Goal: Task Accomplishment & Management: Manage account settings

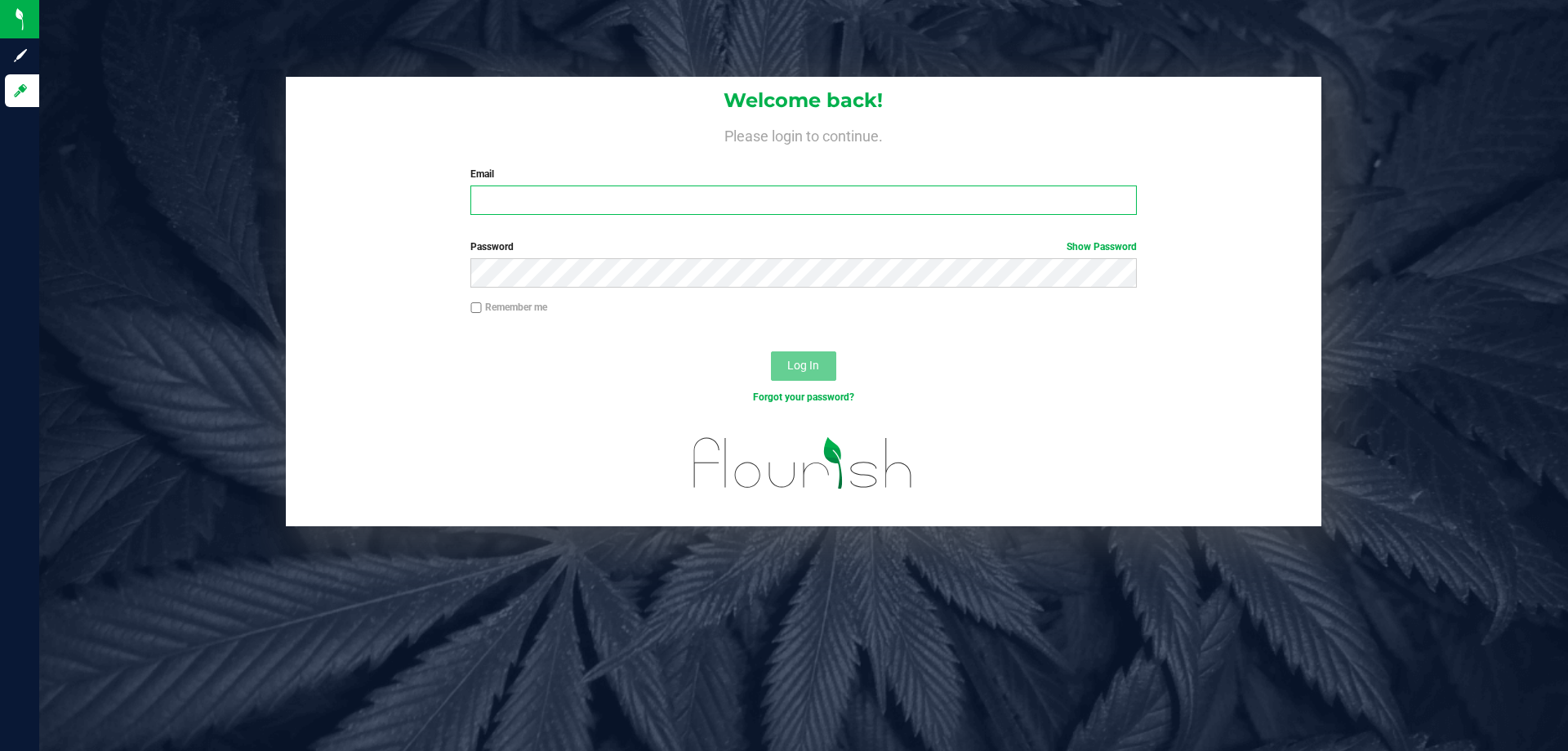
click at [600, 204] on input "Email" at bounding box center [803, 199] width 665 height 29
type input "[EMAIL_ADDRESS][DOMAIN_NAME]"
click at [771, 351] on button "Log In" at bounding box center [803, 365] width 65 height 29
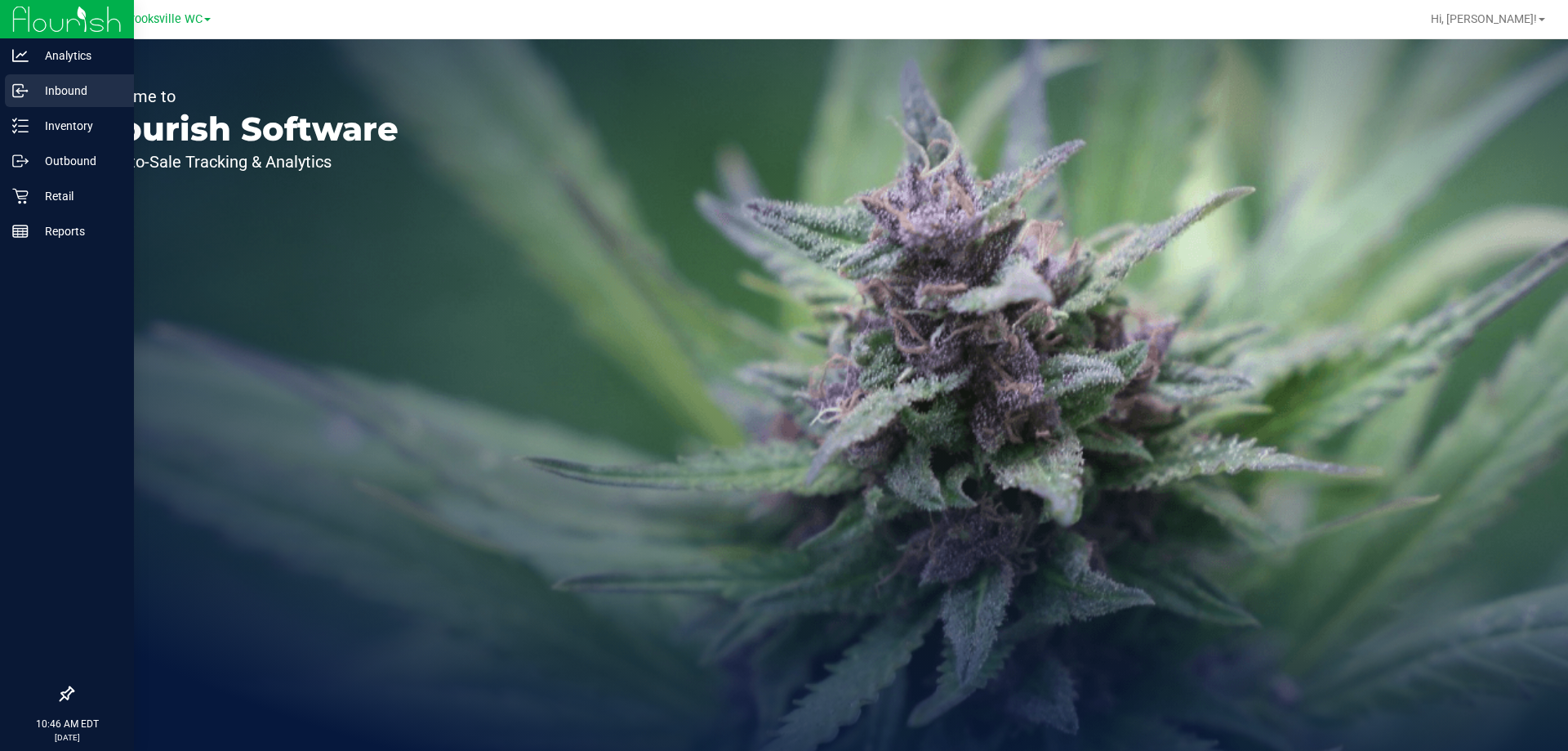
click at [29, 84] on p "Inbound" at bounding box center [78, 90] width 98 height 19
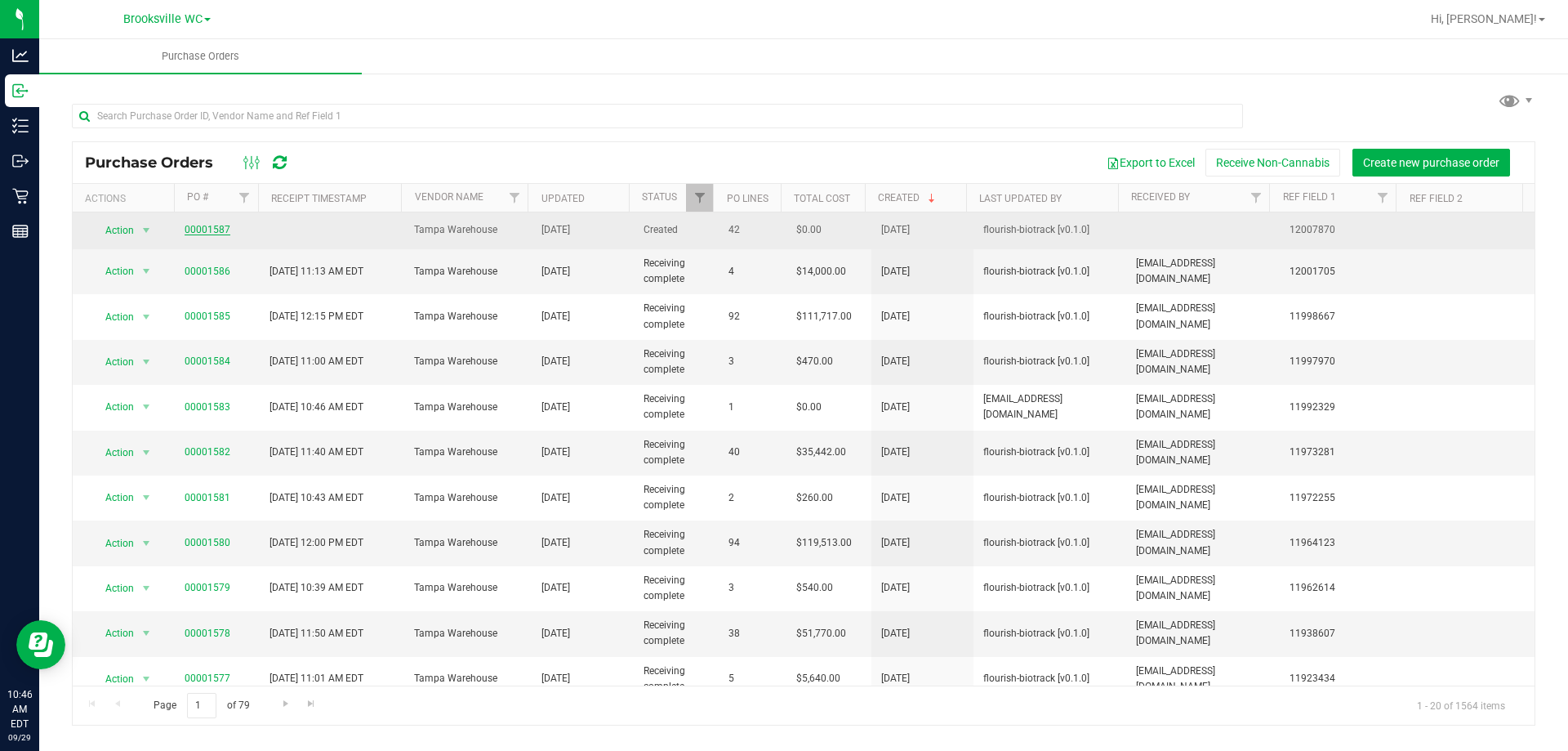
click at [205, 226] on link "00001587" at bounding box center [207, 229] width 46 height 11
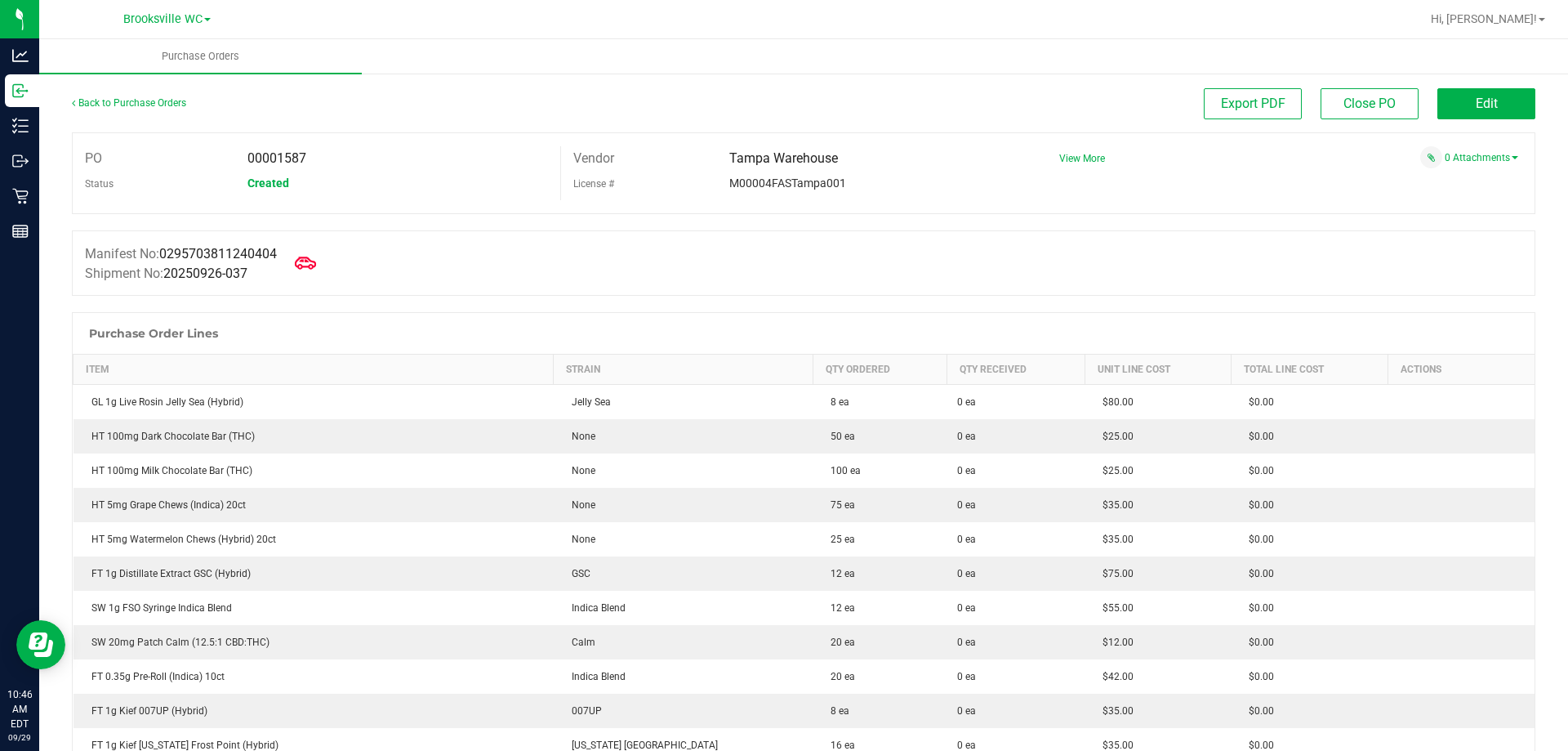
click at [301, 266] on span at bounding box center [305, 263] width 36 height 36
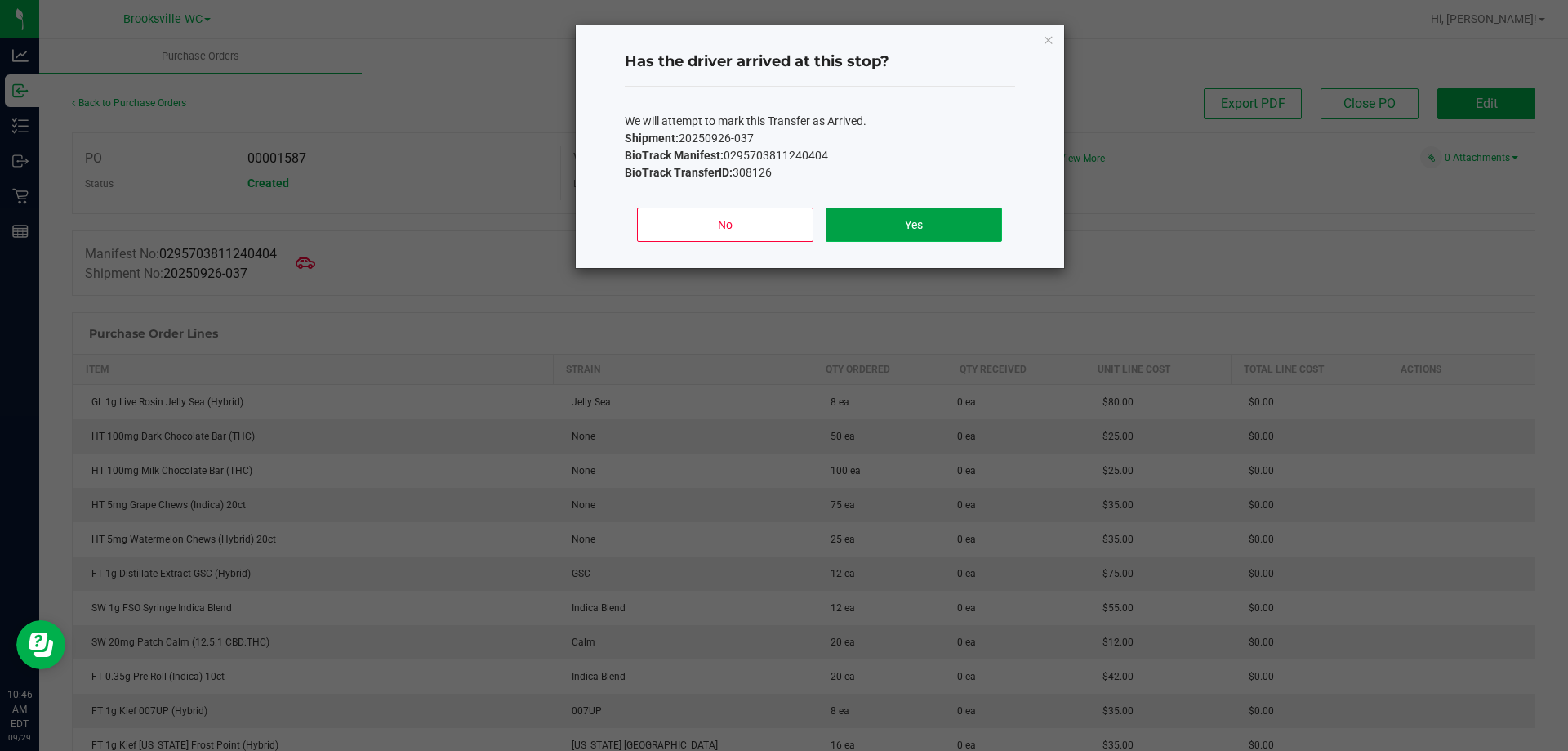
click at [964, 230] on button "Yes" at bounding box center [914, 224] width 176 height 34
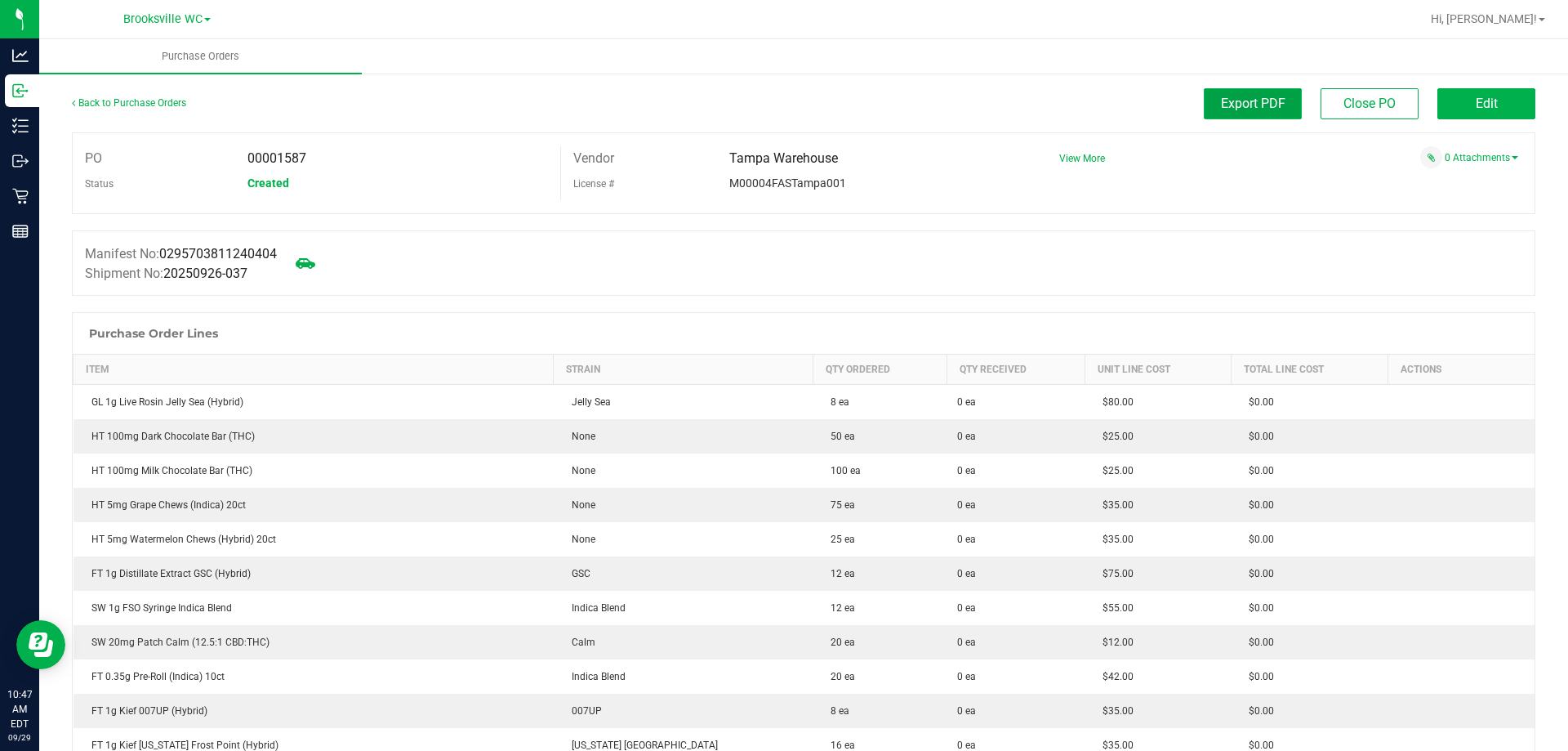
click at [1233, 105] on span "Export PDF" at bounding box center [1254, 104] width 65 height 16
click at [1459, 92] on button "Edit" at bounding box center [1486, 103] width 98 height 31
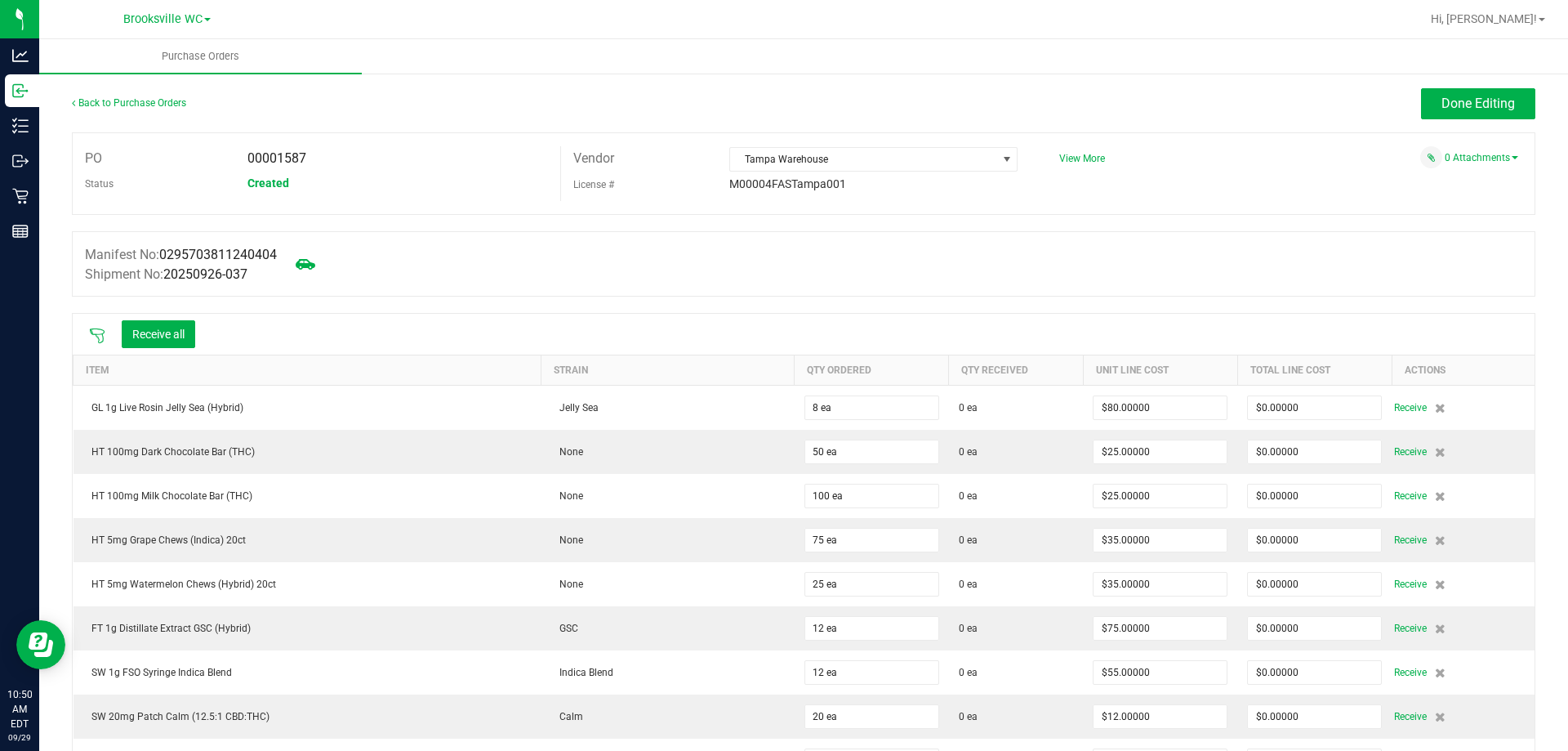
click at [97, 345] on div "Receive all" at bounding box center [142, 334] width 123 height 34
click at [103, 329] on icon at bounding box center [97, 336] width 17 height 17
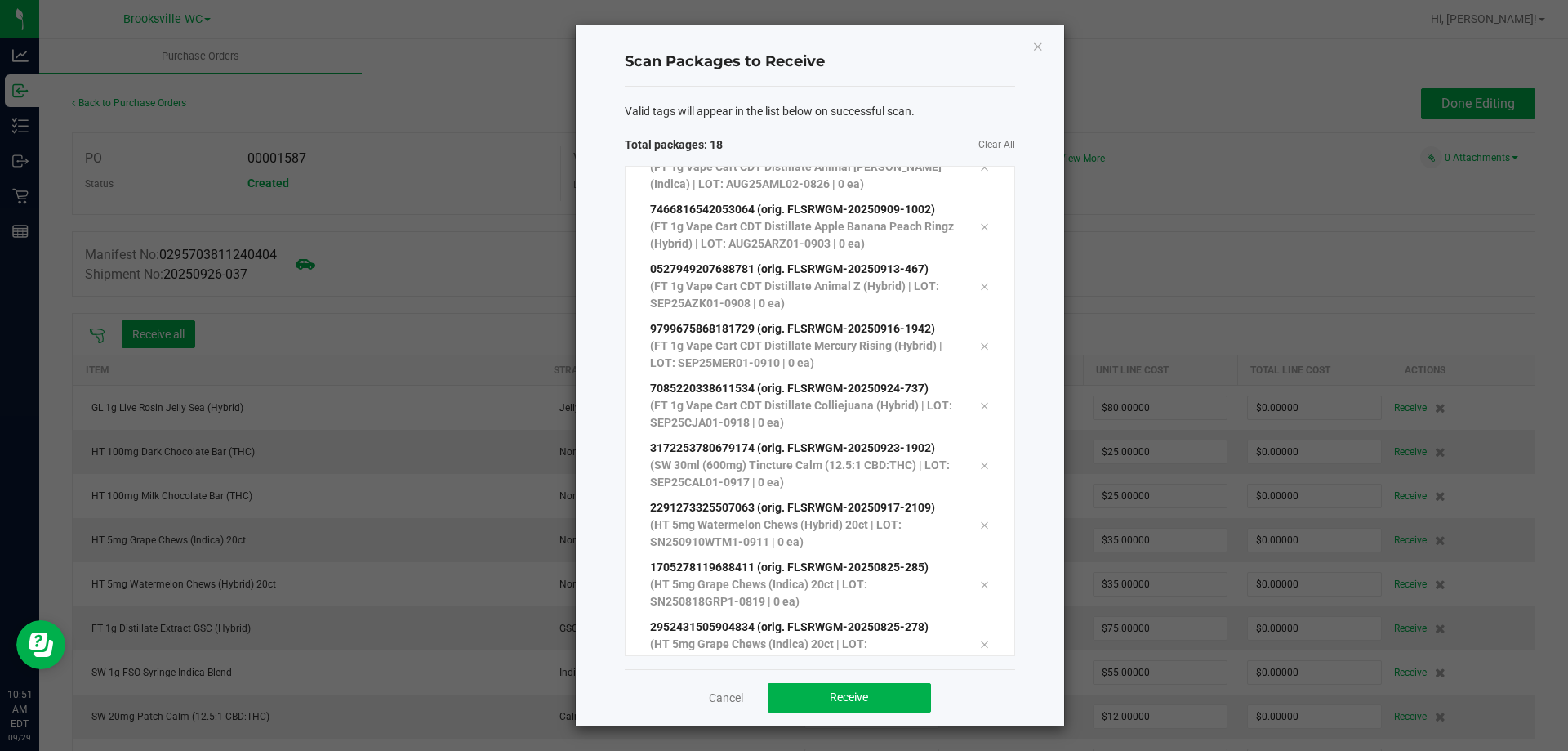
scroll to position [626, 0]
click at [888, 681] on div "Cancel Receive" at bounding box center [820, 697] width 391 height 56
click at [886, 692] on button "Receive" at bounding box center [850, 697] width 163 height 29
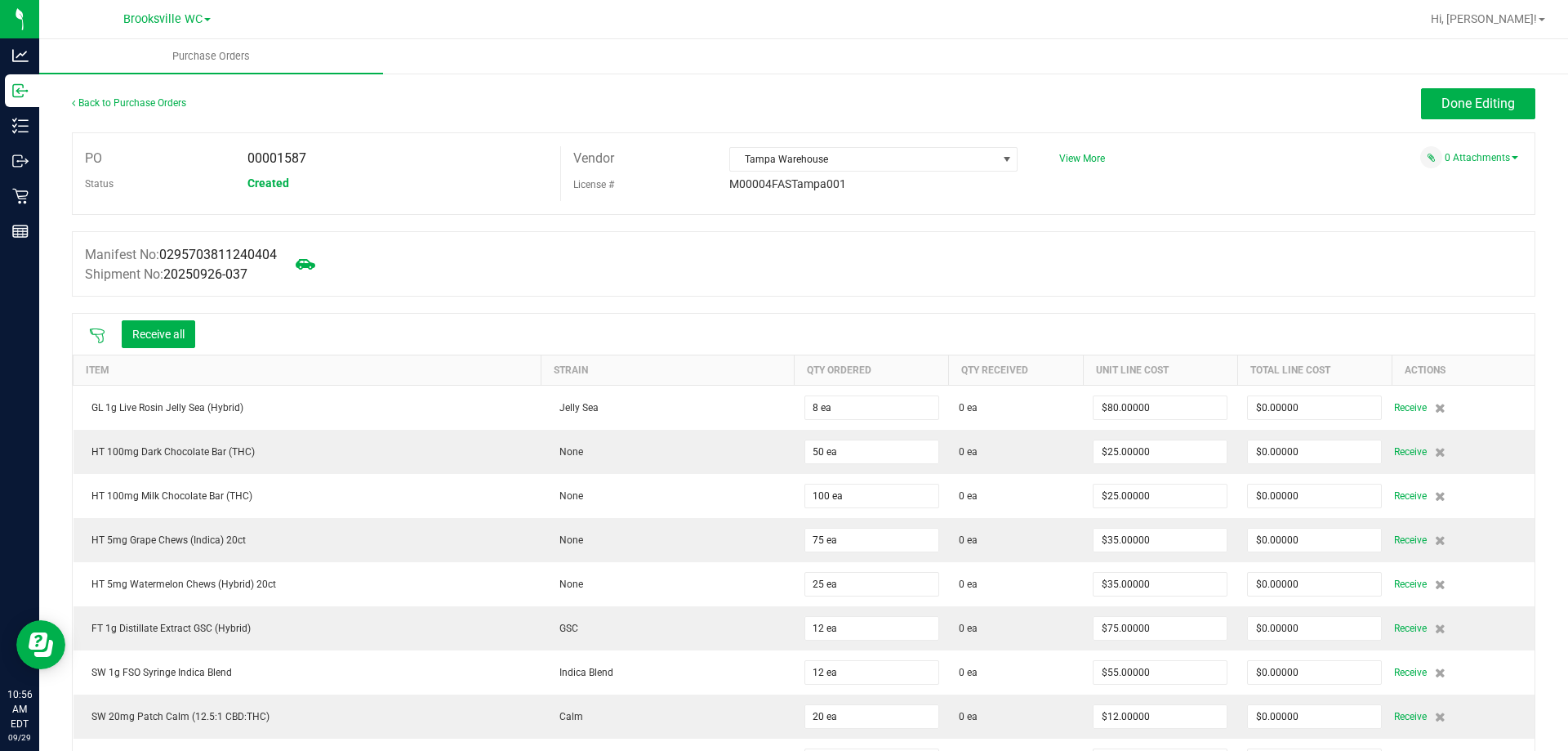
click at [100, 331] on icon at bounding box center [97, 336] width 17 height 17
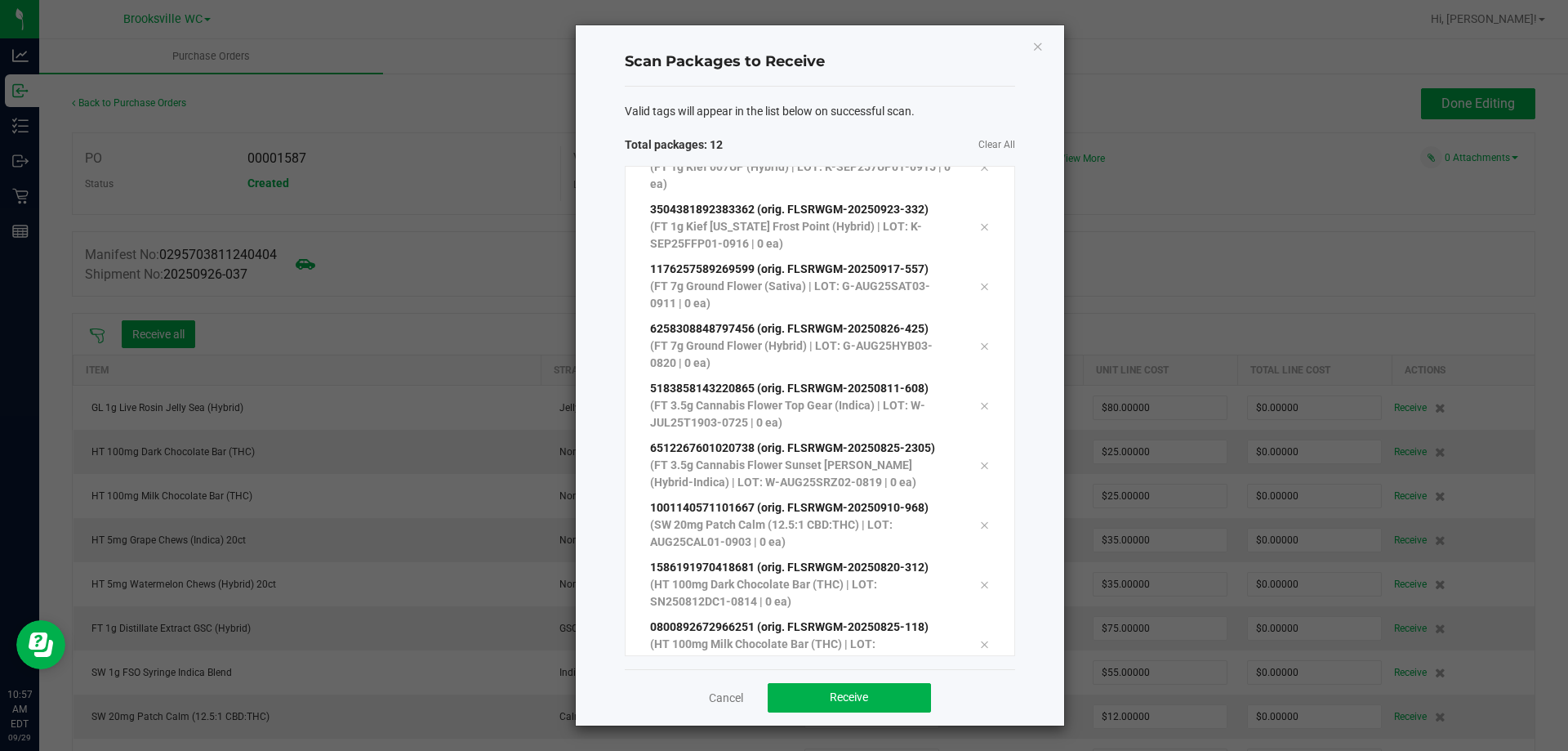
scroll to position [208, 0]
click at [910, 697] on button "Receive" at bounding box center [850, 697] width 163 height 29
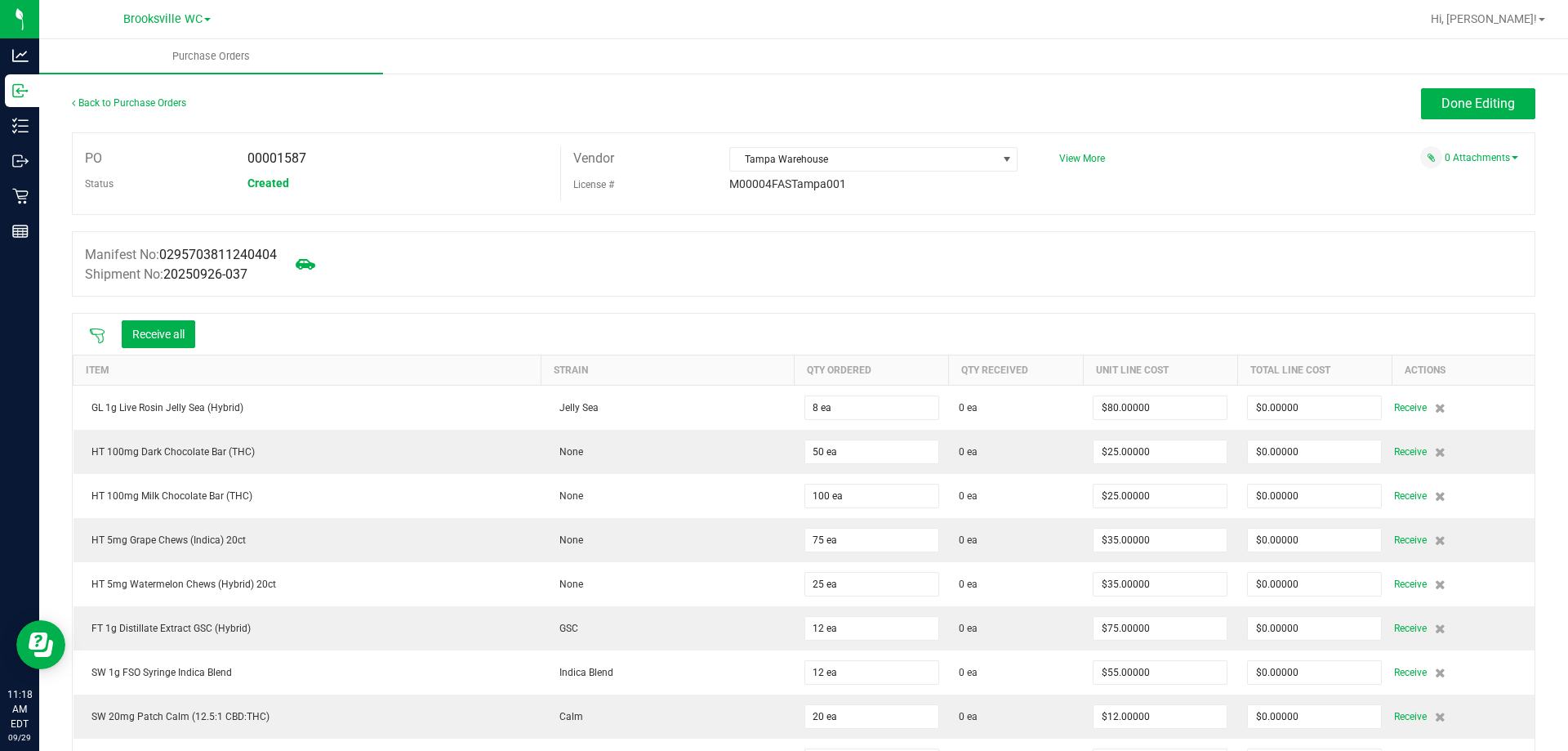
click at [100, 336] on icon at bounding box center [97, 336] width 17 height 17
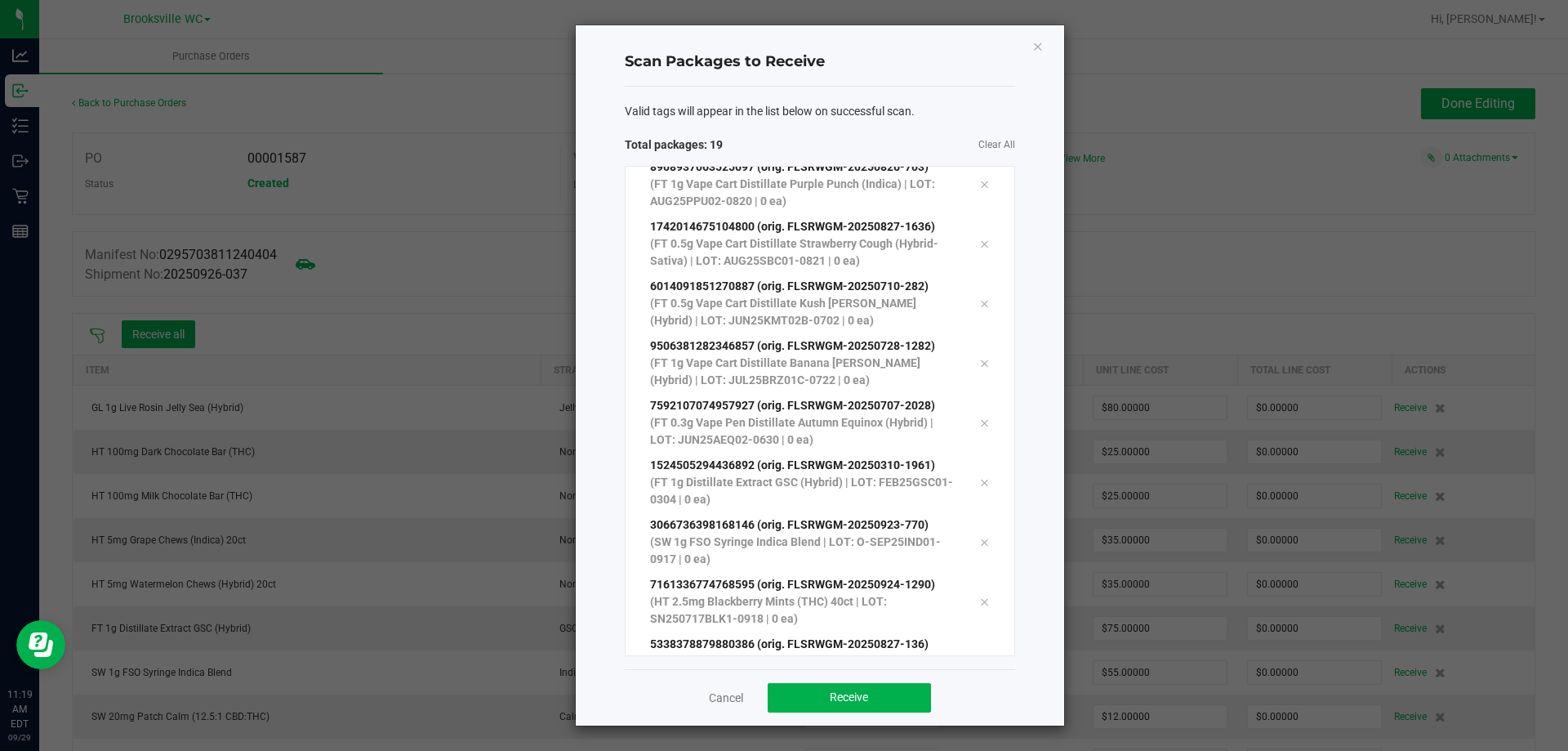
scroll to position [626, 0]
click at [863, 691] on span "Receive" at bounding box center [849, 697] width 39 height 13
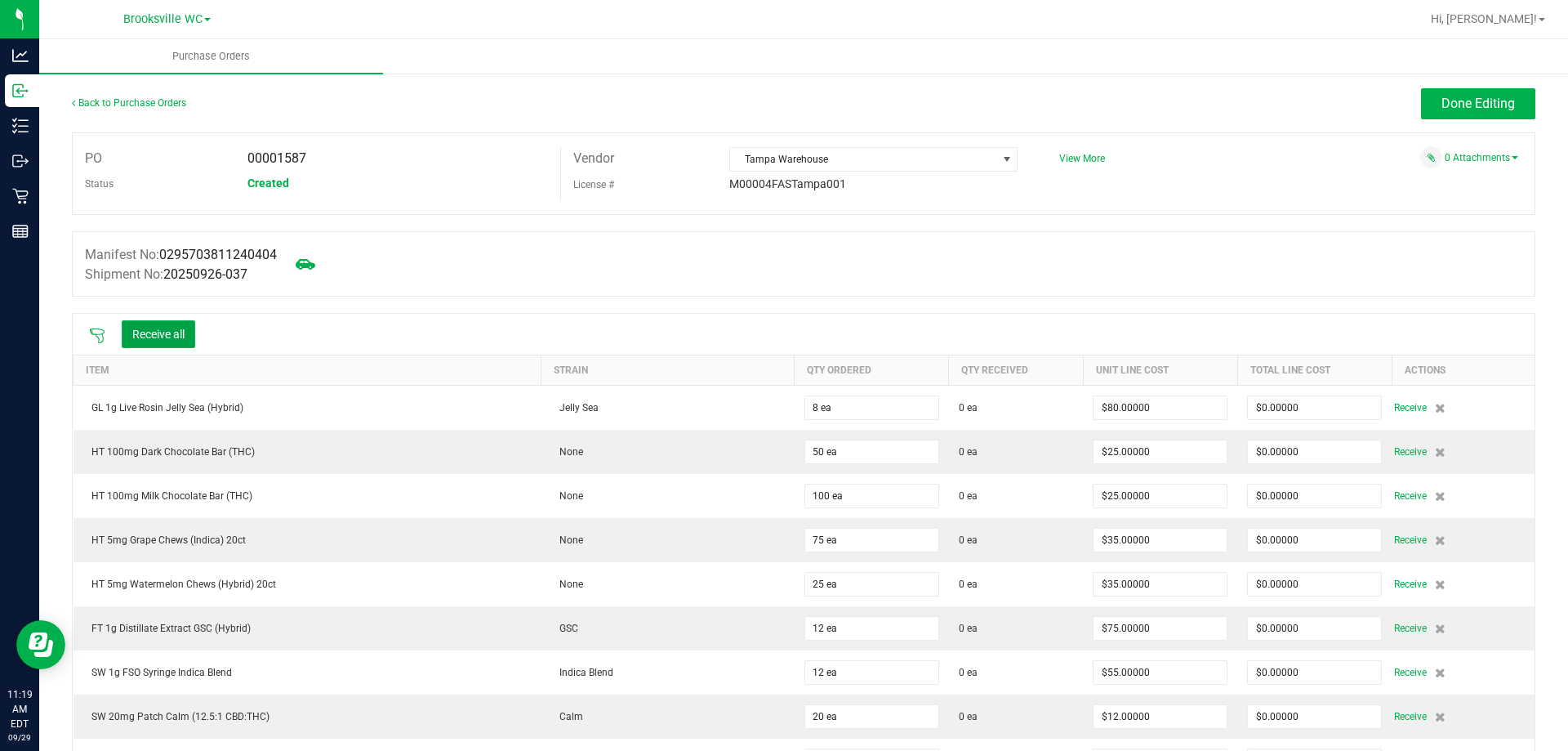
click at [170, 333] on button "Receive all" at bounding box center [159, 335] width 74 height 28
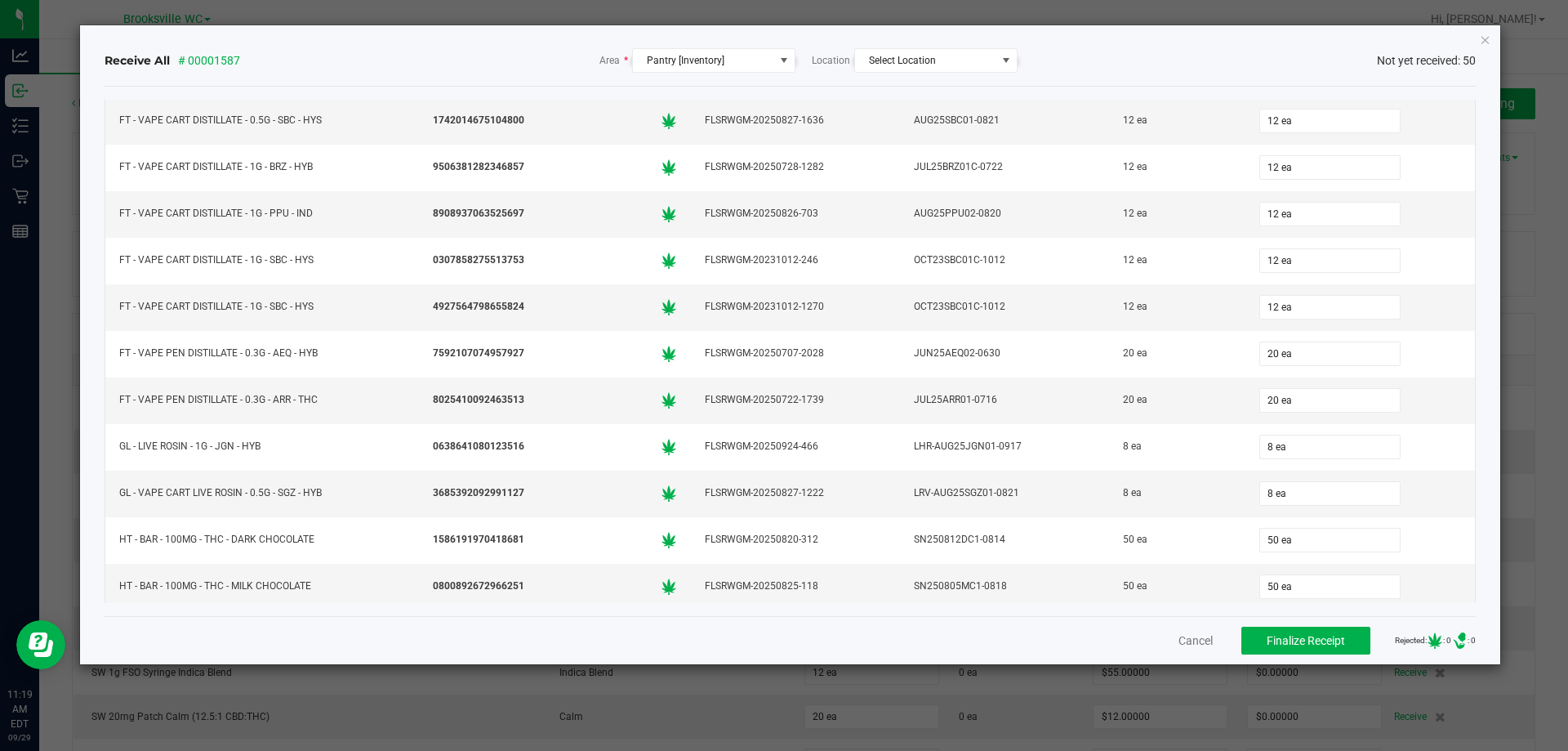
scroll to position [1862, 0]
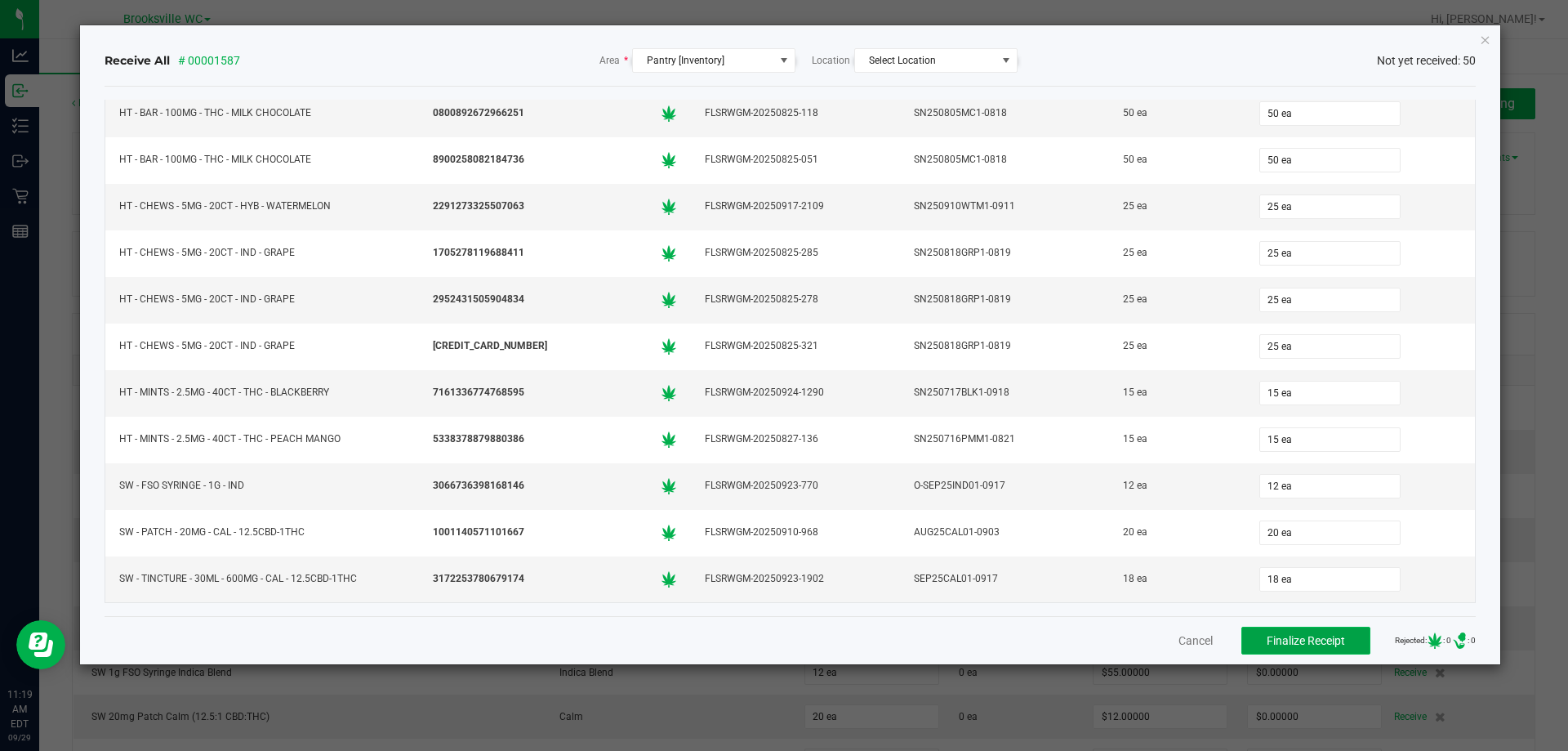
click at [1311, 635] on span "Finalize Receipt" at bounding box center [1305, 640] width 78 height 13
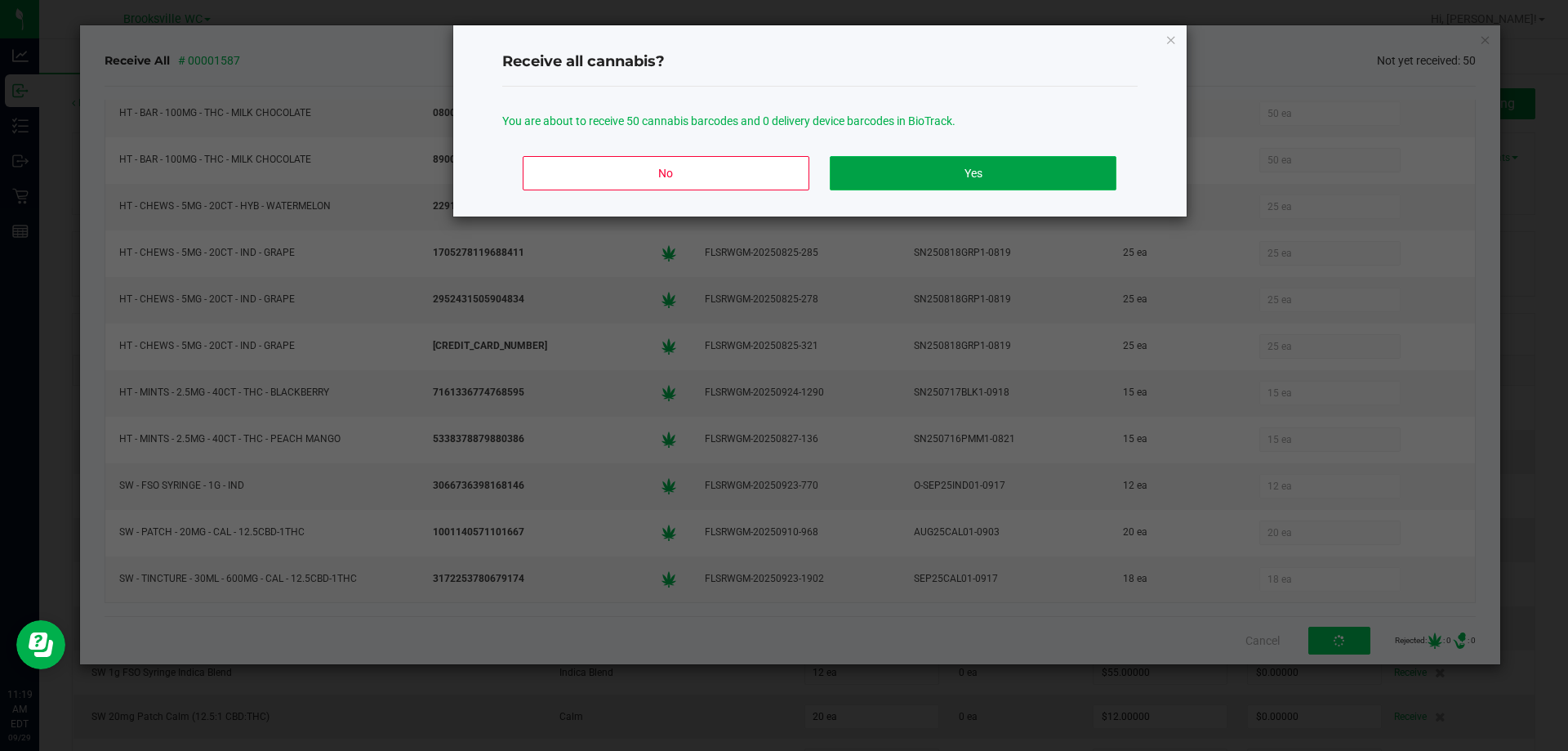
click at [934, 177] on button "Yes" at bounding box center [973, 173] width 286 height 34
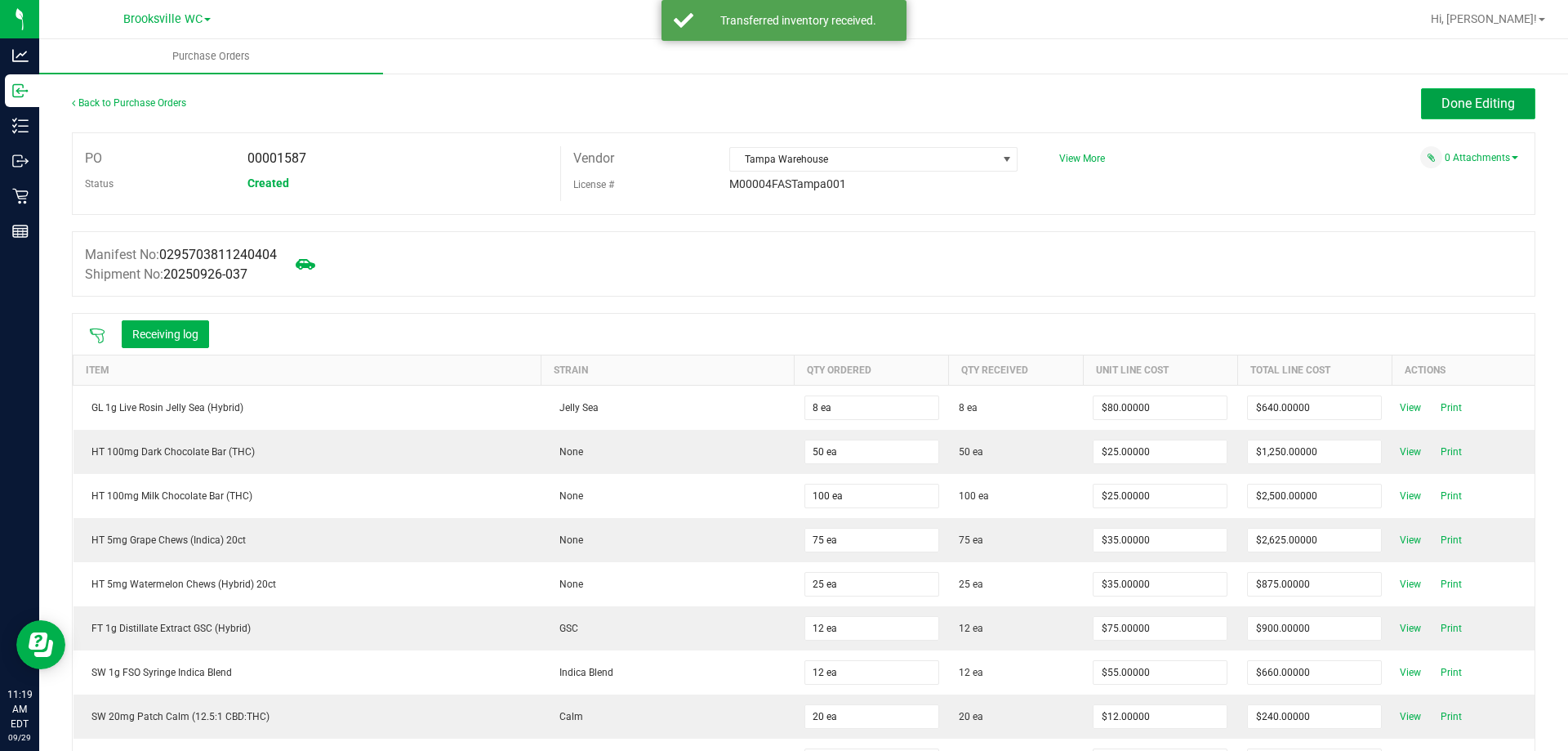
click at [1473, 97] on span "Done Editing" at bounding box center [1478, 104] width 74 height 16
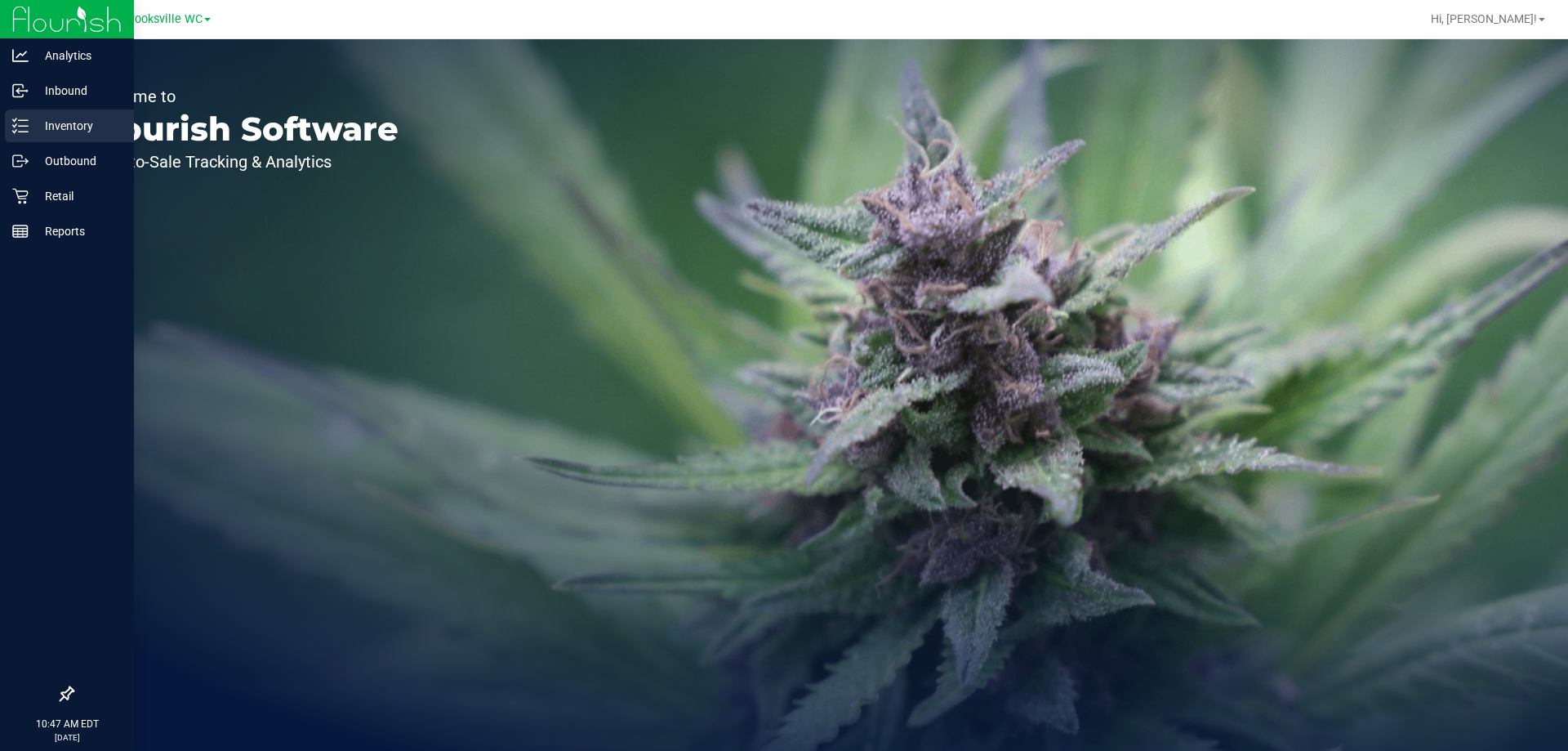
click at [29, 126] on p "Inventory" at bounding box center [78, 126] width 98 height 19
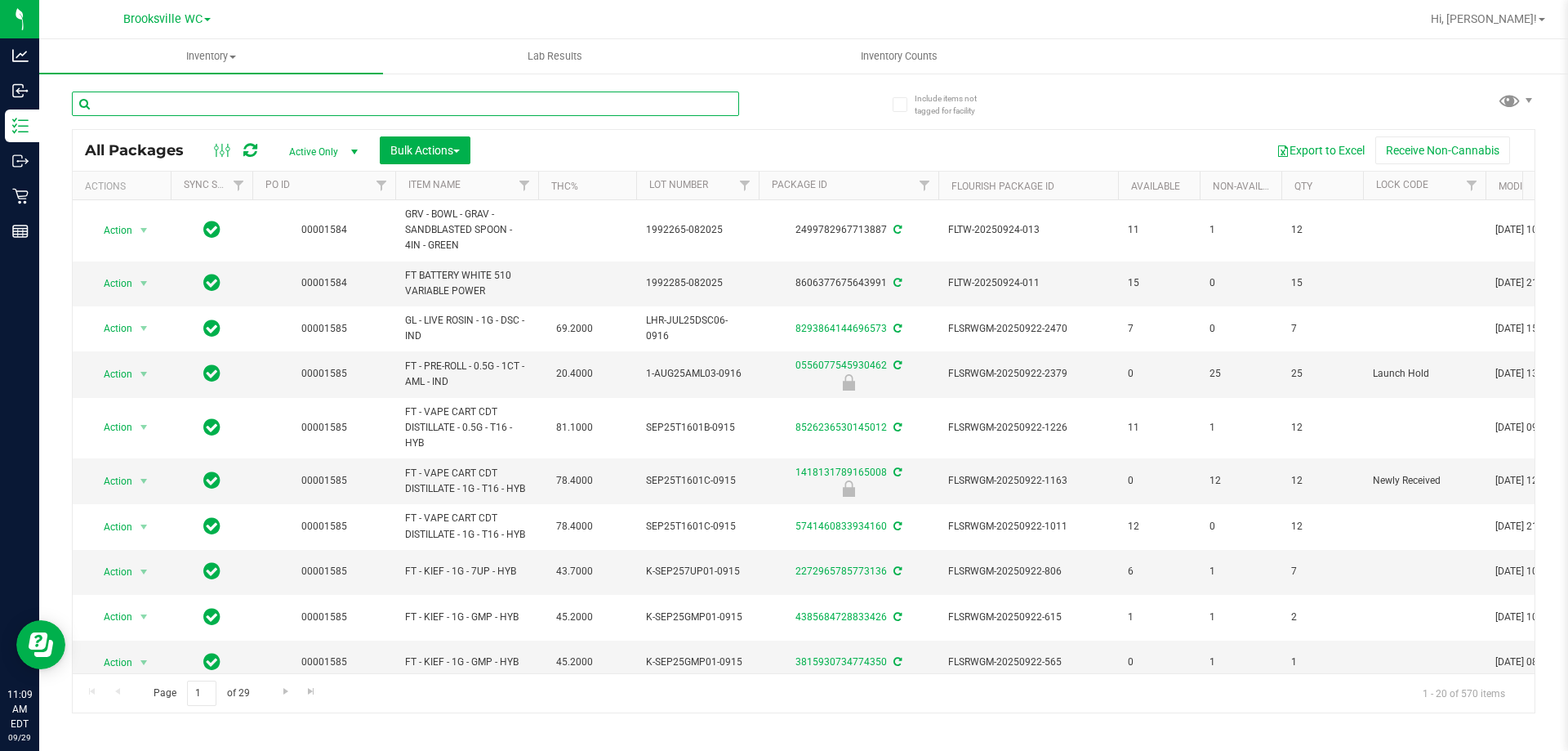
click at [221, 108] on input "text" at bounding box center [406, 104] width 667 height 25
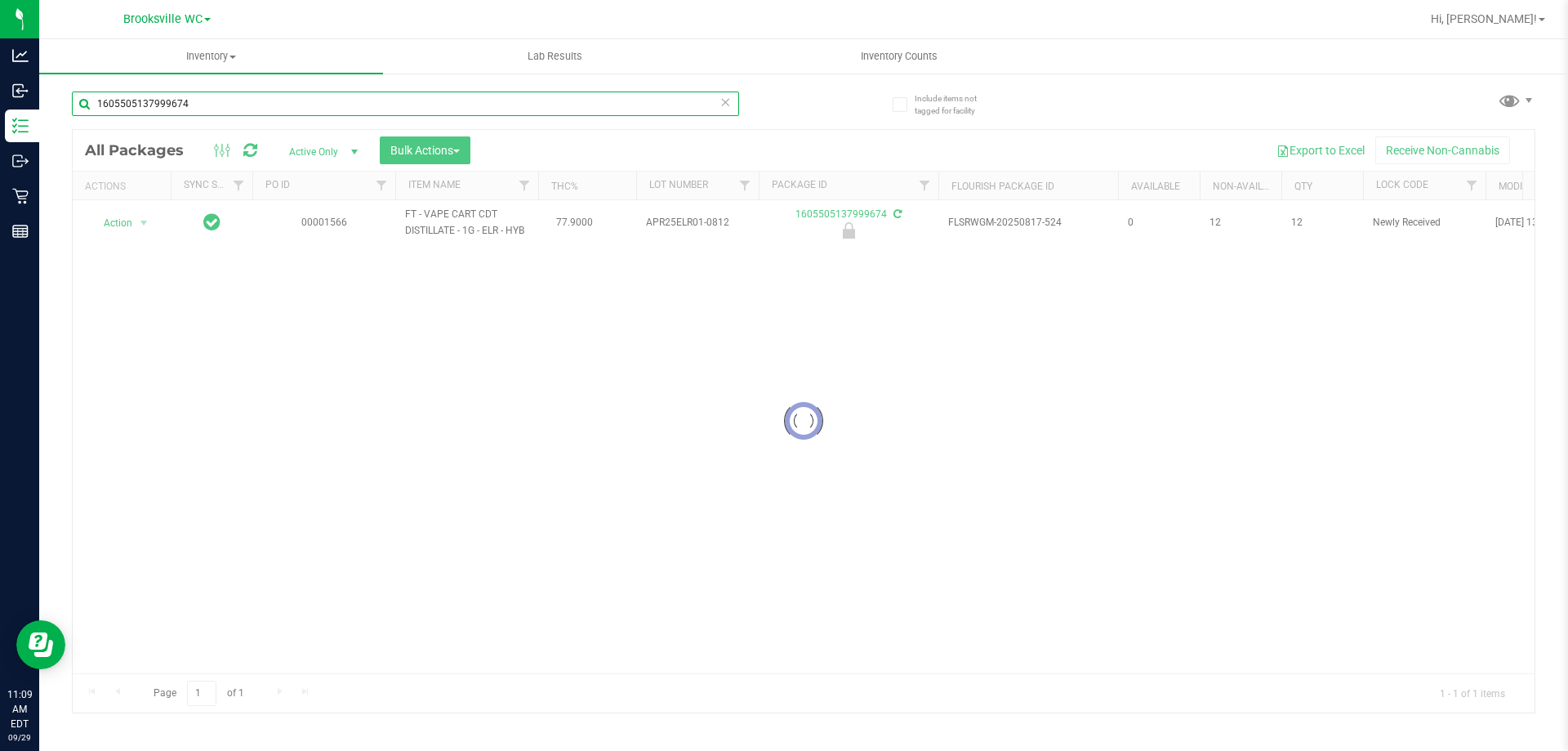
type input "1605505137999674"
click at [113, 224] on div at bounding box center [803, 421] width 1462 height 582
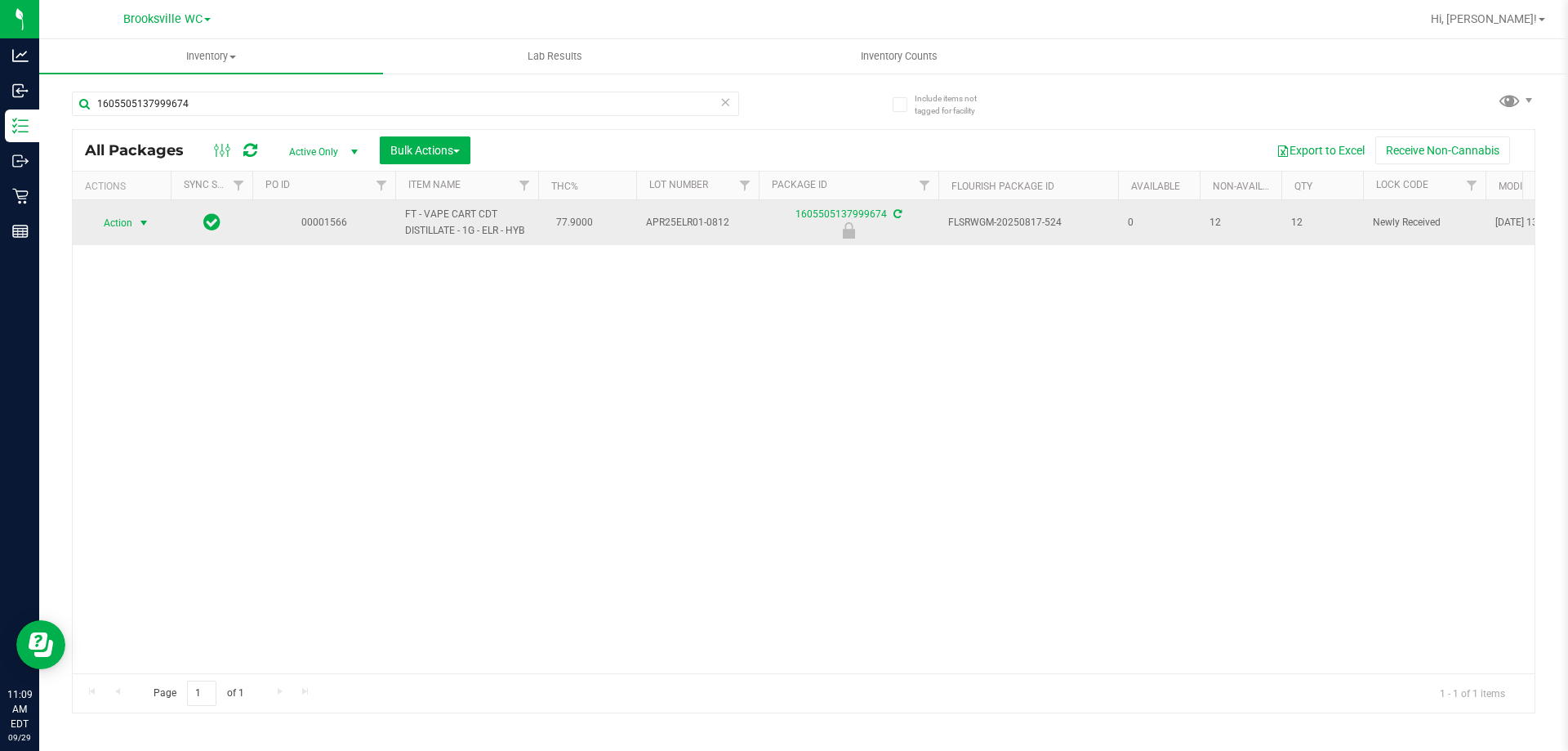
click at [108, 215] on span "Action" at bounding box center [111, 223] width 44 height 23
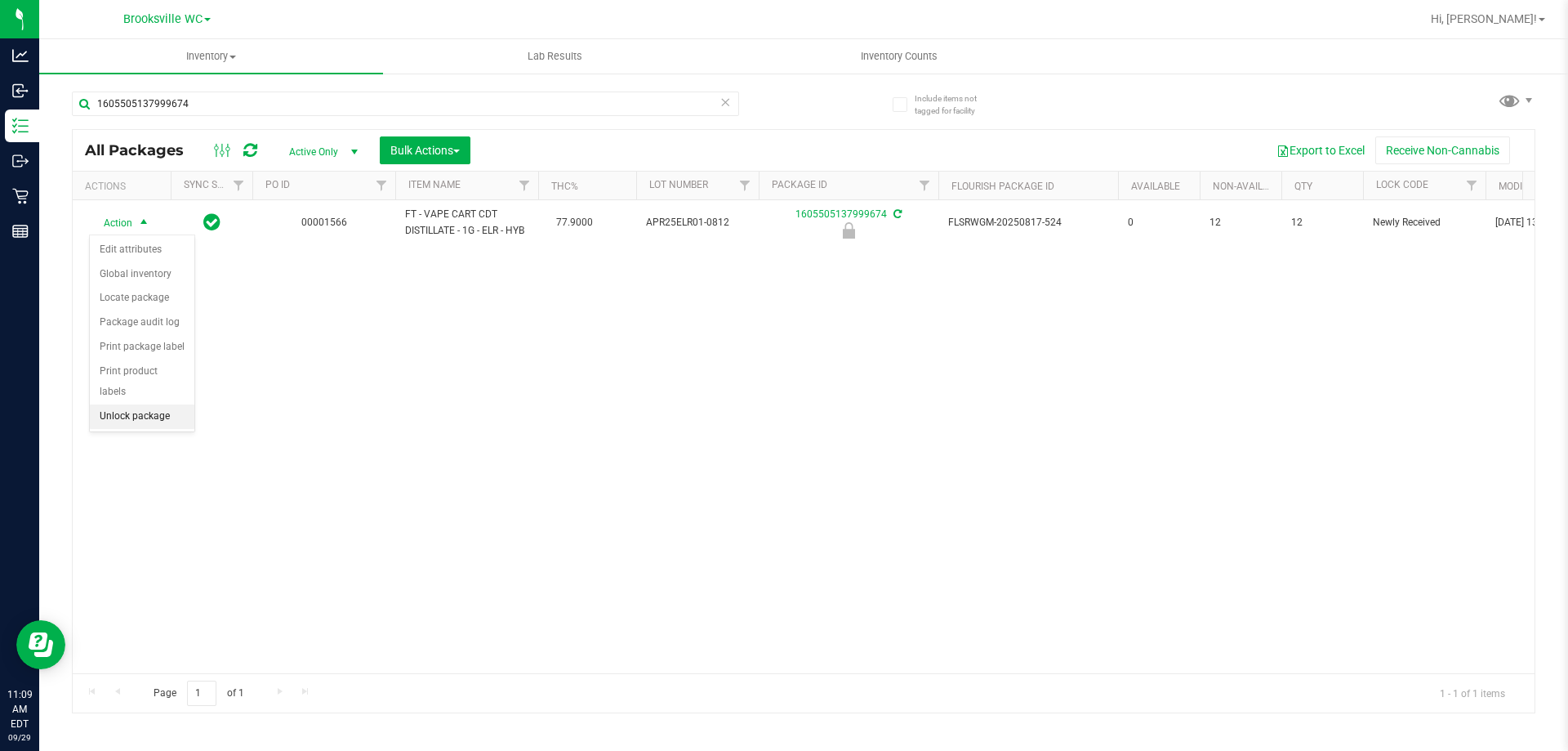
click at [147, 405] on li "Unlock package" at bounding box center [141, 417] width 104 height 25
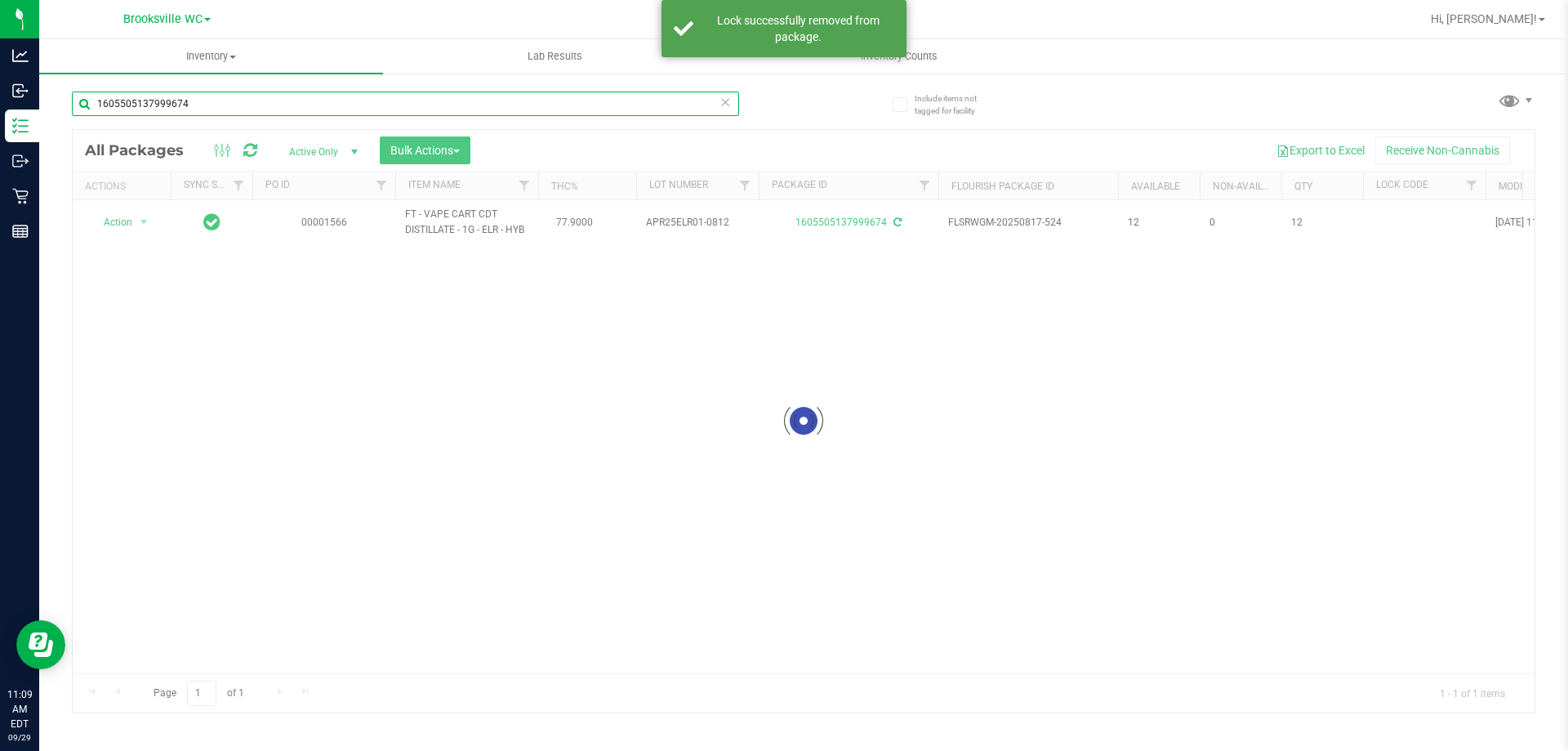
drag, startPoint x: 222, startPoint y: 123, endPoint x: 212, endPoint y: 108, distance: 18.0
click at [0, 108] on div "Analytics Inbound Inventory Outbound Retail Reports 11:09 AM EDT 09/29/2025 09/…" at bounding box center [784, 375] width 1568 height 751
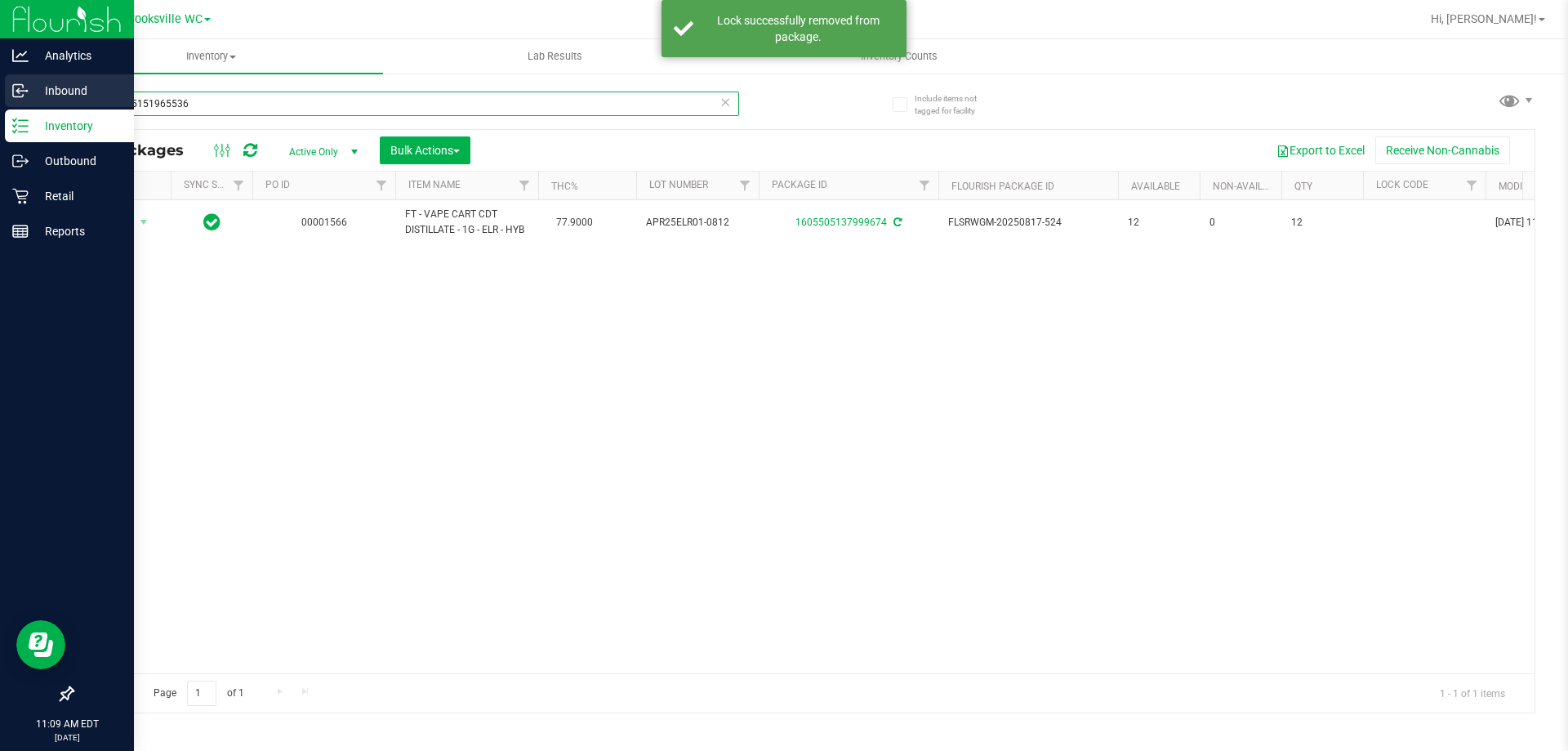
type input "4861315151965536"
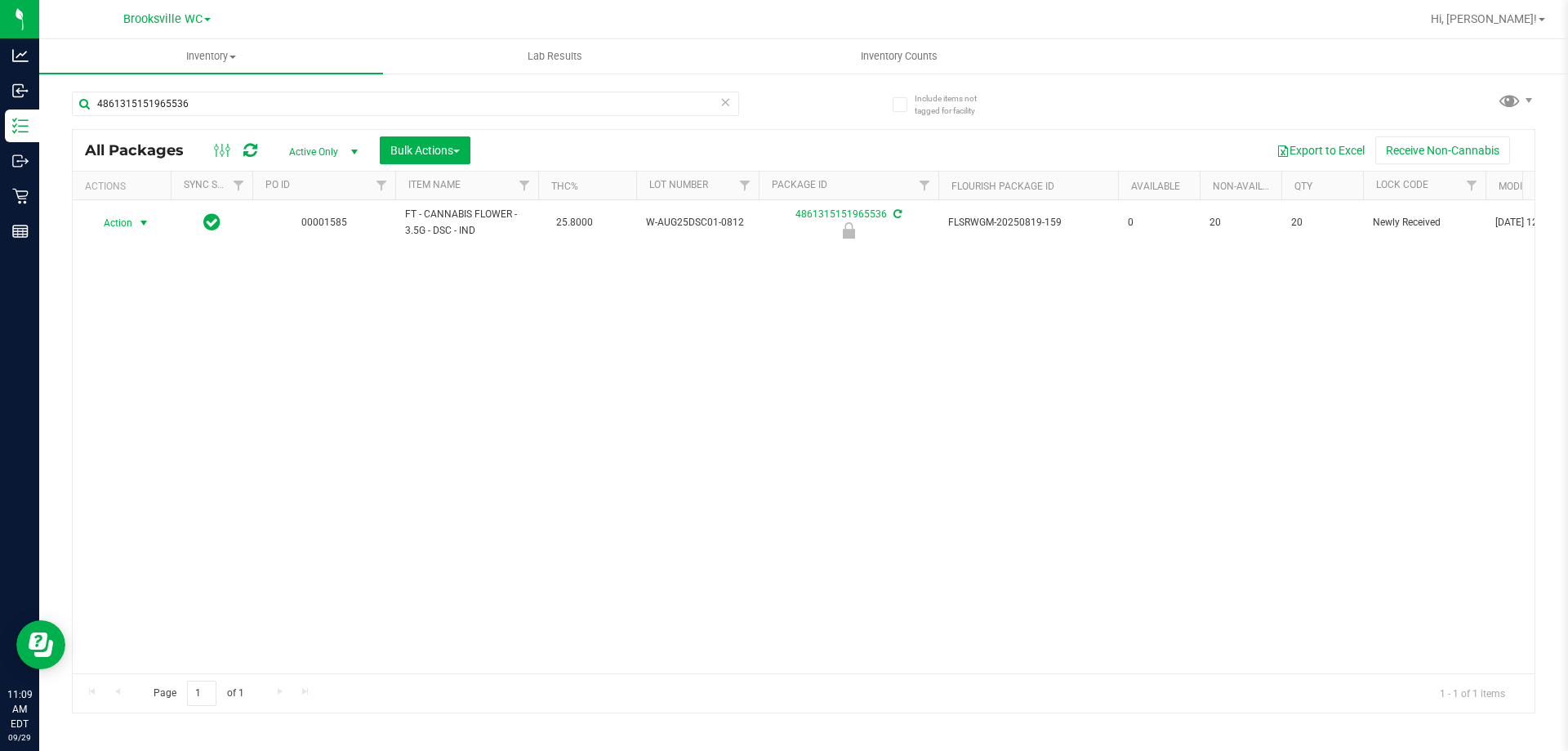
click at [120, 220] on span "Action" at bounding box center [111, 223] width 44 height 23
click at [147, 405] on li "Unlock package" at bounding box center [141, 417] width 104 height 25
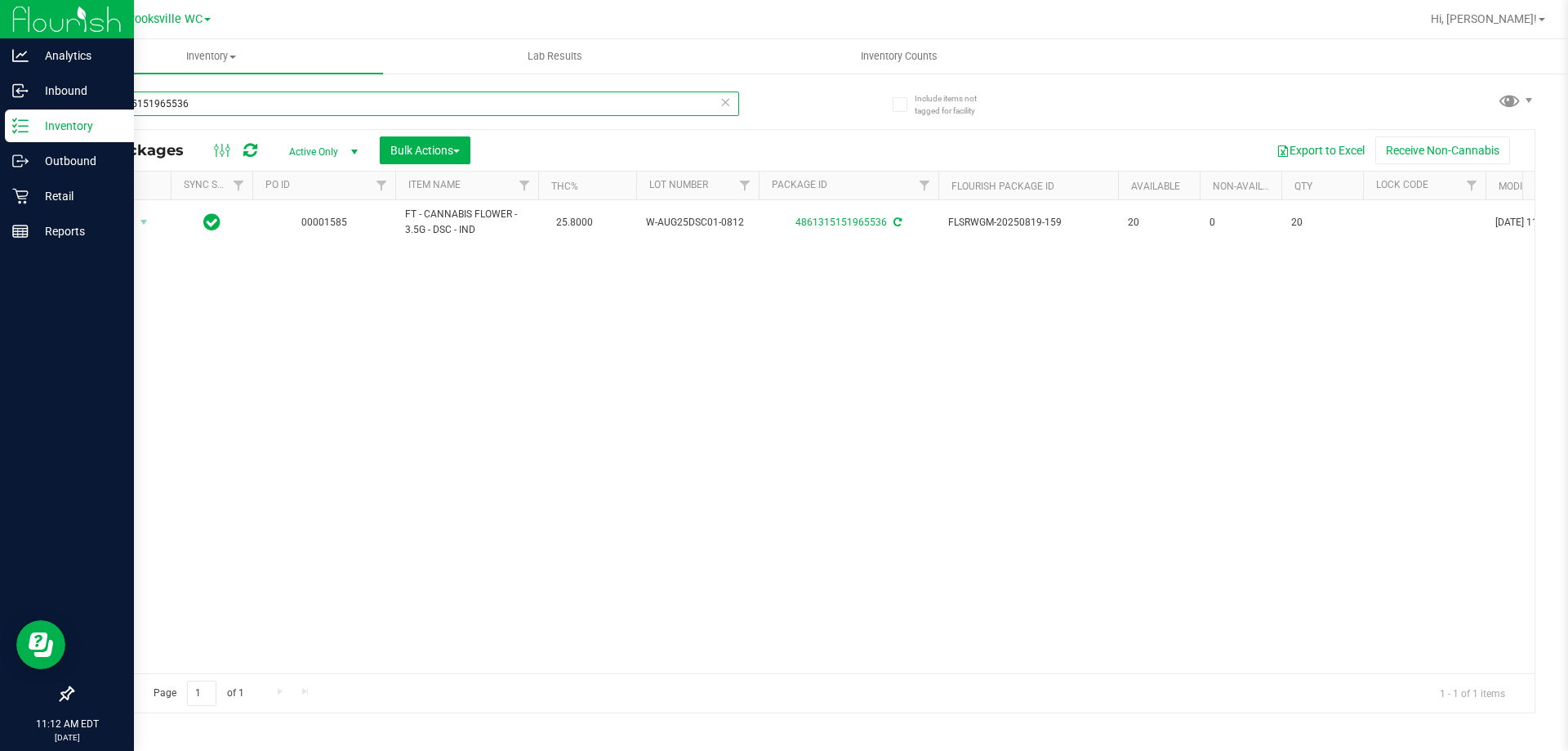
drag, startPoint x: 186, startPoint y: 110, endPoint x: 0, endPoint y: 120, distance: 186.3
click at [0, 120] on div "Analytics Inbound Inventory Outbound Retail Reports 11:12 AM EDT 09/29/2025 09/…" at bounding box center [784, 375] width 1568 height 751
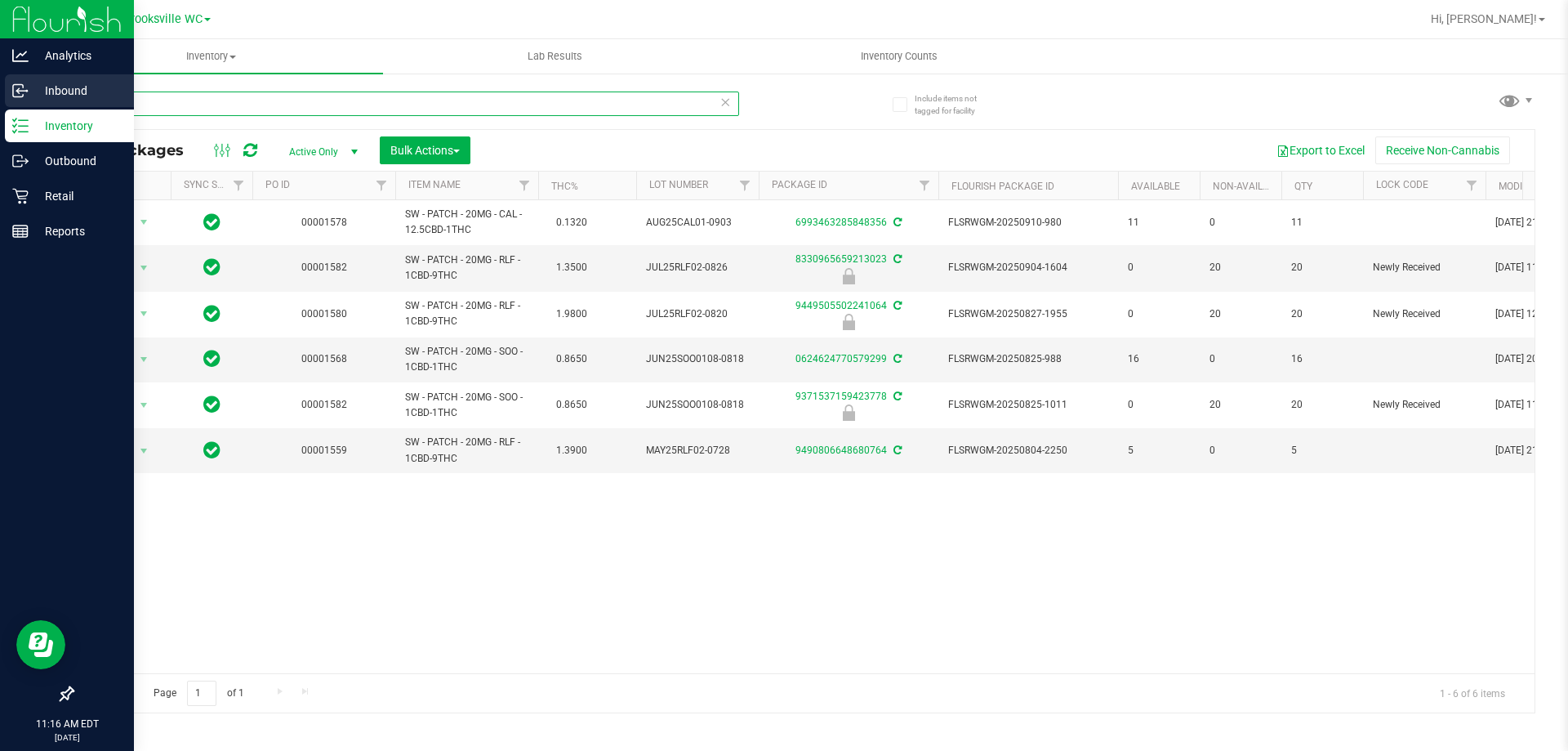
drag, startPoint x: 153, startPoint y: 105, endPoint x: 0, endPoint y: 75, distance: 155.9
click at [0, 105] on div "Analytics Inbound Inventory Outbound Retail Reports 11:16 AM EDT 09/29/2025 09/…" at bounding box center [784, 375] width 1568 height 751
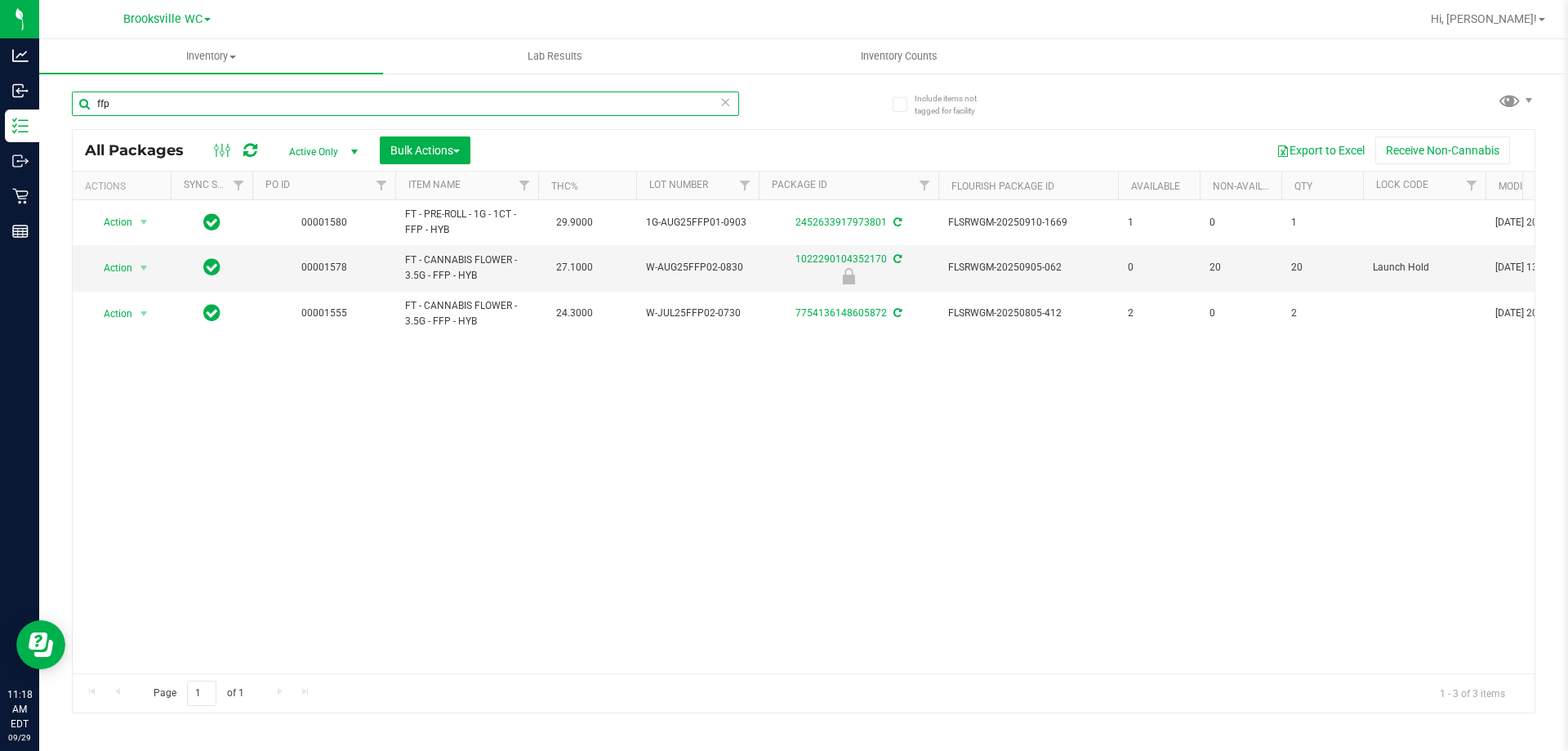
type input "ffp"
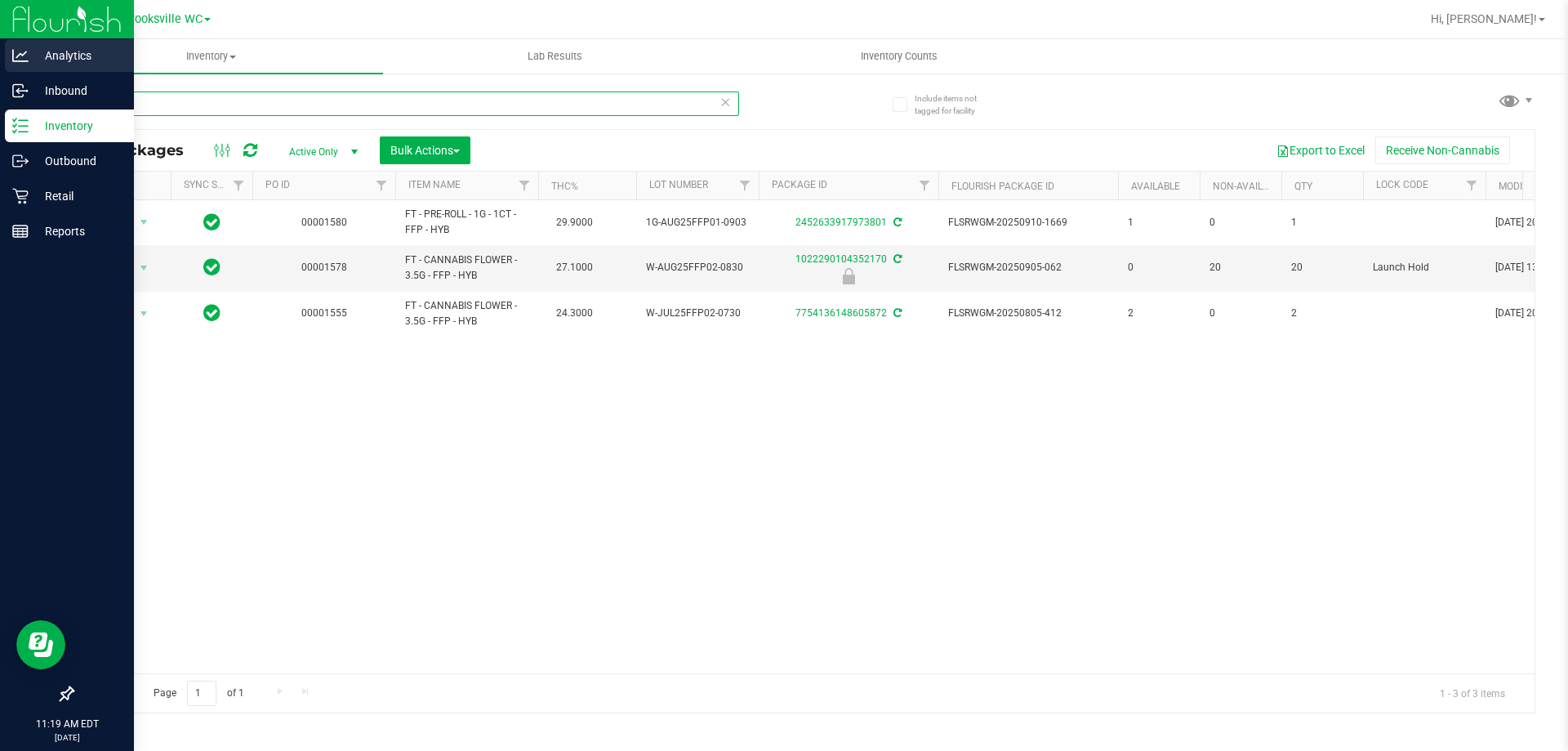
drag, startPoint x: 173, startPoint y: 103, endPoint x: 0, endPoint y: 61, distance: 178.0
click at [0, 63] on div "Analytics Inbound Inventory Outbound Retail Reports 11:19 AM EDT 09/29/2025 09/…" at bounding box center [784, 375] width 1568 height 751
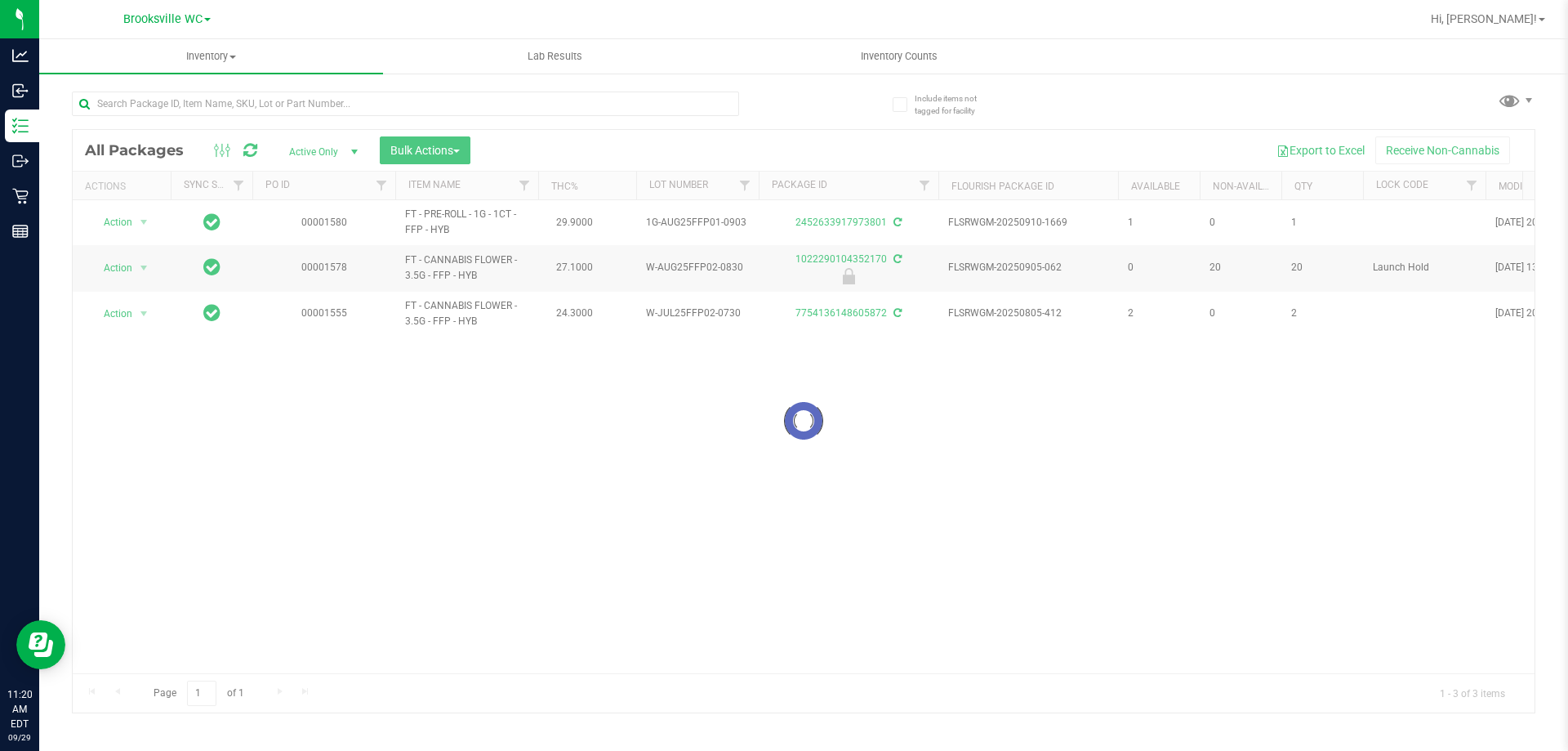
click at [378, 186] on div at bounding box center [803, 421] width 1462 height 582
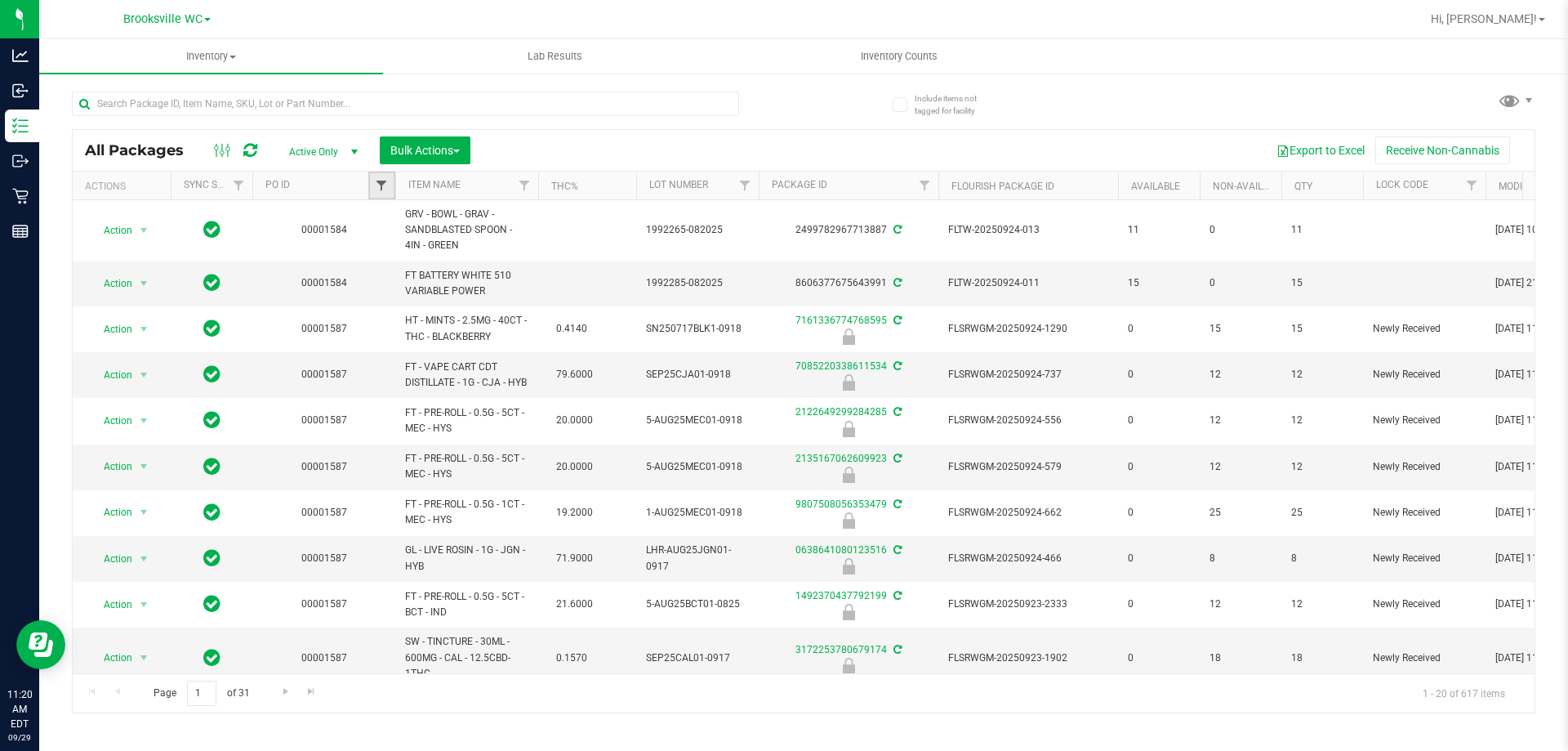
click at [388, 184] on span "Filter" at bounding box center [381, 185] width 13 height 13
click at [440, 224] on input "text" at bounding box center [463, 221] width 169 height 25
type input "1587"
click at [416, 257] on button "Filter" at bounding box center [417, 264] width 78 height 36
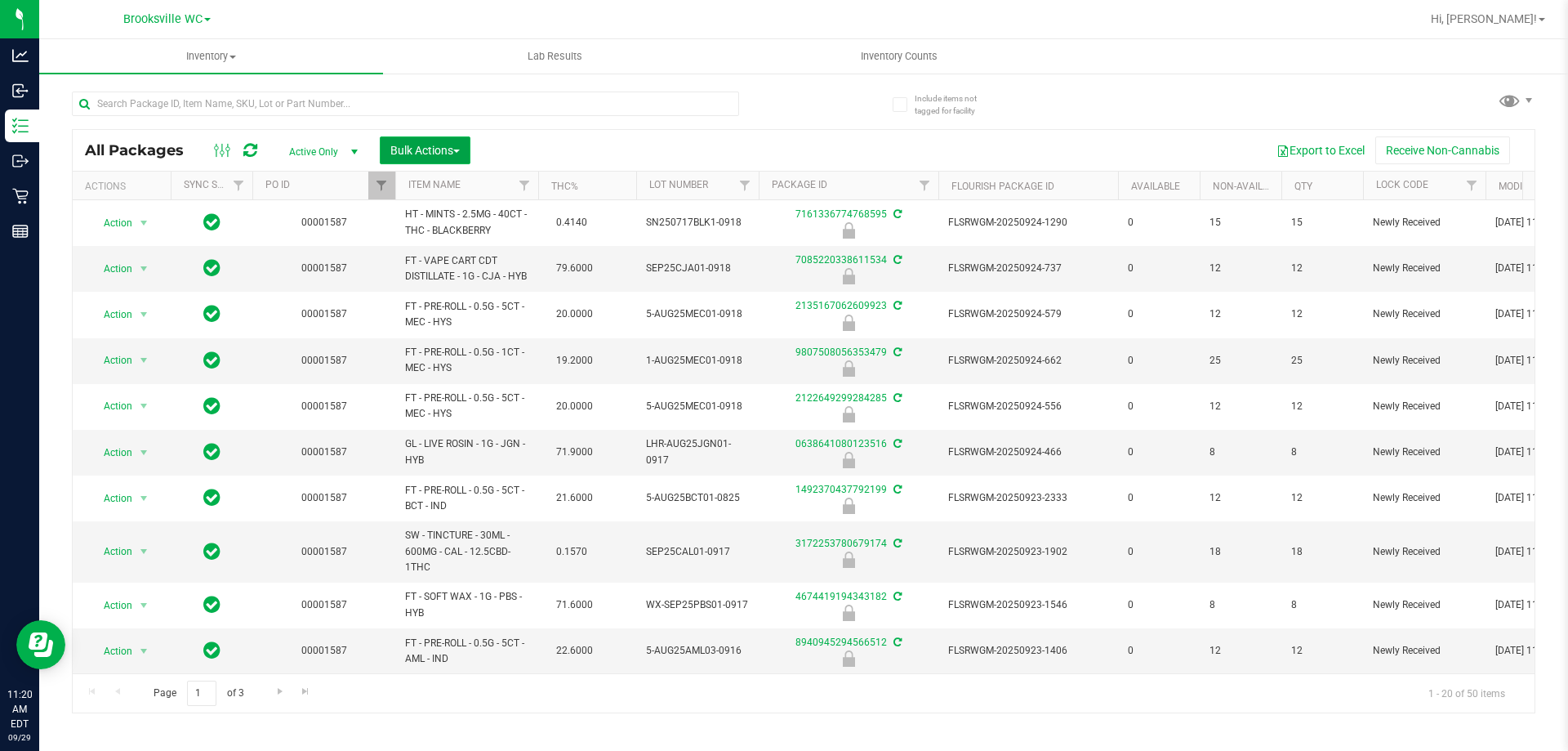
click at [394, 148] on span "Bulk Actions" at bounding box center [425, 150] width 69 height 13
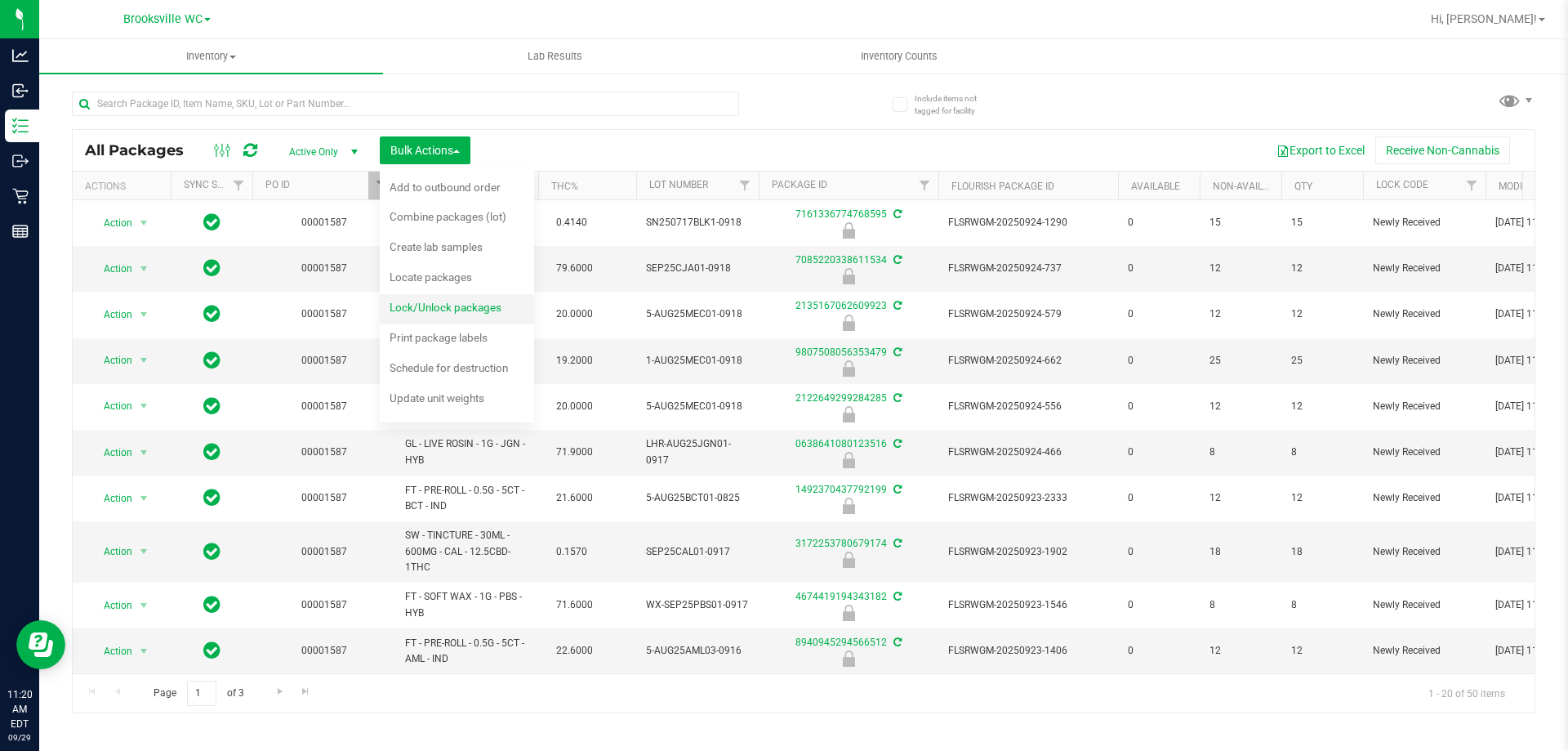
click at [427, 309] on span "Lock/Unlock packages" at bounding box center [445, 307] width 111 height 13
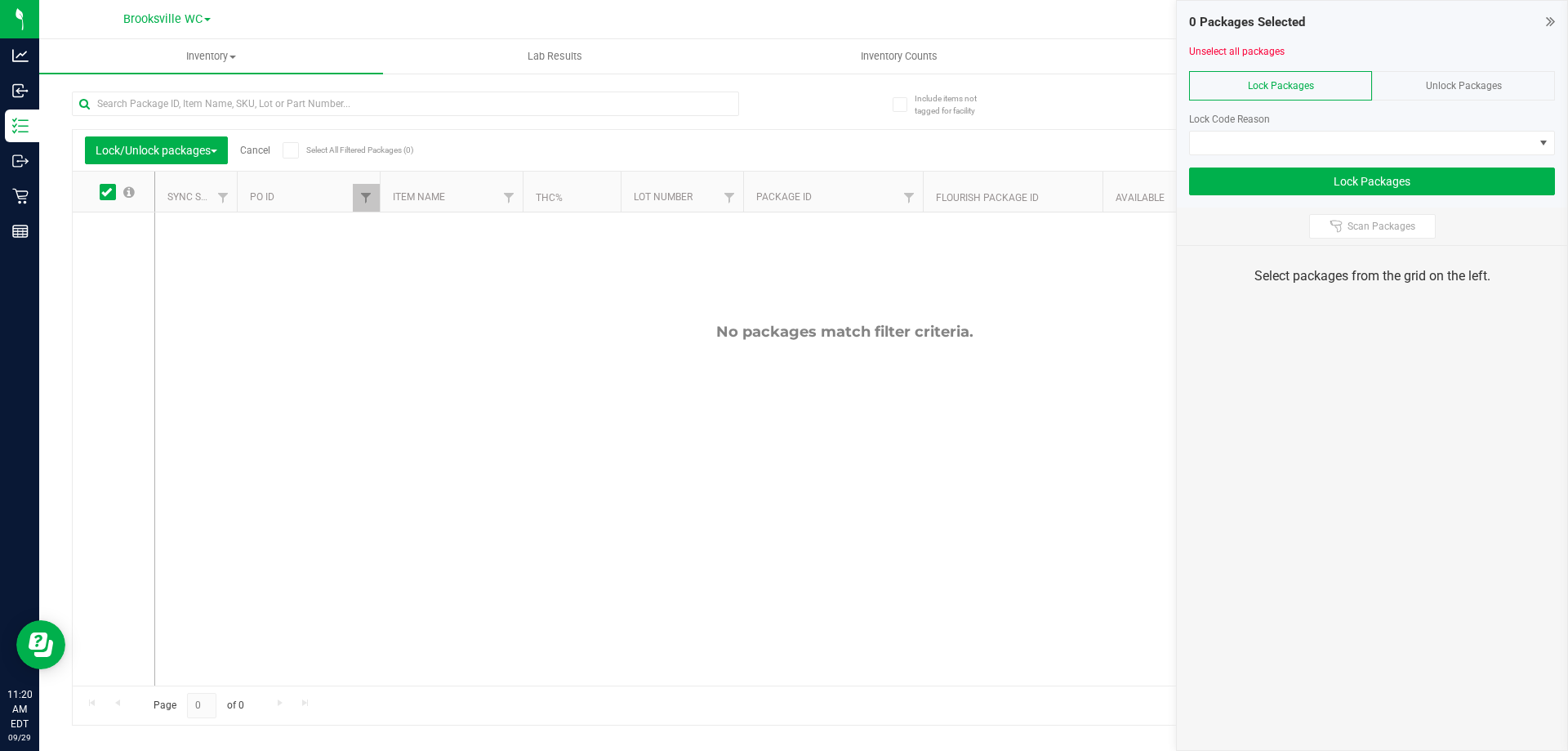
click at [1417, 92] on div "Unlock Packages" at bounding box center [1464, 85] width 183 height 29
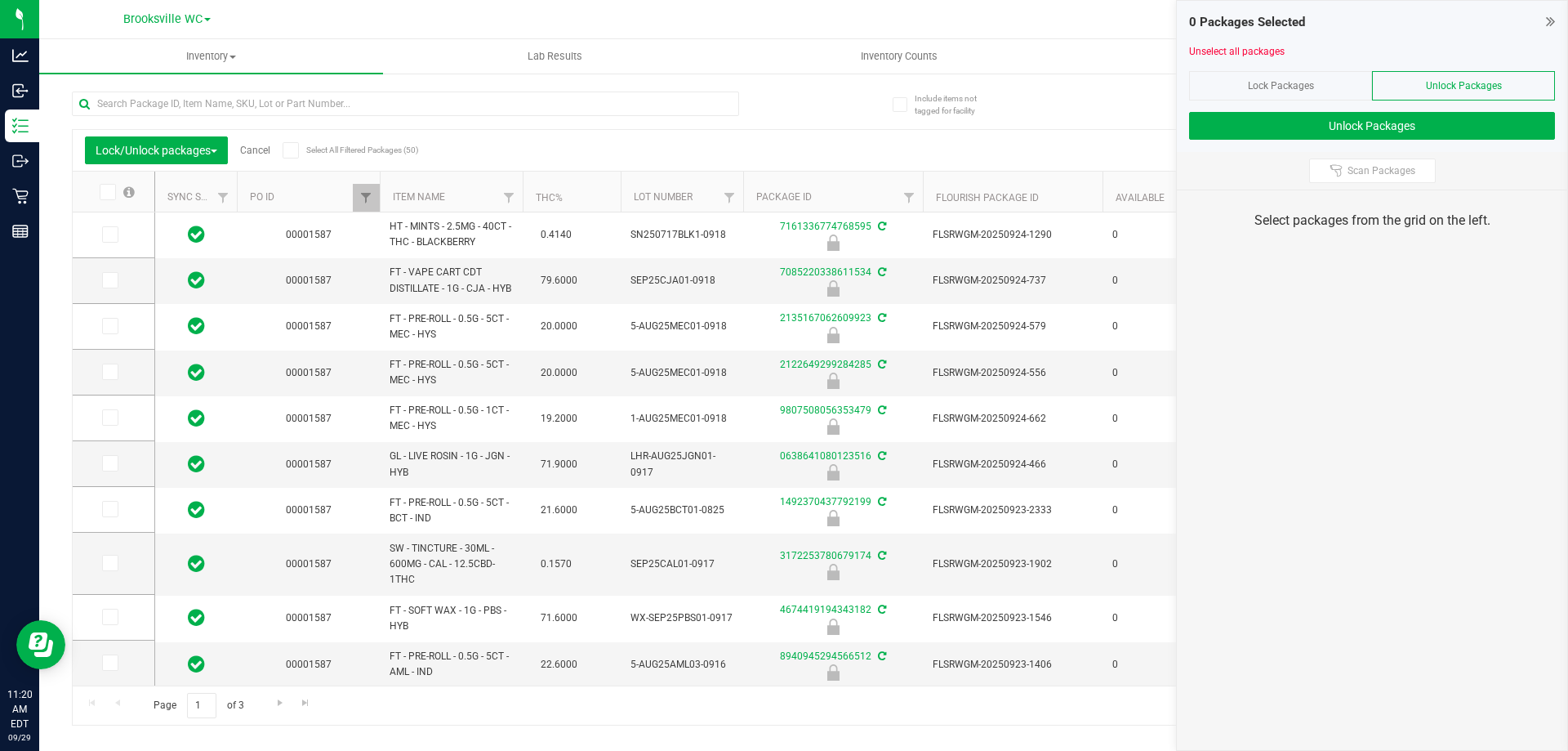
click at [1295, 91] on div "Lock Packages" at bounding box center [1281, 85] width 183 height 29
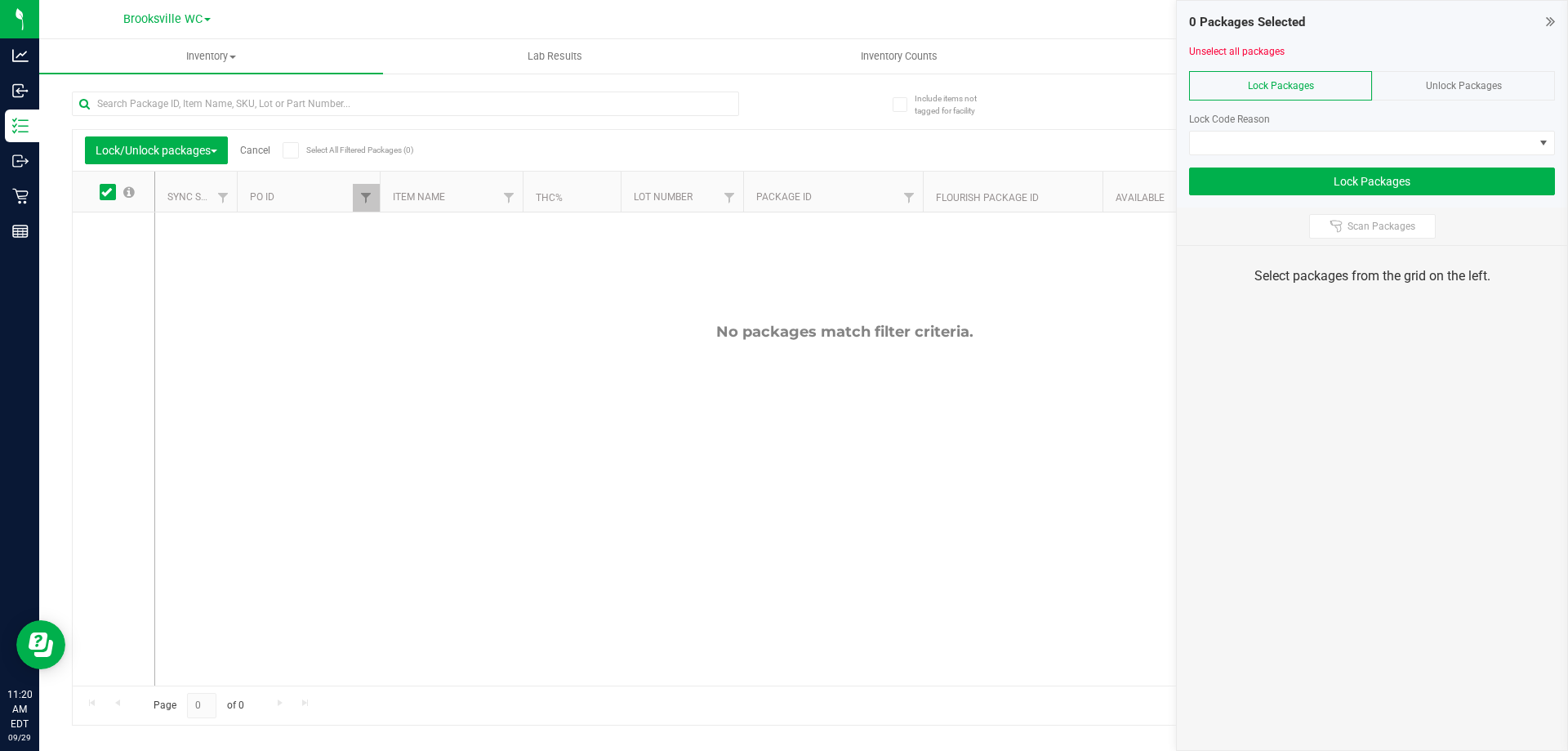
click at [1436, 82] on span "Unlock Packages" at bounding box center [1464, 85] width 76 height 11
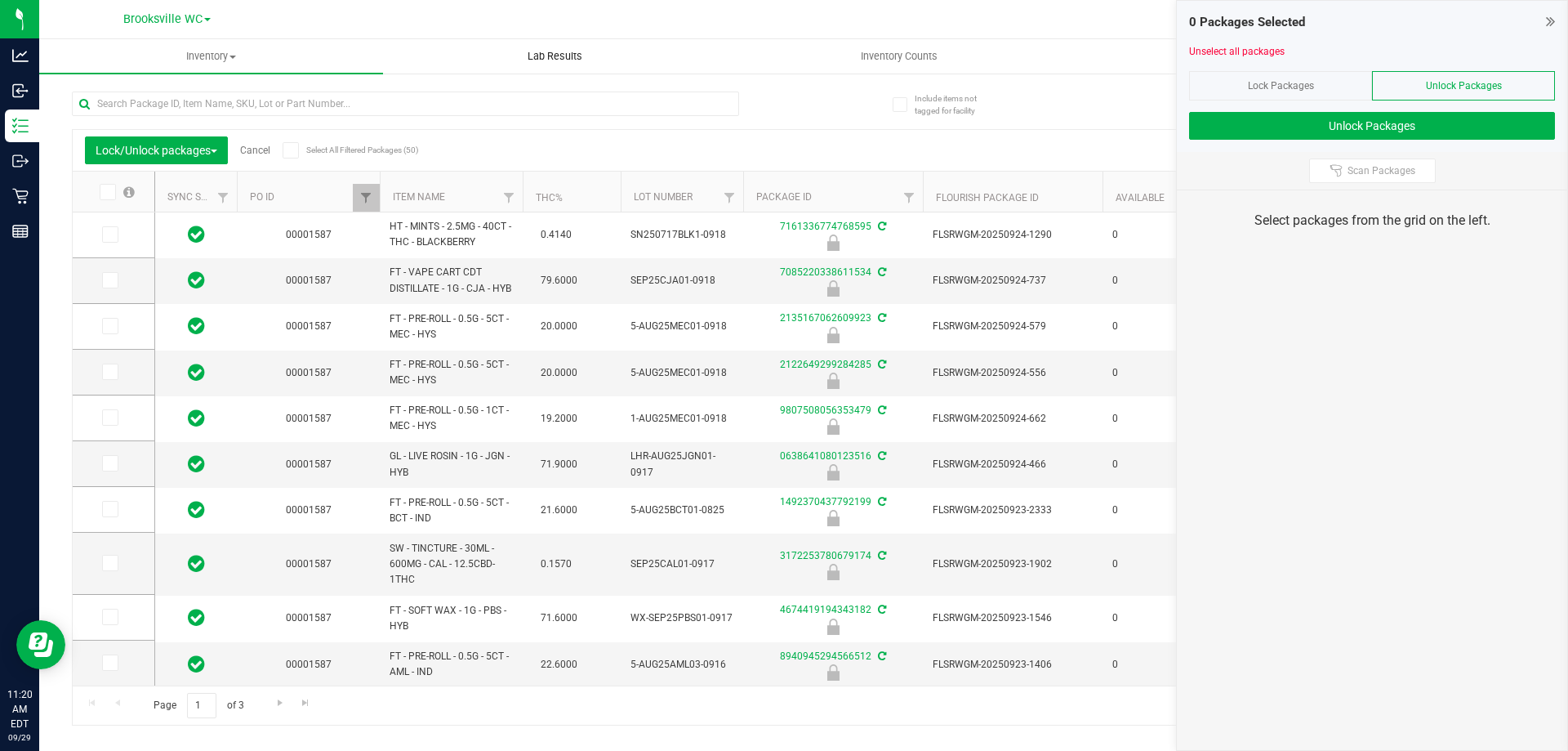
click at [396, 53] on uib-tab-heading "Lab Results" at bounding box center [555, 56] width 342 height 32
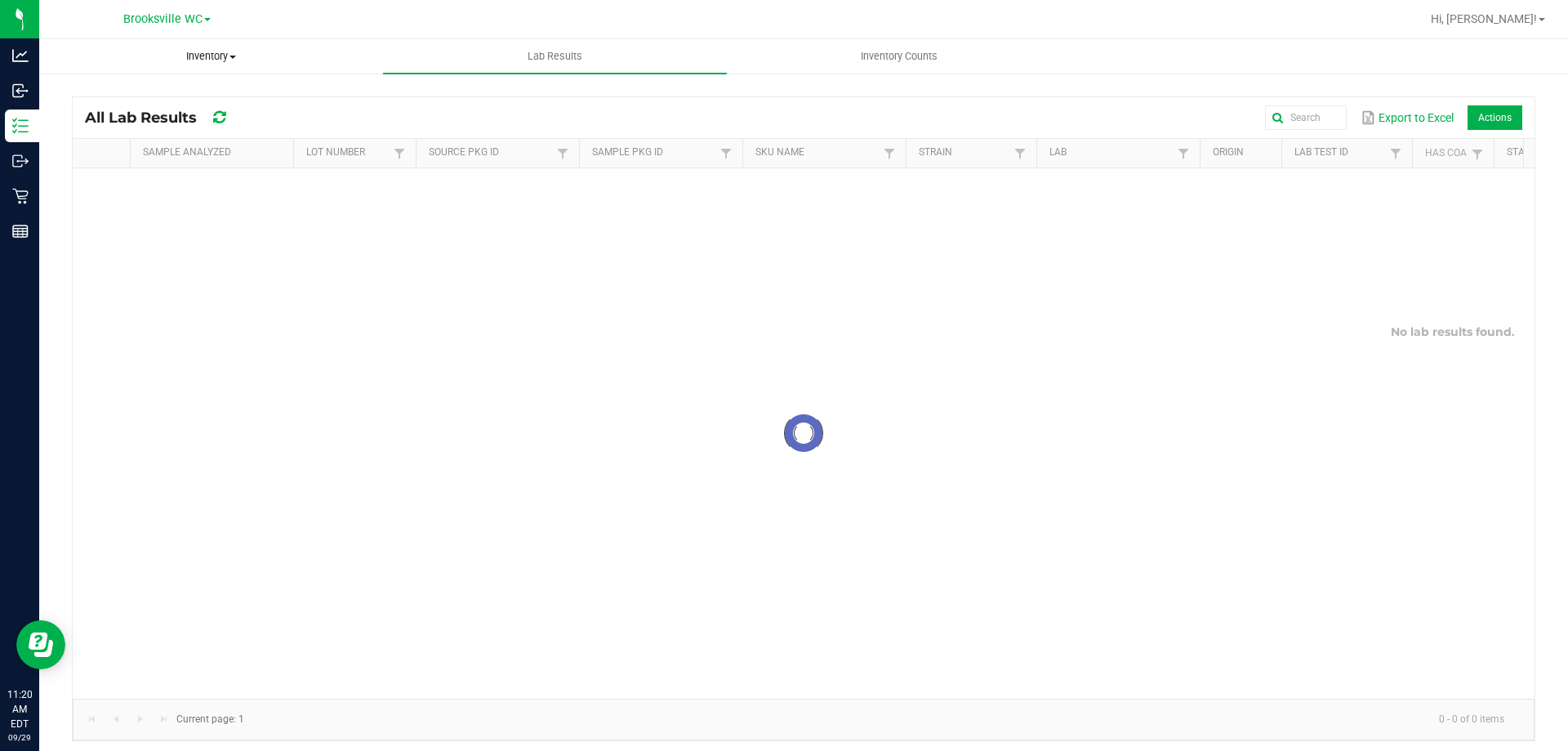
click at [234, 49] on span "Inventory" at bounding box center [212, 56] width 342 height 15
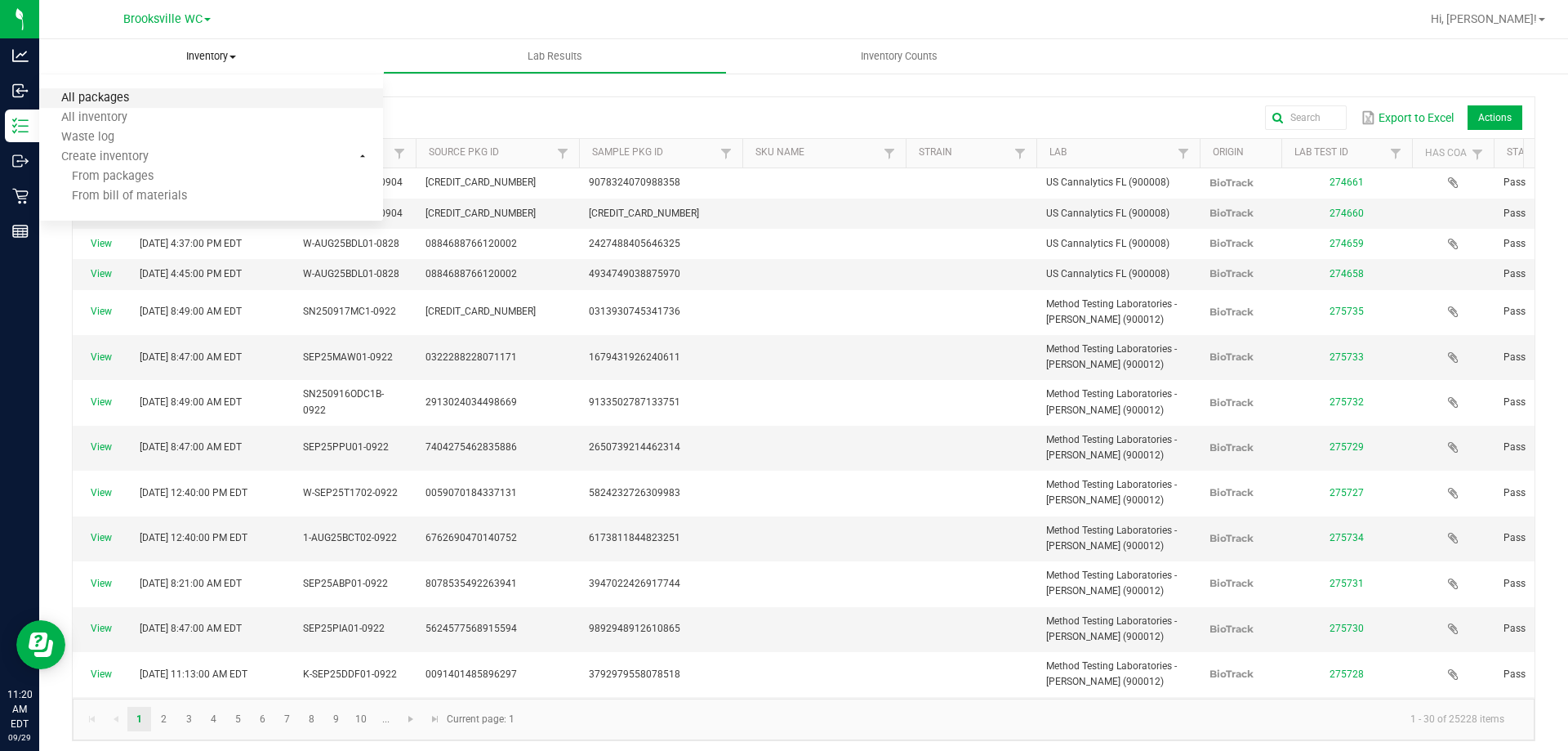
click at [120, 97] on span "All packages" at bounding box center [95, 98] width 111 height 14
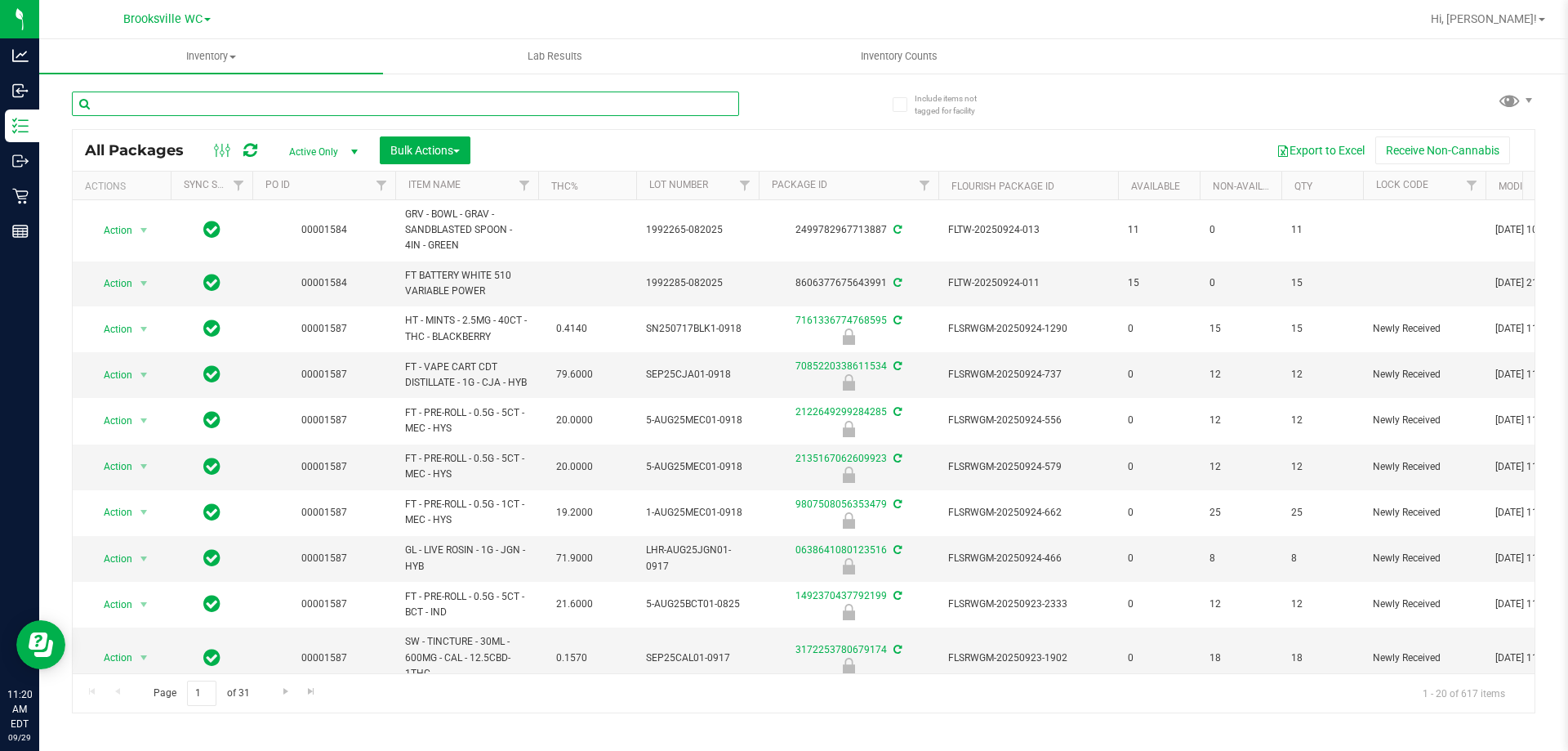
click at [181, 108] on input "text" at bounding box center [406, 104] width 667 height 25
click at [380, 184] on span "Filter" at bounding box center [381, 185] width 13 height 13
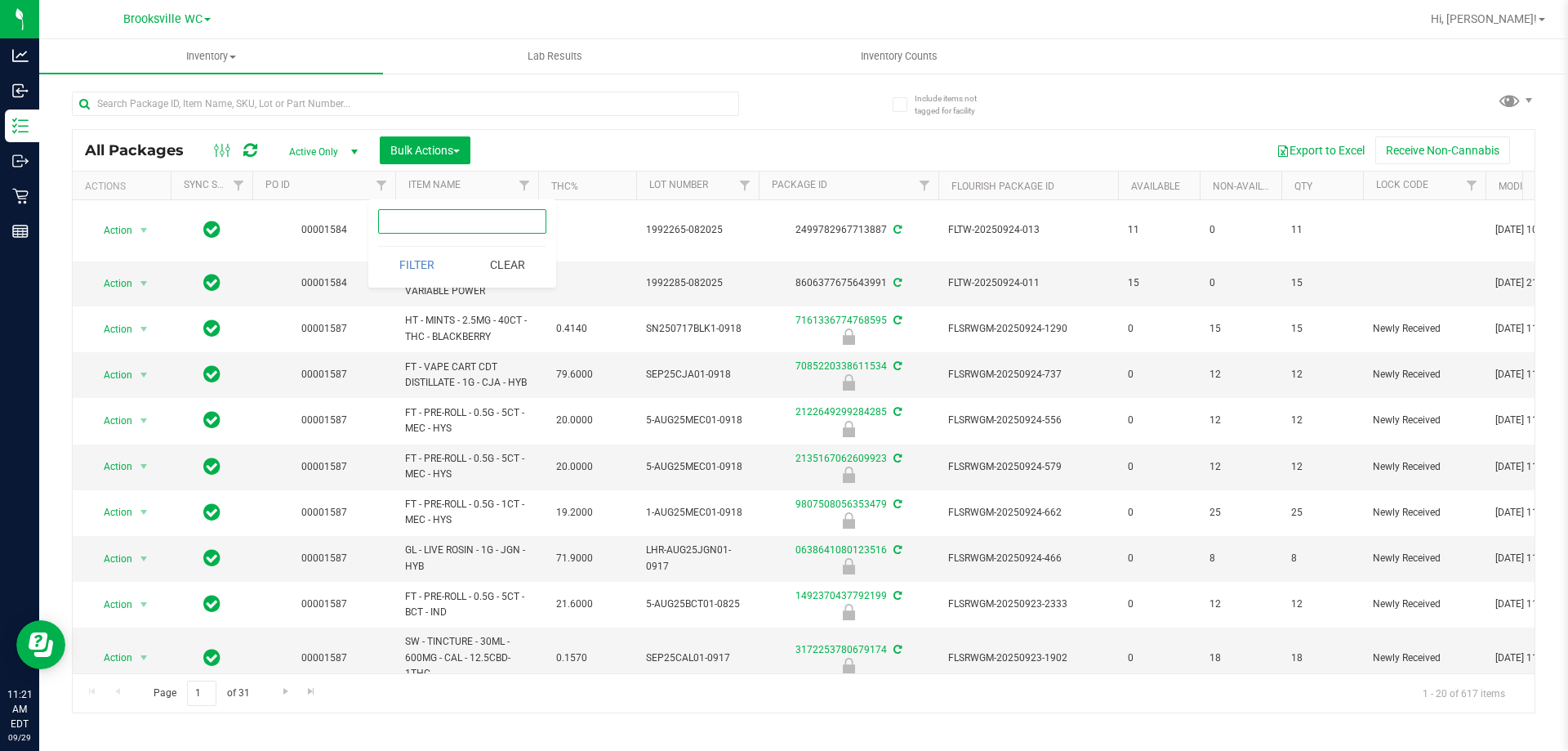
click at [409, 213] on input "text" at bounding box center [463, 221] width 169 height 25
type input "1587"
click at [417, 269] on button "Filter" at bounding box center [417, 264] width 78 height 36
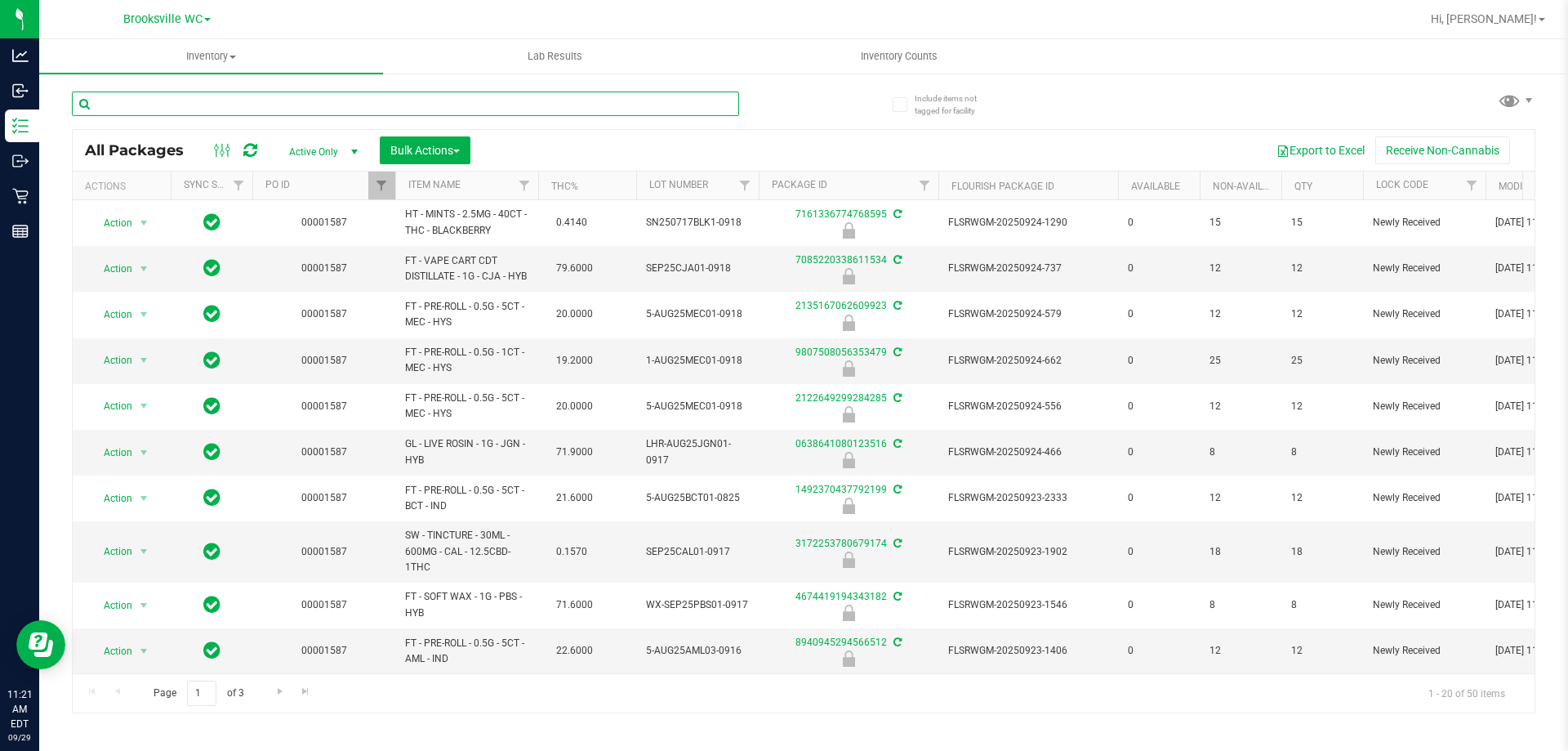
click at [413, 102] on input "text" at bounding box center [406, 104] width 667 height 25
type input "9599225453459723"
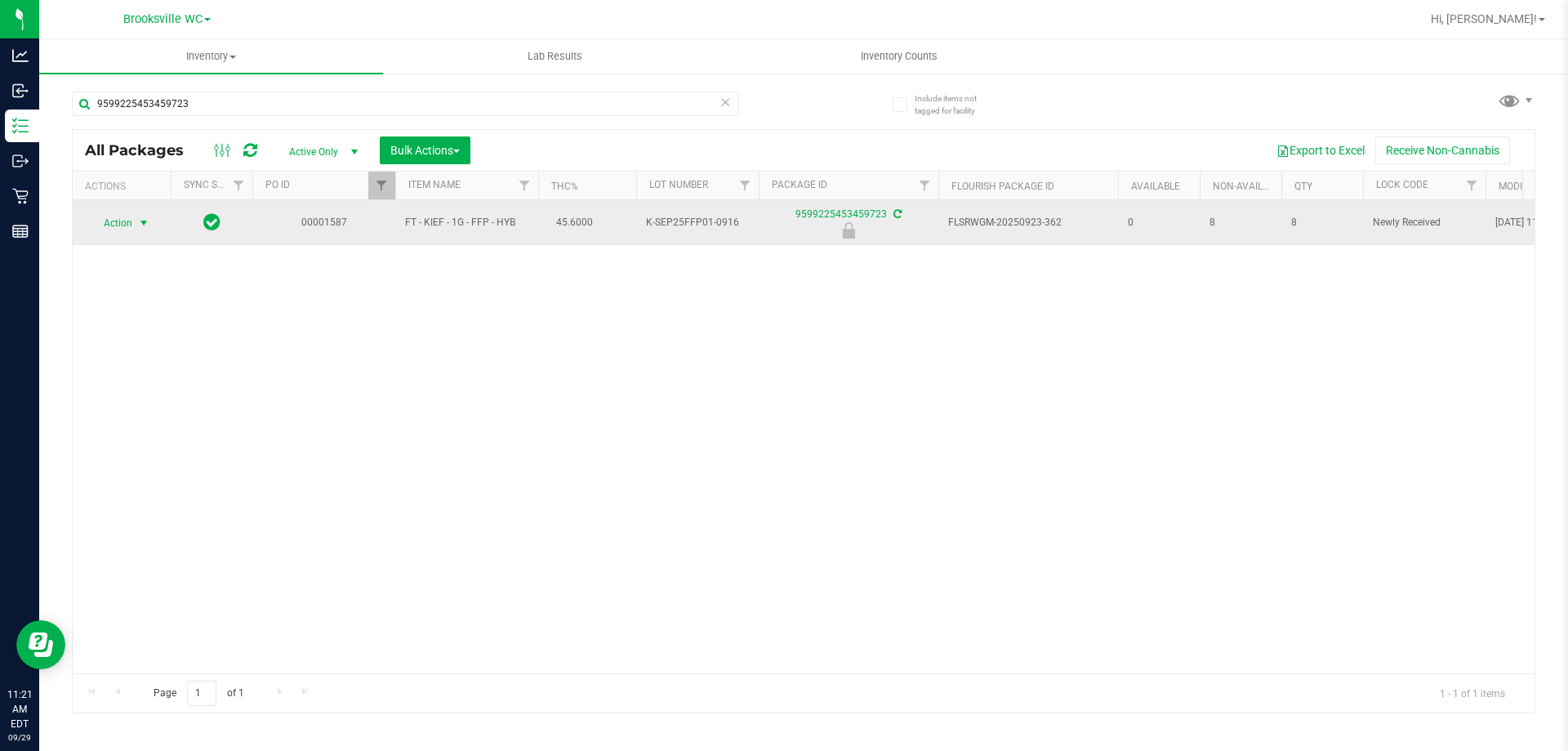
click at [114, 220] on span "Action" at bounding box center [111, 223] width 44 height 23
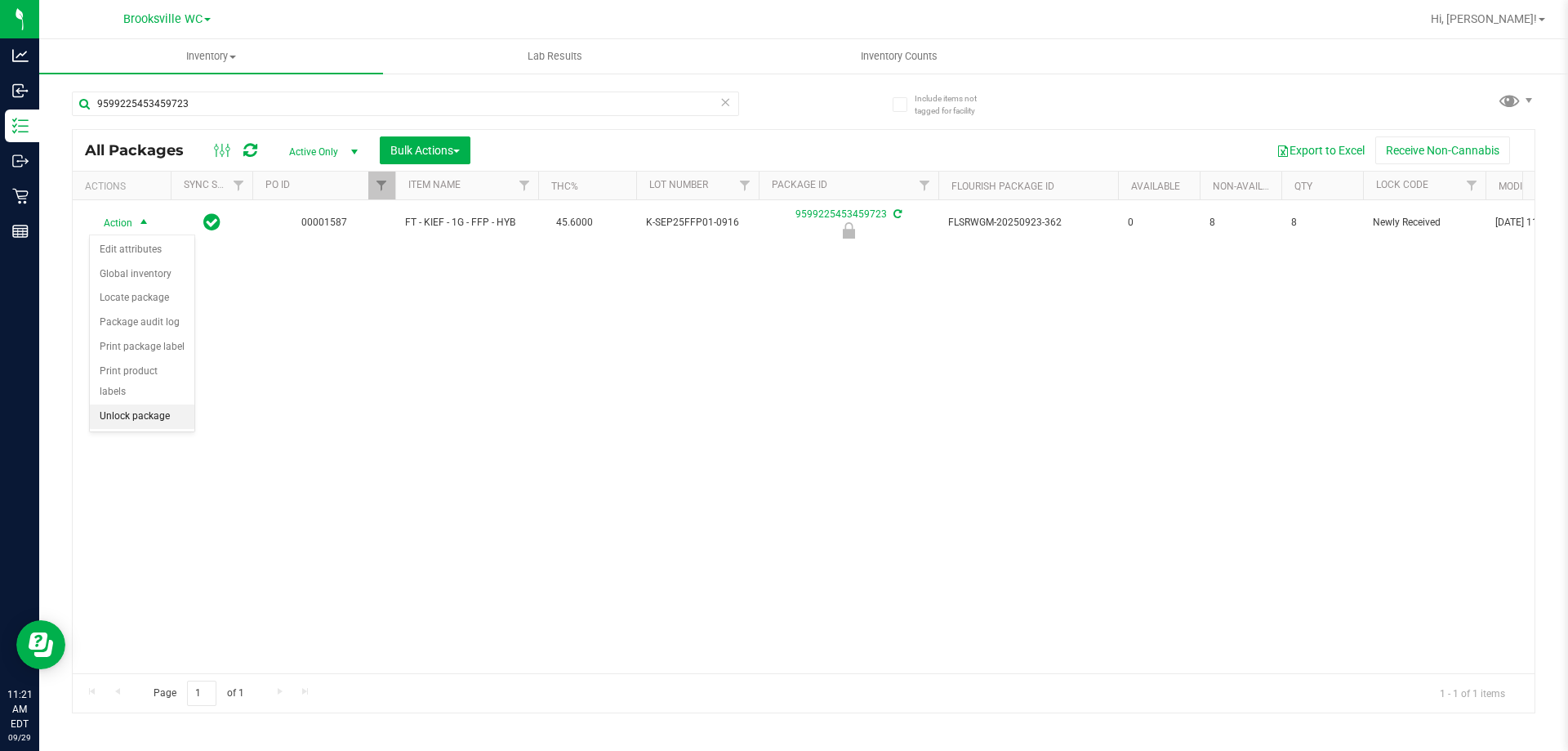
click at [167, 405] on li "Unlock package" at bounding box center [141, 417] width 104 height 25
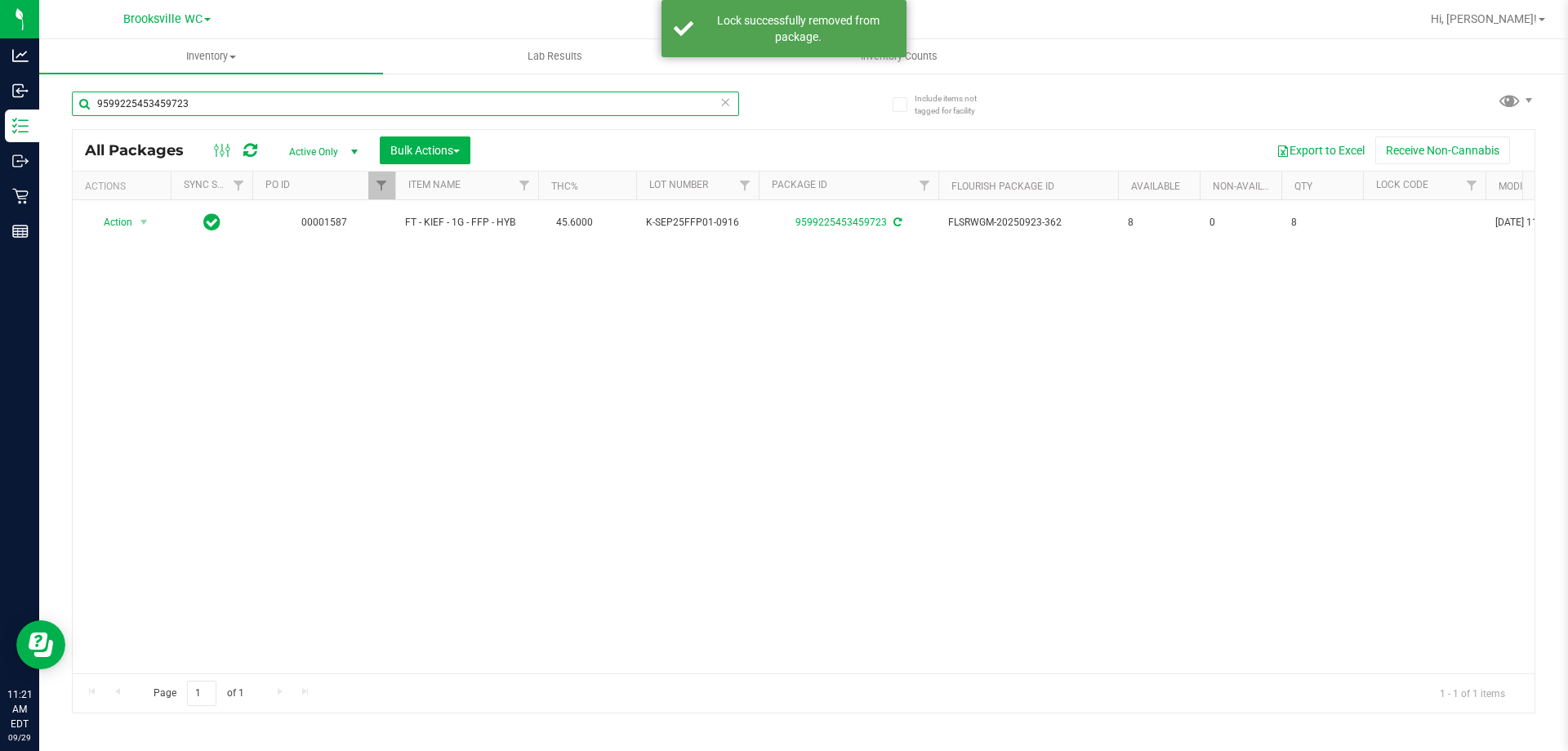
click at [250, 104] on input "9599225453459723" at bounding box center [406, 104] width 667 height 25
drag, startPoint x: 250, startPoint y: 104, endPoint x: 88, endPoint y: 114, distance: 162.3
click at [90, 114] on input "9599225453459723" at bounding box center [406, 104] width 667 height 25
type input "4674419194343182"
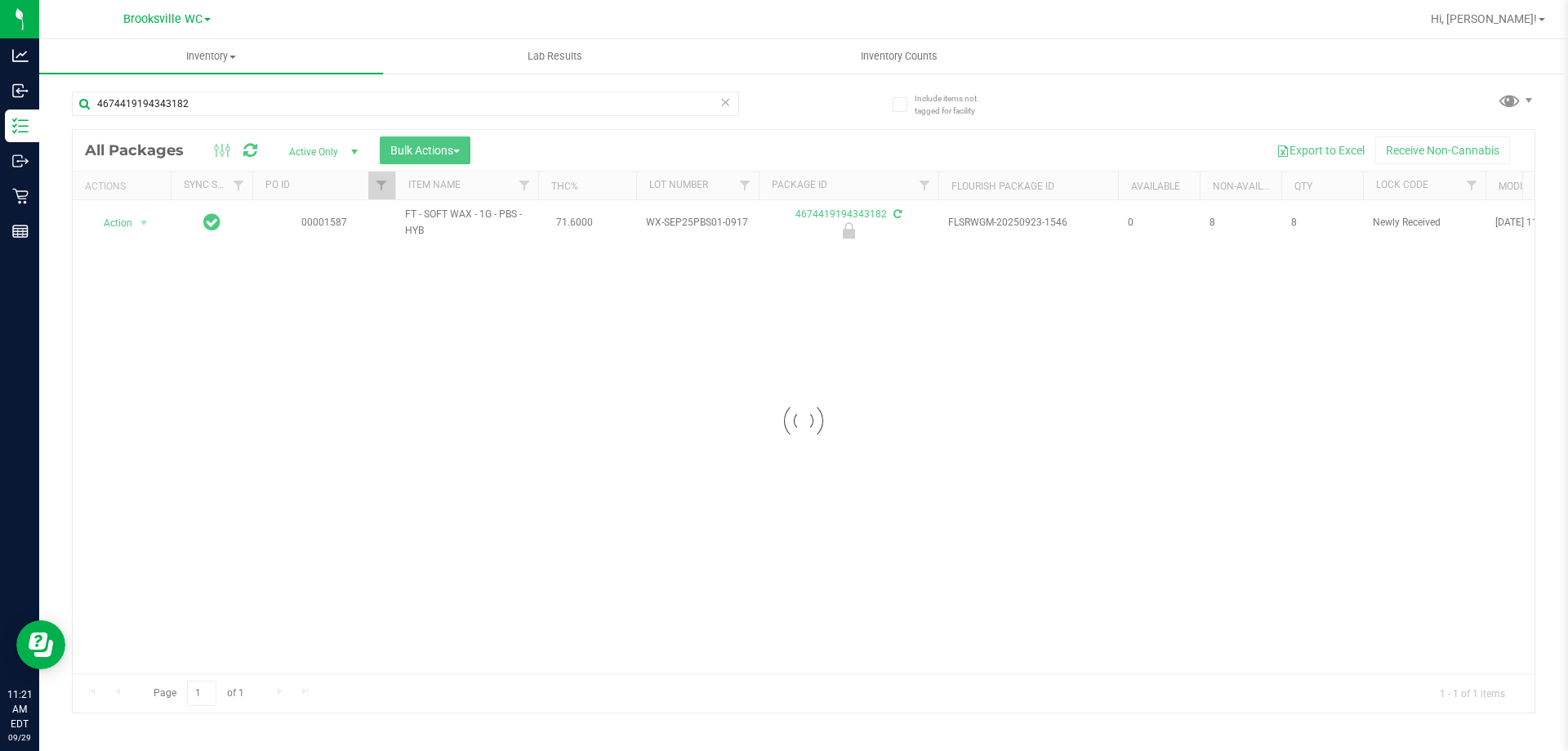
click at [120, 227] on div at bounding box center [803, 421] width 1462 height 582
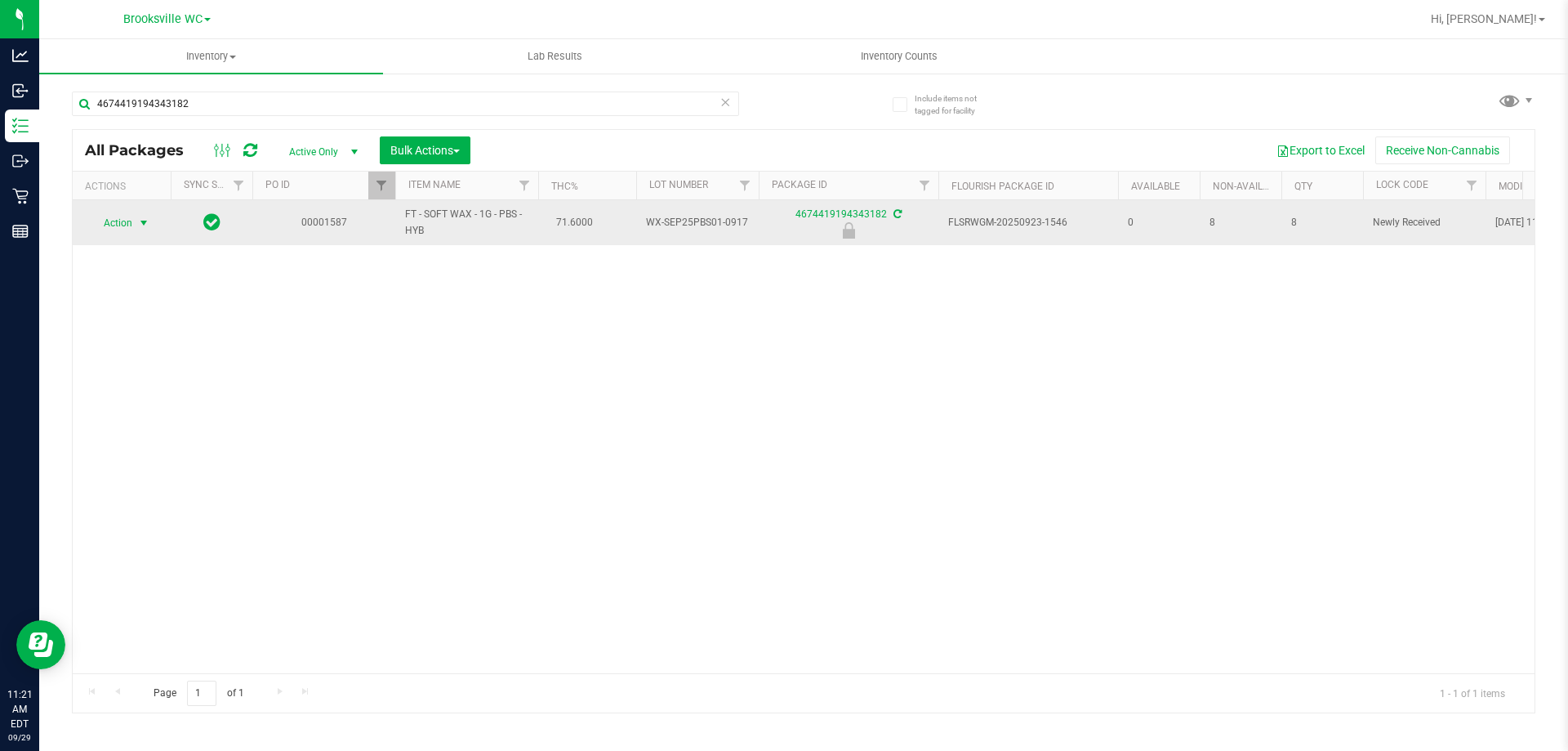
click at [121, 221] on span "Action" at bounding box center [111, 223] width 44 height 23
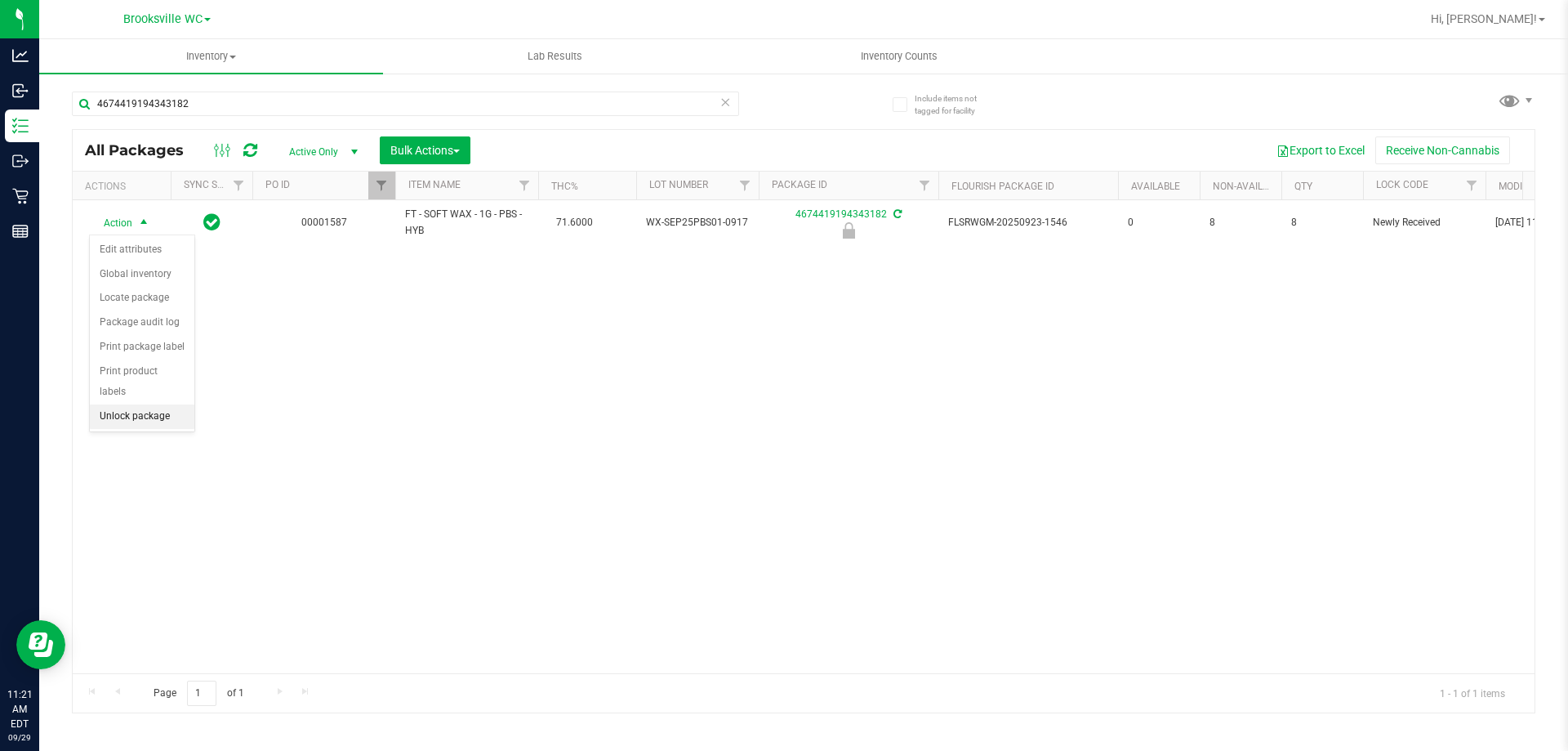
drag, startPoint x: 170, startPoint y: 394, endPoint x: 168, endPoint y: 381, distance: 13.2
click at [169, 405] on li "Unlock package" at bounding box center [141, 417] width 104 height 25
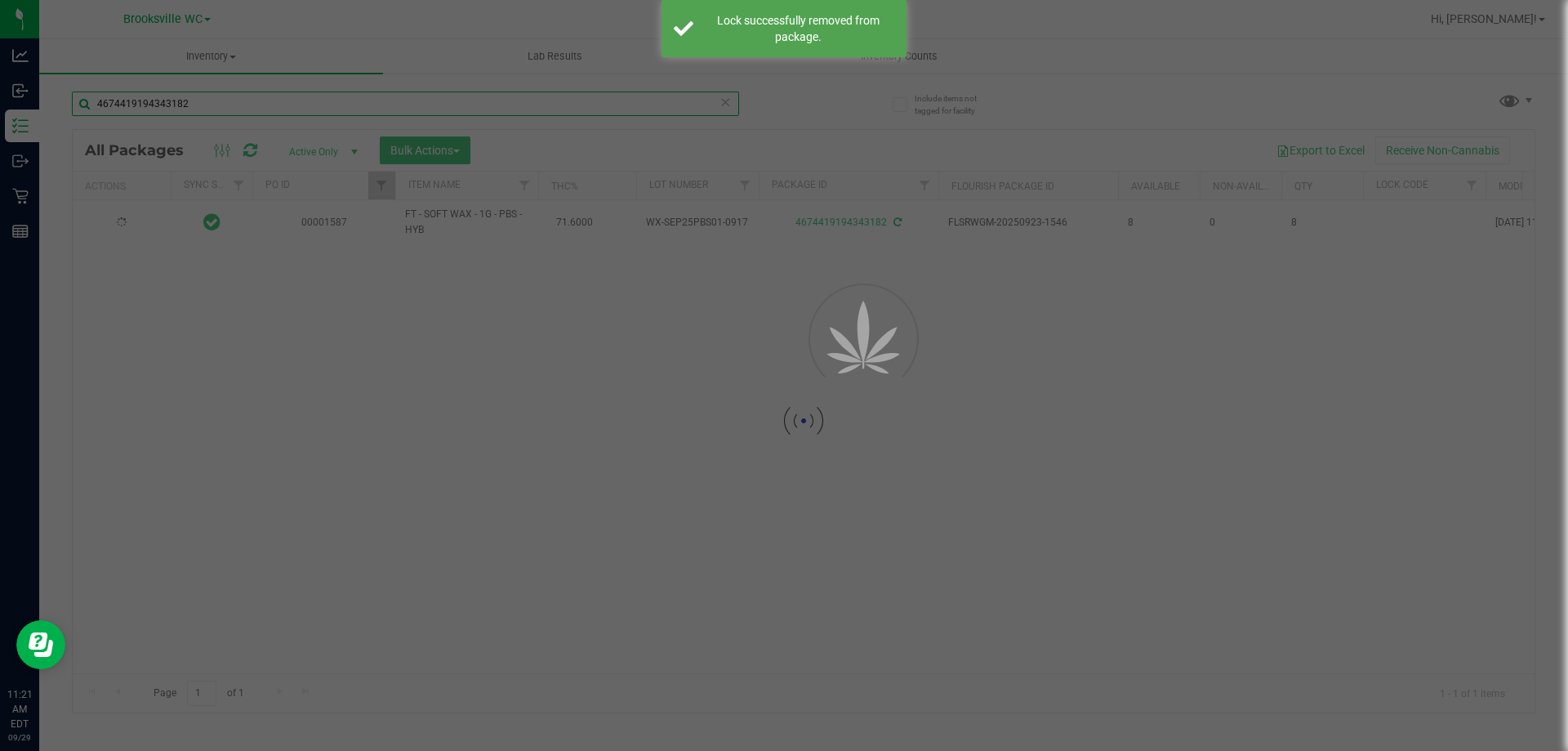
drag, startPoint x: 230, startPoint y: 110, endPoint x: 57, endPoint y: 109, distance: 173.0
click at [60, 109] on div "Inventory All packages All inventory Waste log Create inventory Lab Results Inv…" at bounding box center [804, 395] width 1529 height 711
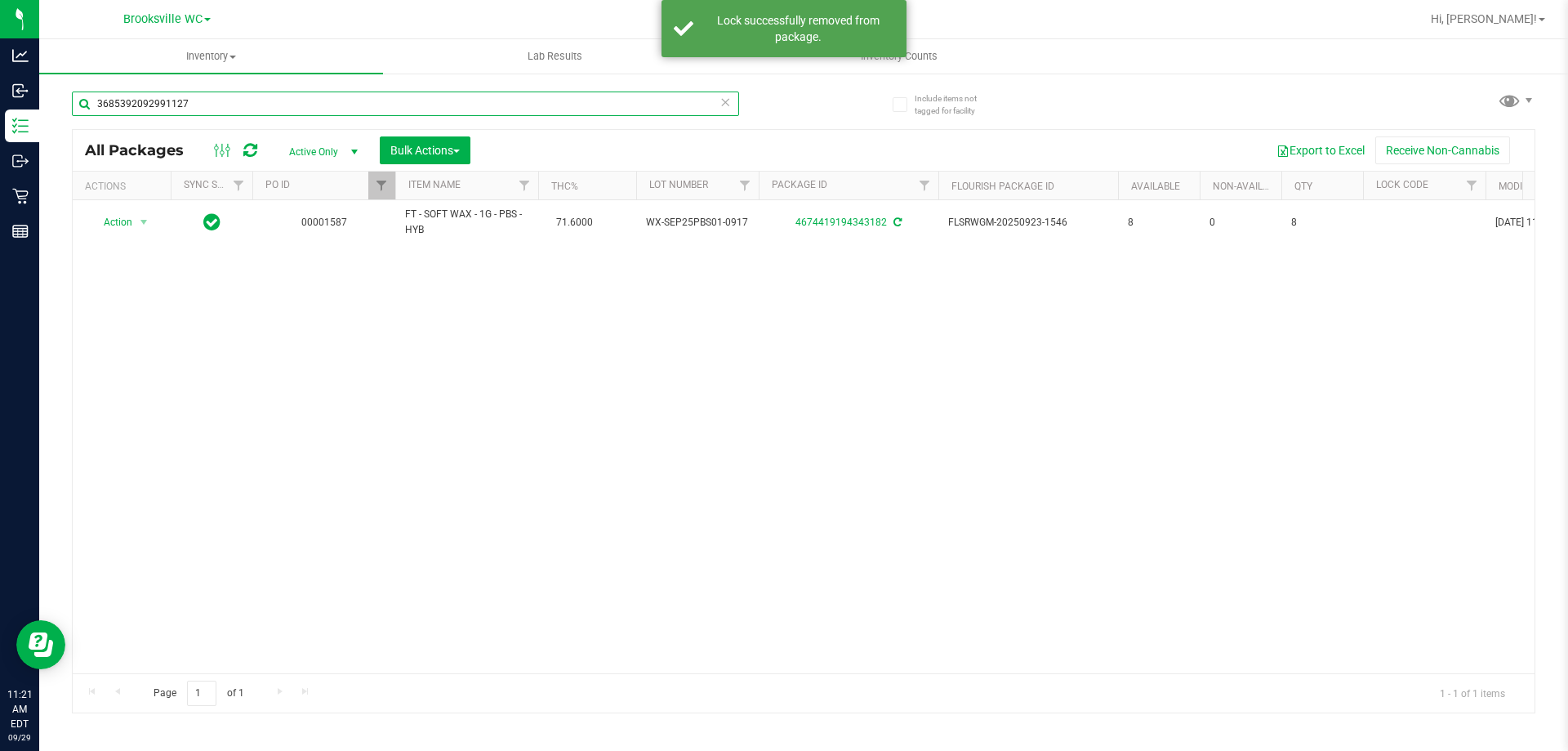
type input "3685392092991127"
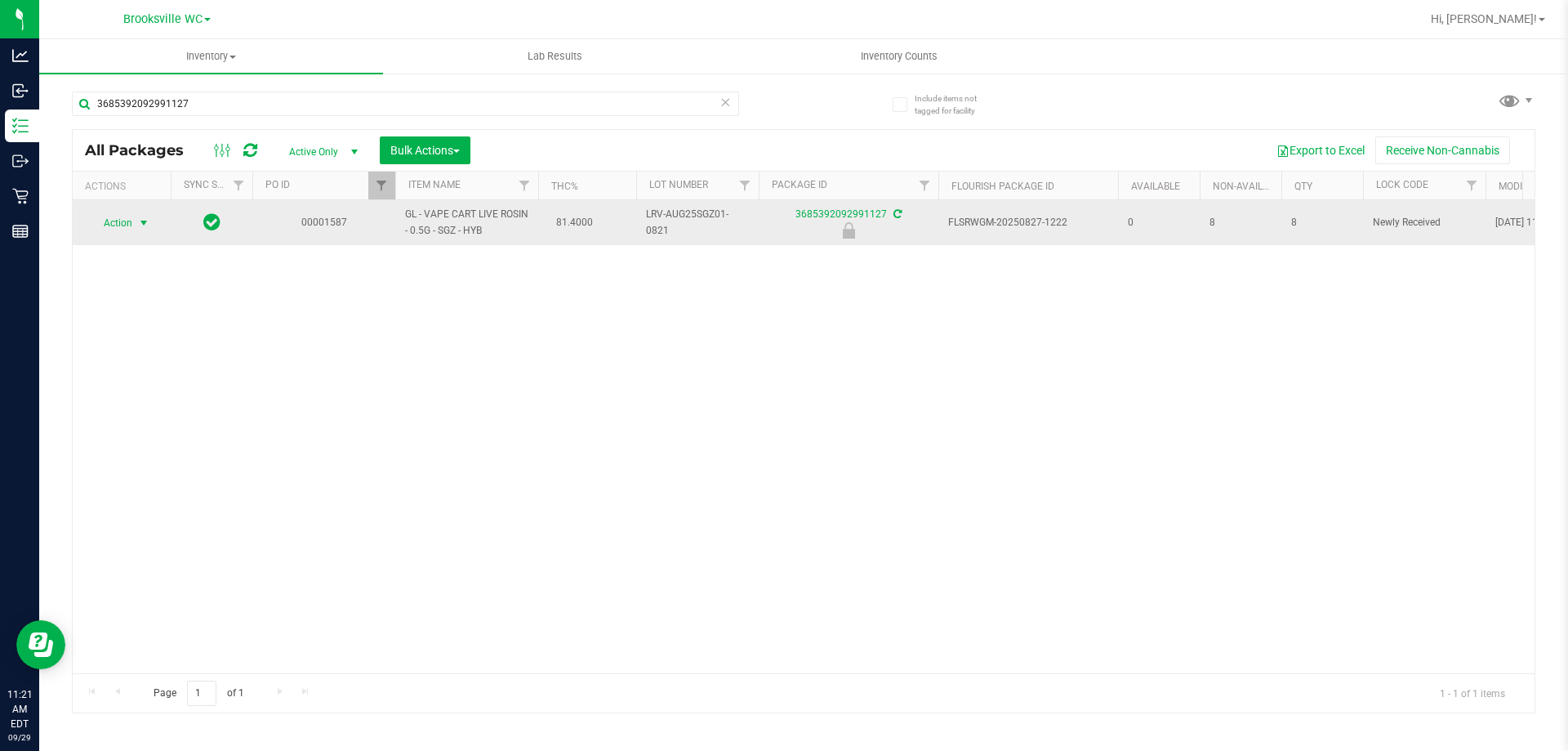
click at [119, 227] on span "Action" at bounding box center [111, 223] width 44 height 23
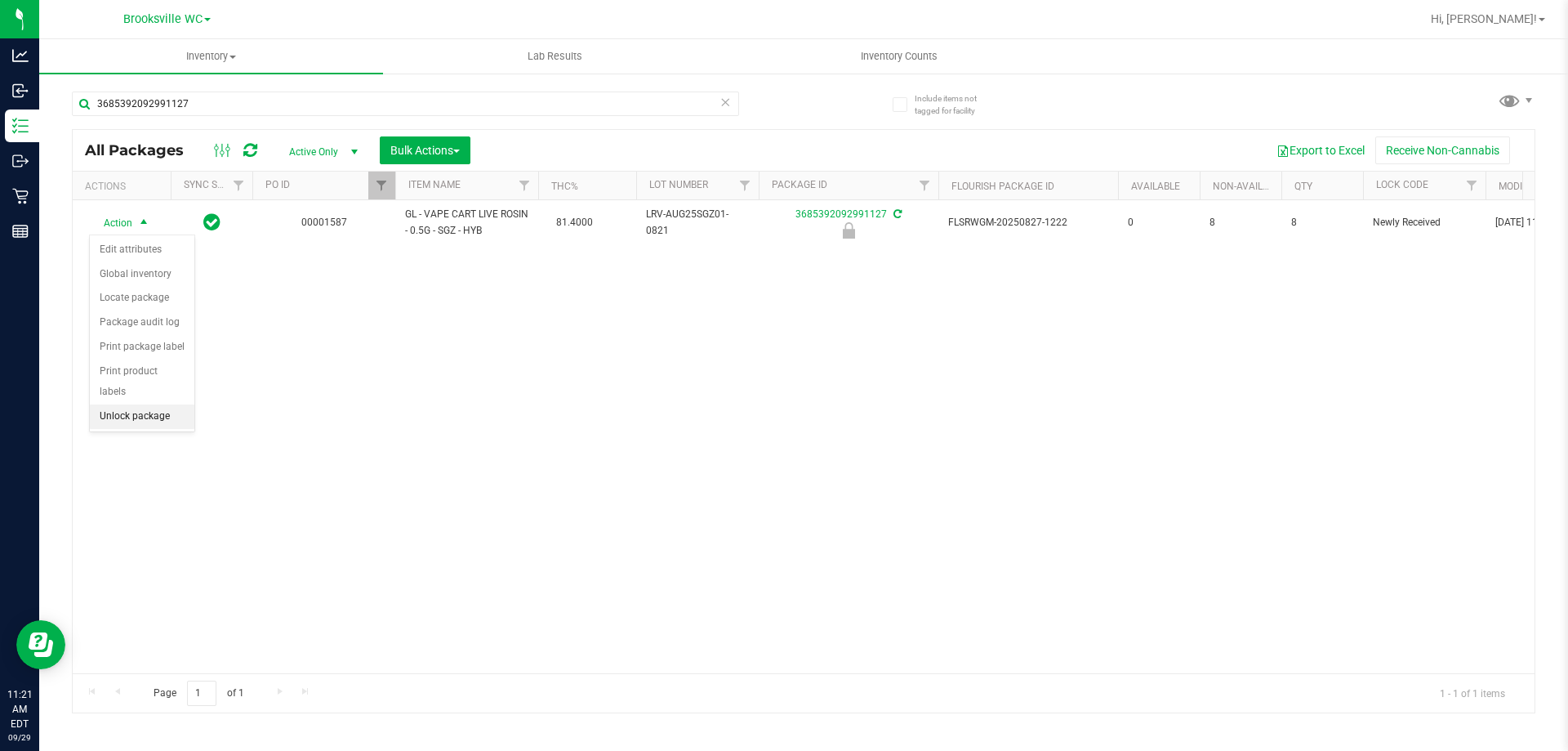
drag, startPoint x: 148, startPoint y: 399, endPoint x: 150, endPoint y: 381, distance: 18.1
click at [149, 405] on li "Unlock package" at bounding box center [141, 417] width 104 height 25
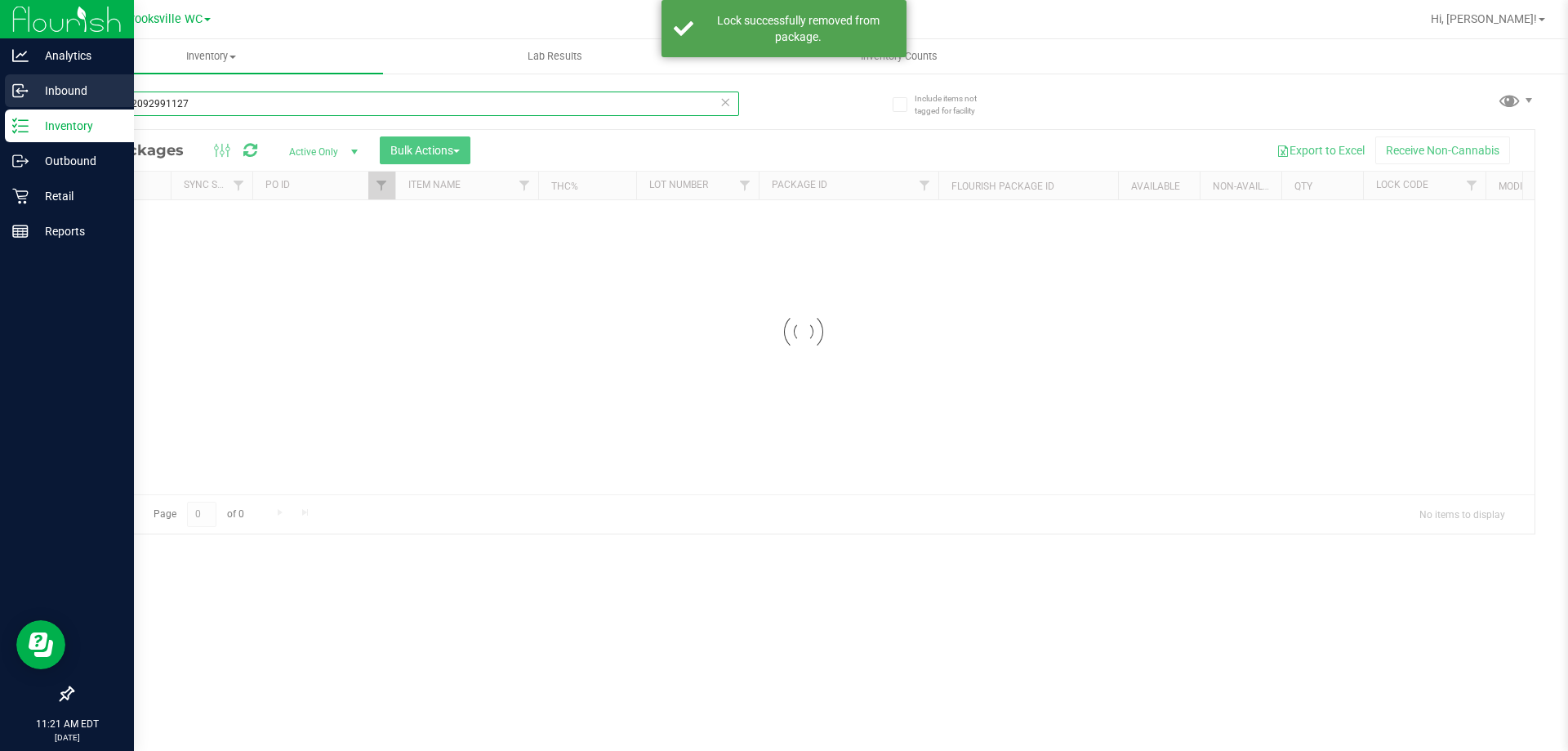
drag, startPoint x: 242, startPoint y: 108, endPoint x: 0, endPoint y: 104, distance: 242.0
click at [0, 104] on div "Analytics Inbound Inventory Outbound Retail Reports 11:21 AM EDT 09/29/2025 09/…" at bounding box center [784, 375] width 1568 height 751
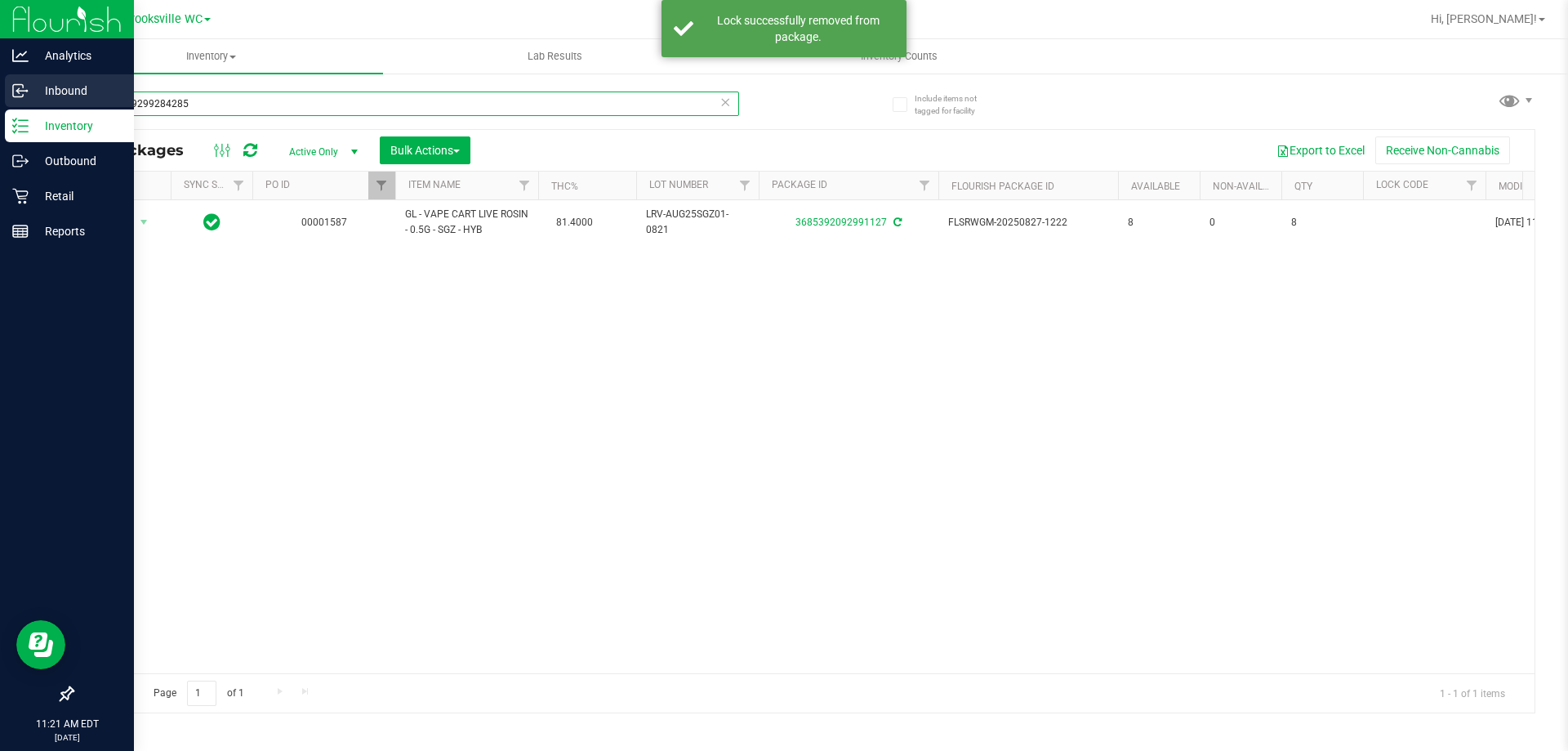
type input "2122649299284285"
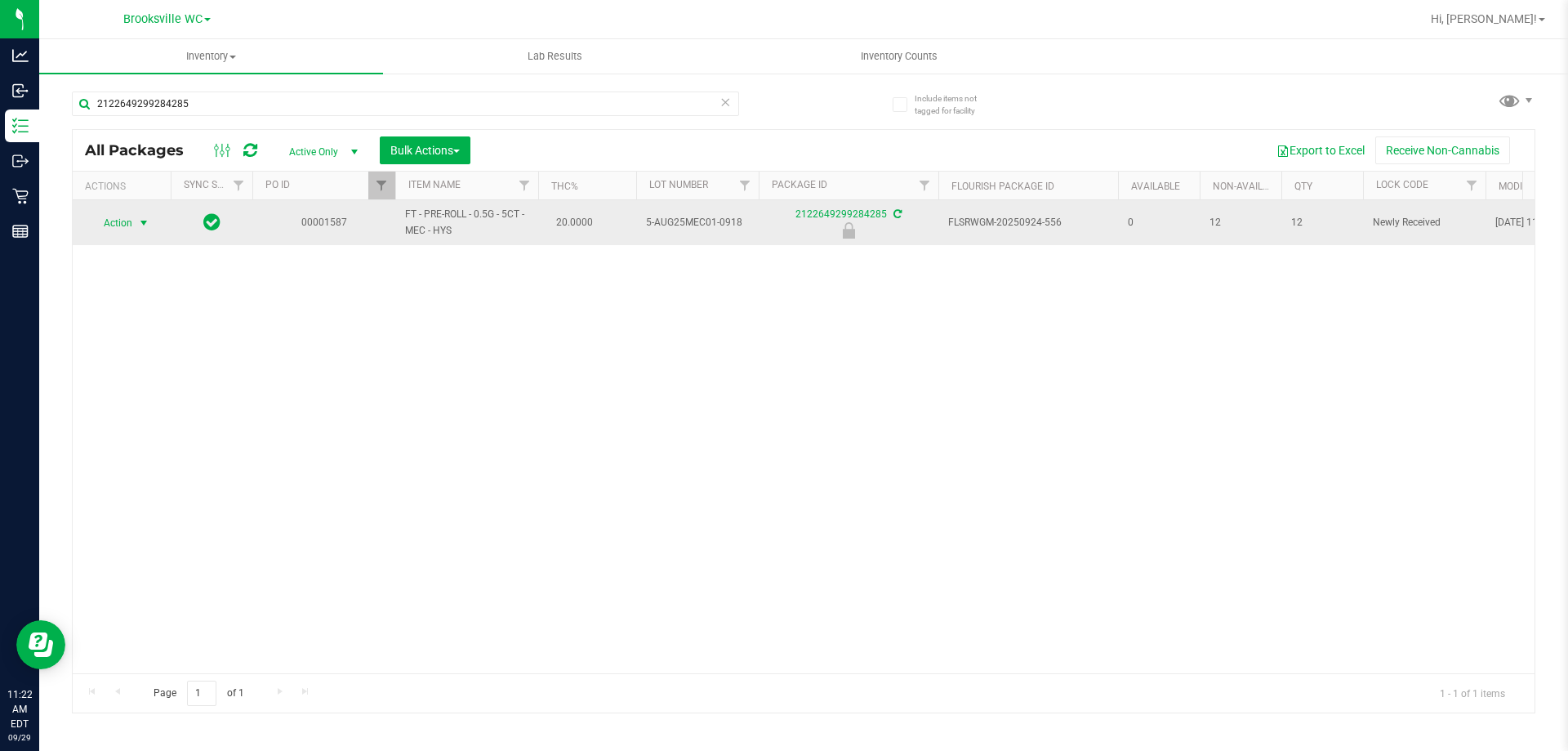
click at [123, 220] on span "Action" at bounding box center [111, 223] width 44 height 23
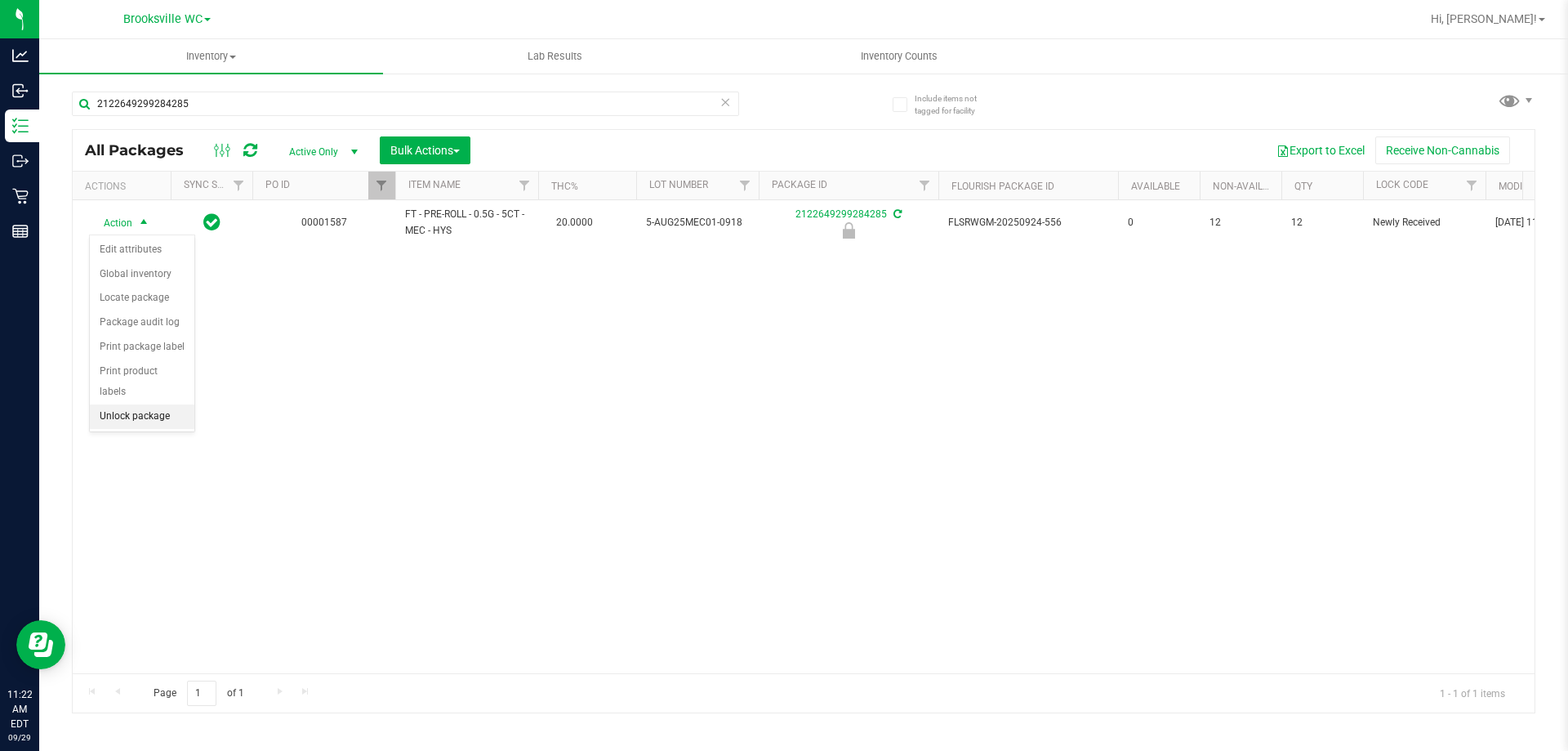
drag, startPoint x: 123, startPoint y: 394, endPoint x: 133, endPoint y: 391, distance: 10.4
click at [127, 405] on li "Unlock package" at bounding box center [141, 417] width 104 height 25
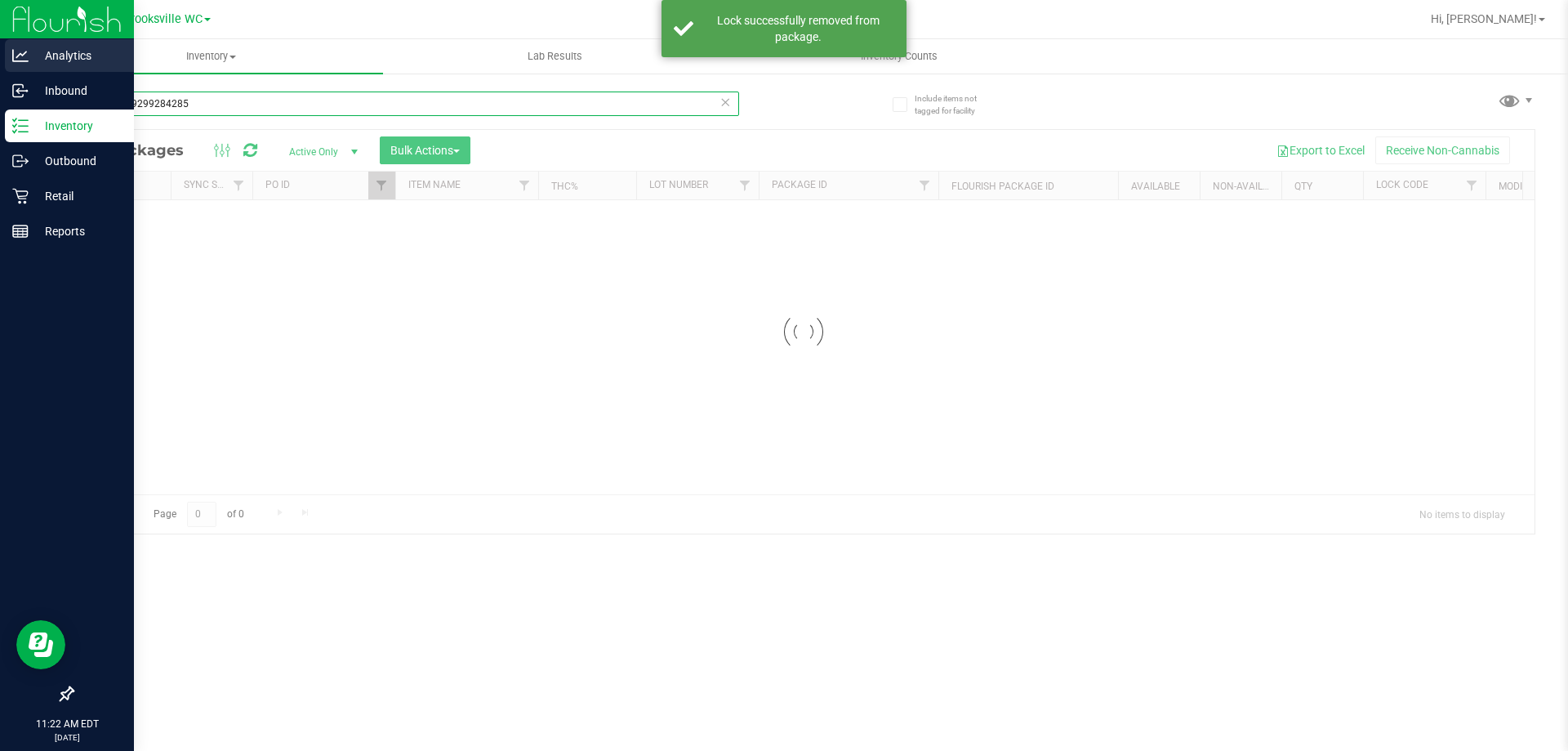
drag, startPoint x: 241, startPoint y: 102, endPoint x: 0, endPoint y: 61, distance: 244.5
click at [0, 61] on div "Analytics Inbound Inventory Outbound Retail Reports 11:22 AM EDT 09/29/2025 09/…" at bounding box center [784, 375] width 1568 height 751
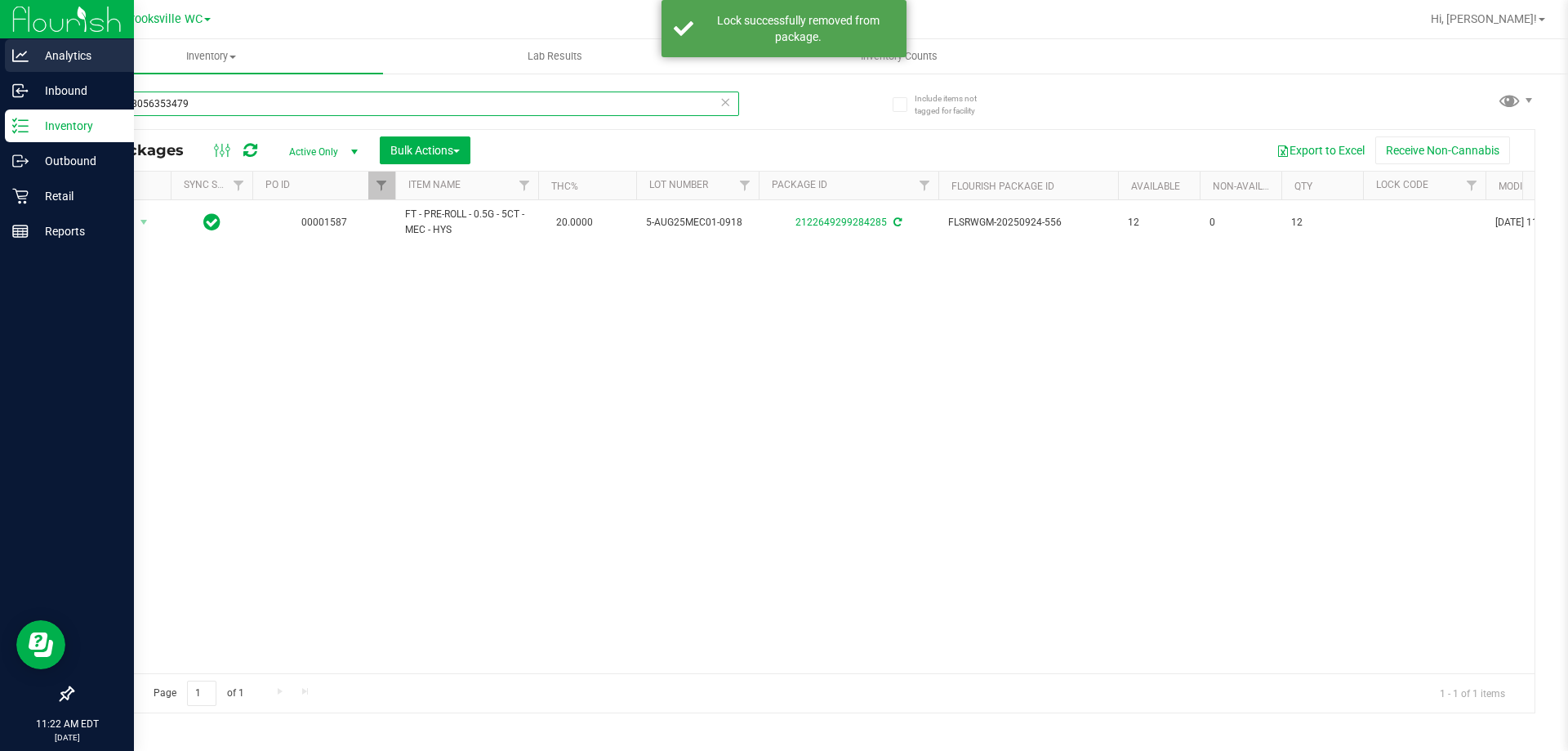
type input "9807508056353479"
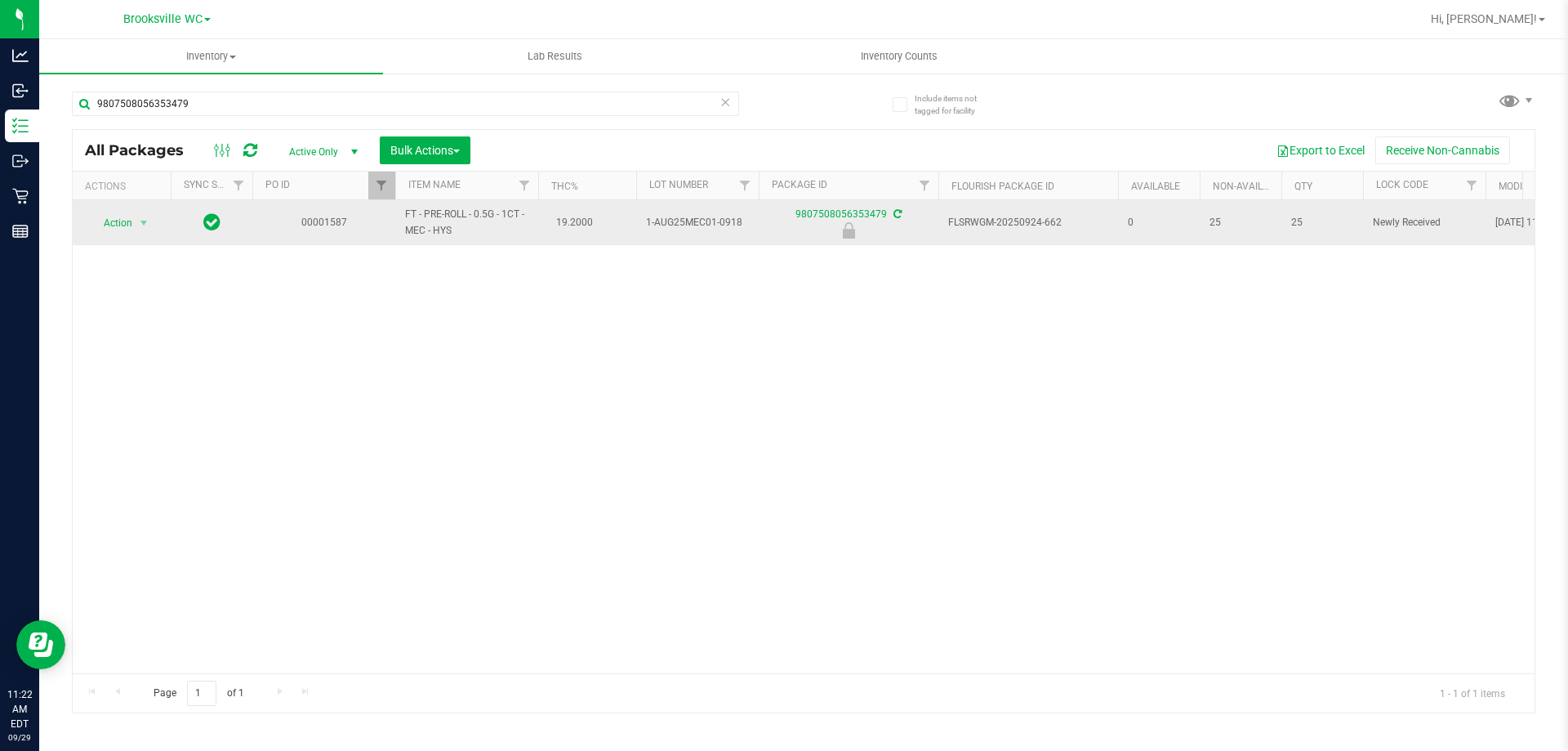
drag, startPoint x: 107, startPoint y: 206, endPoint x: 111, endPoint y: 227, distance: 21.4
click at [107, 208] on td "Action Action Edit attributes Global inventory Locate package Package audit log…" at bounding box center [122, 222] width 98 height 45
click at [111, 233] on span "Action" at bounding box center [111, 223] width 44 height 23
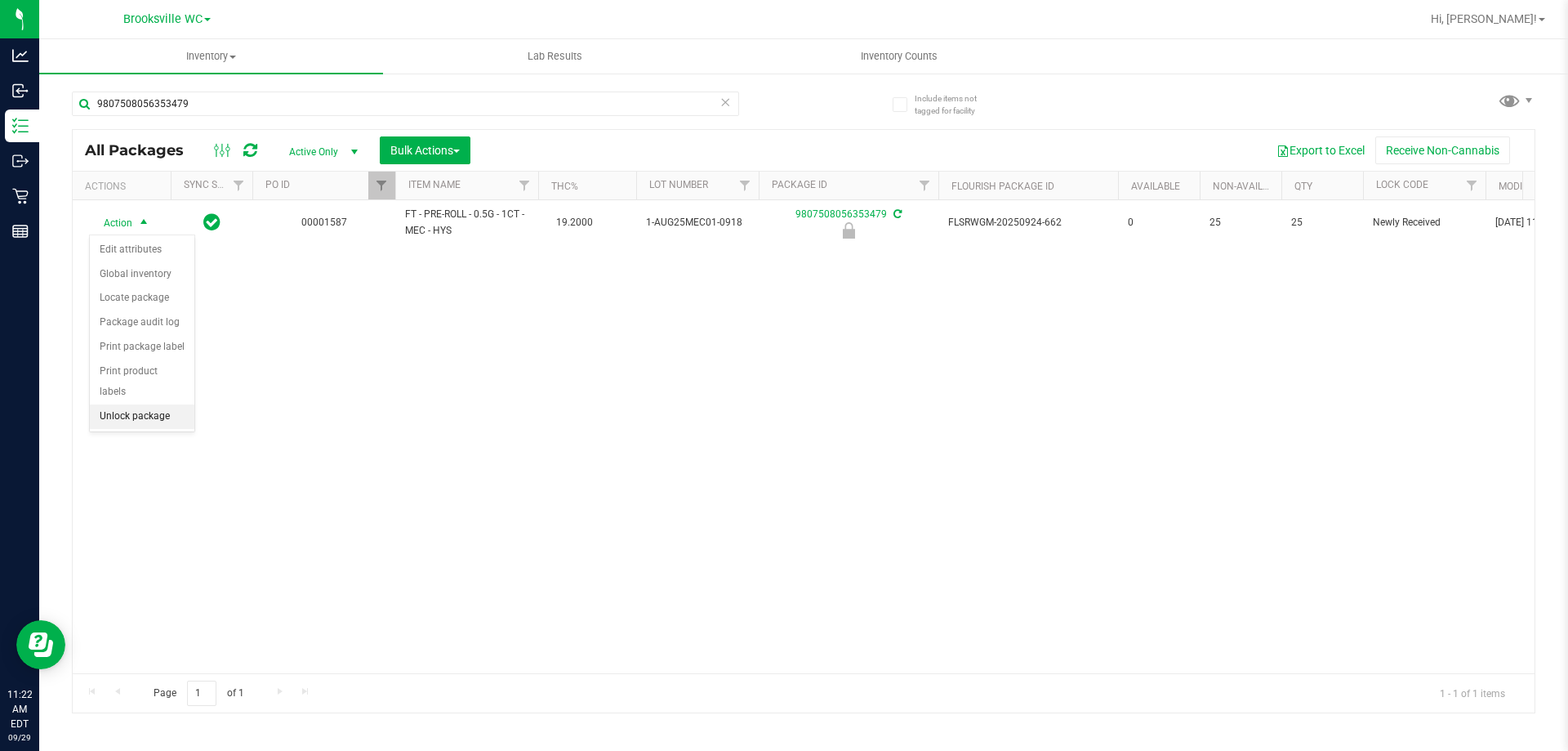
click at [153, 405] on li "Unlock package" at bounding box center [141, 417] width 104 height 25
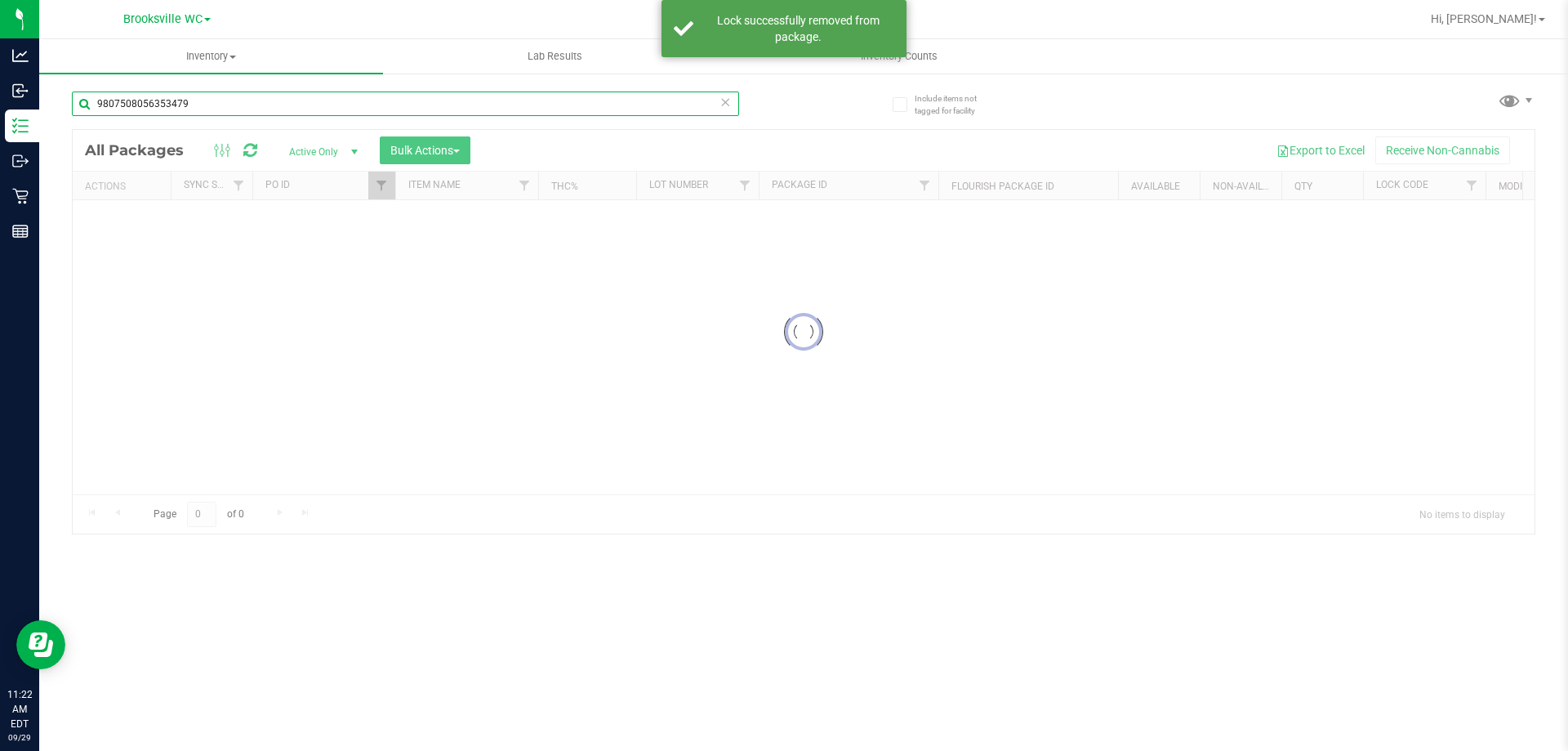
click at [40, 95] on div "Inventory All packages All inventory Waste log Create inventory Lab Results Inv…" at bounding box center [804, 395] width 1529 height 711
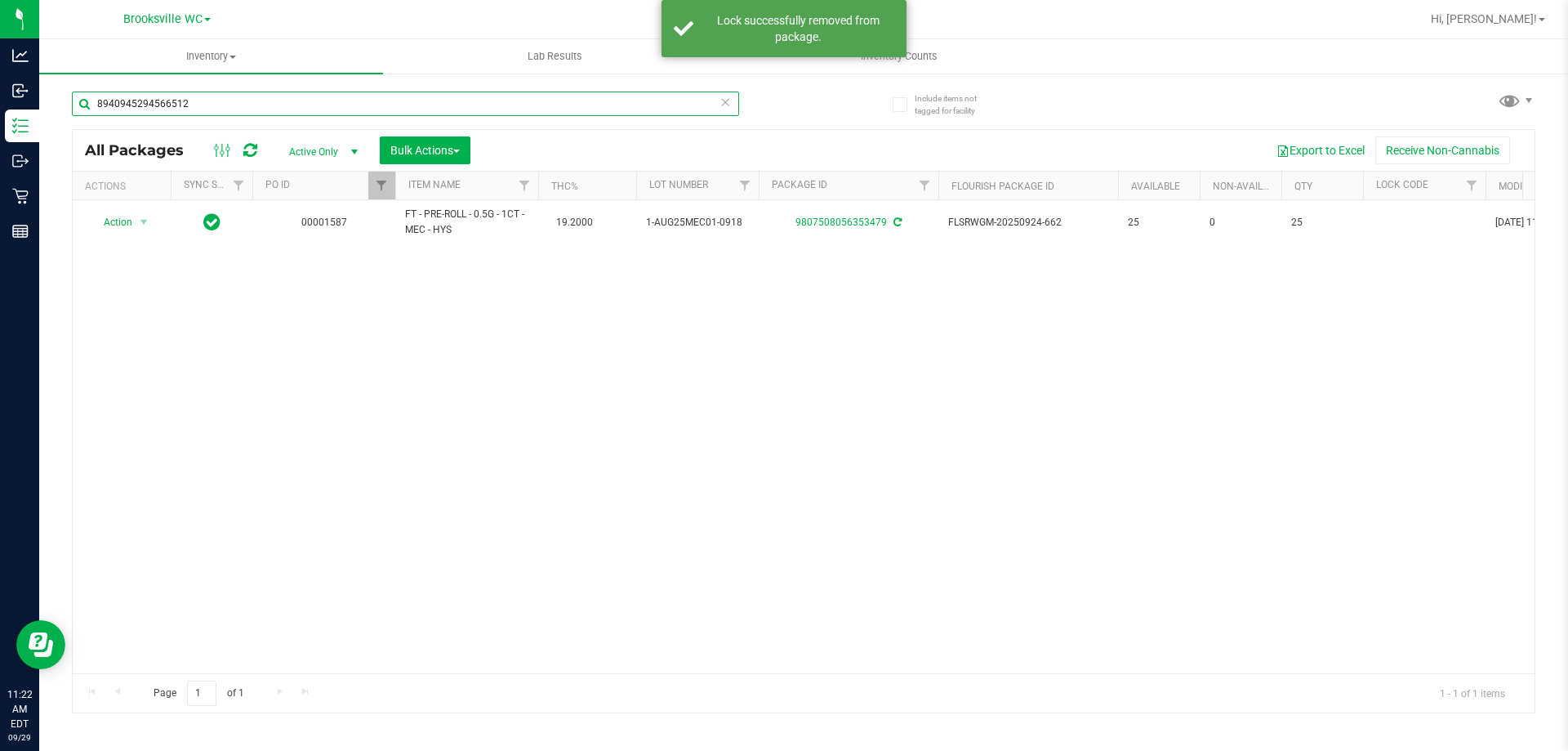
type input "8940945294566512"
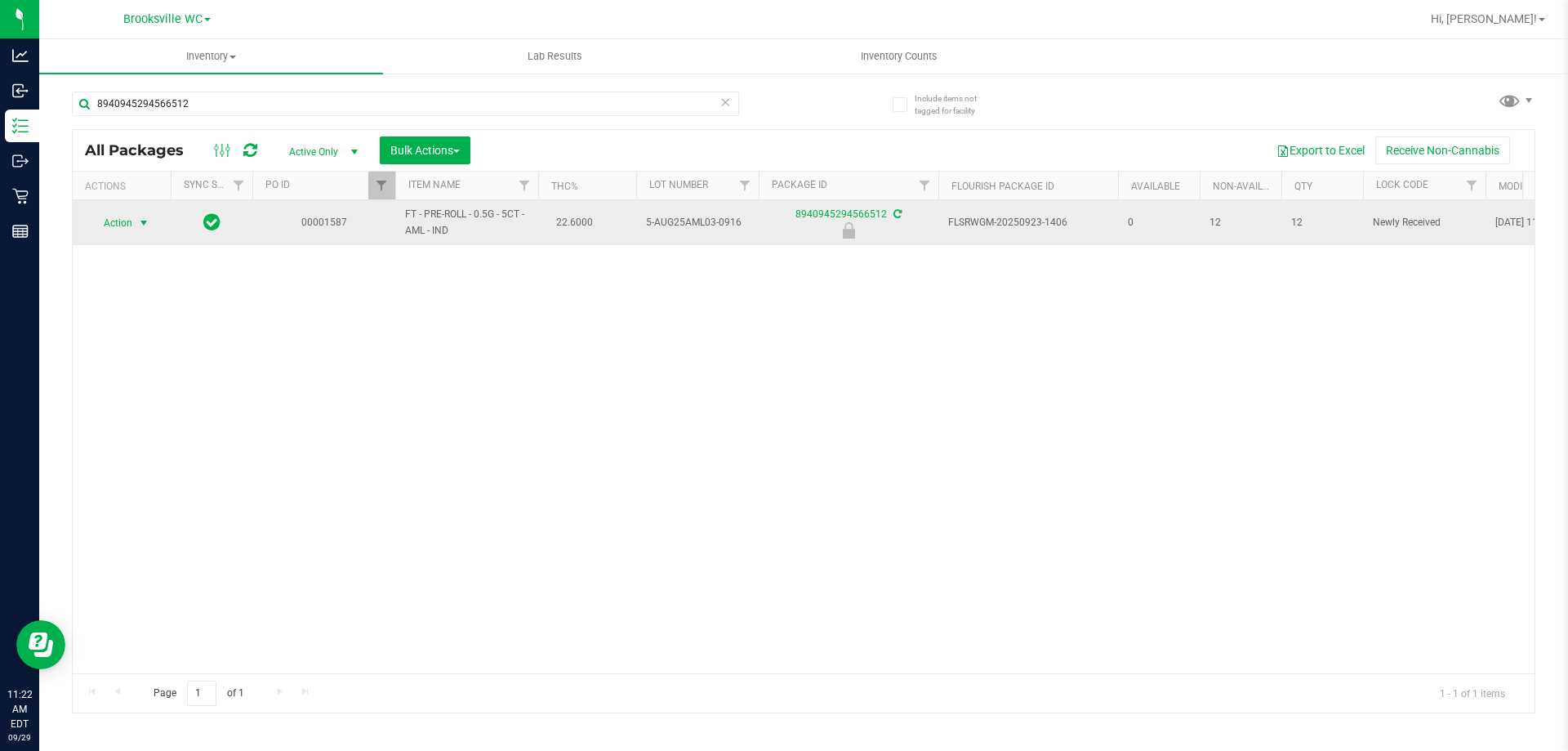
click at [121, 227] on span "Action" at bounding box center [111, 223] width 44 height 23
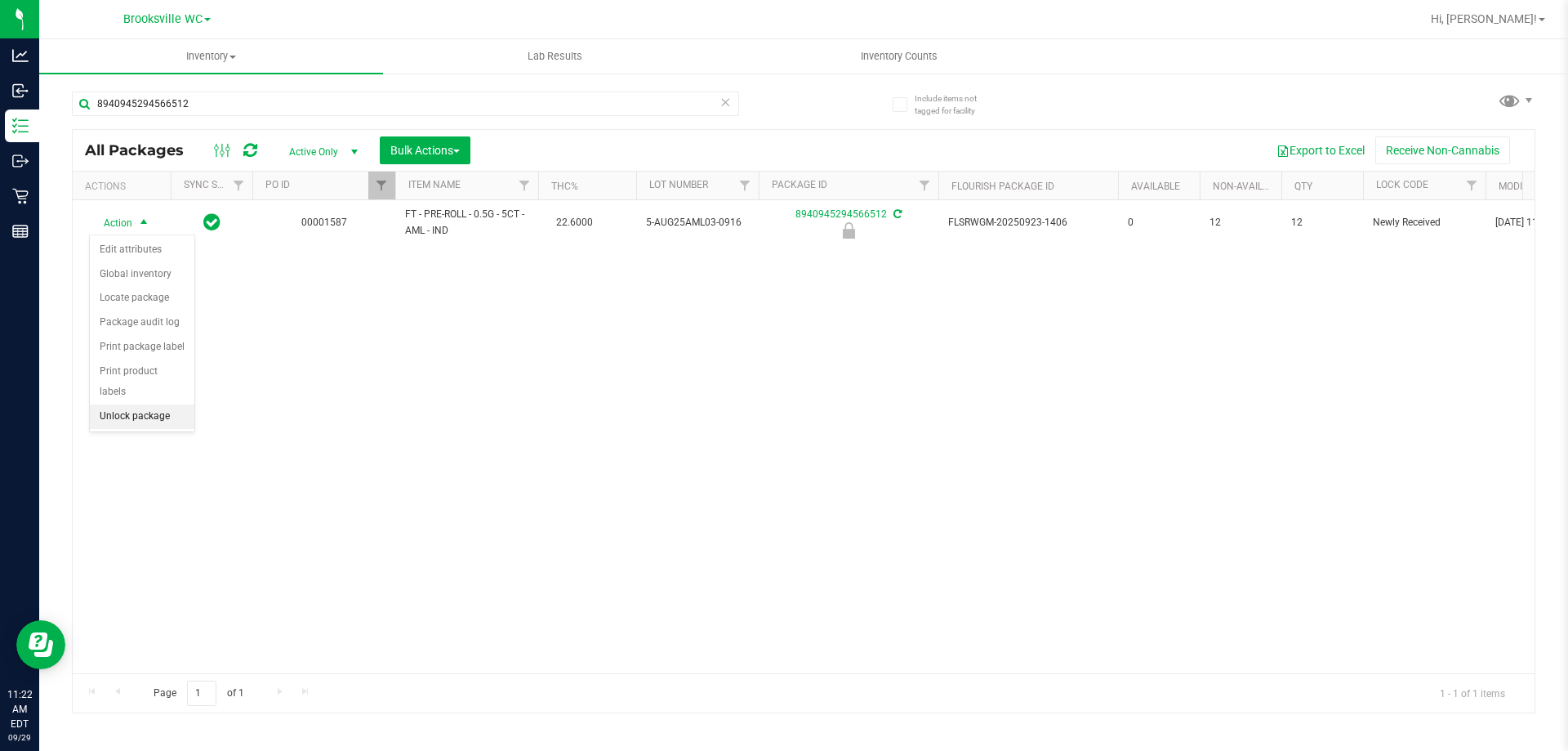
click at [117, 405] on li "Unlock package" at bounding box center [141, 417] width 104 height 25
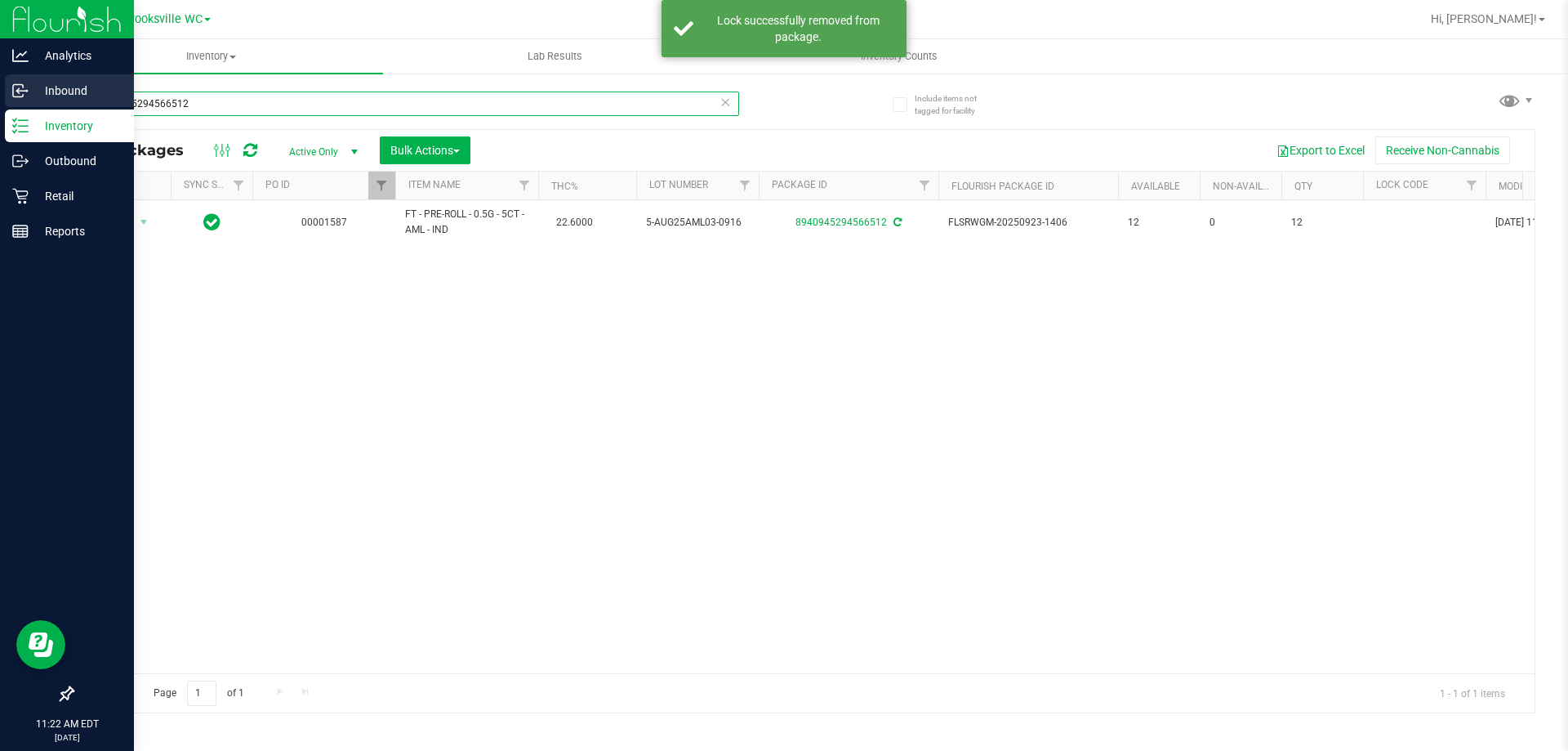
drag, startPoint x: 203, startPoint y: 105, endPoint x: 0, endPoint y: 75, distance: 205.2
click at [0, 76] on div "Analytics Inbound Inventory Outbound Retail Reports 11:22 AM EDT 09/29/2025 09/…" at bounding box center [784, 375] width 1568 height 751
type input "1492370437792199"
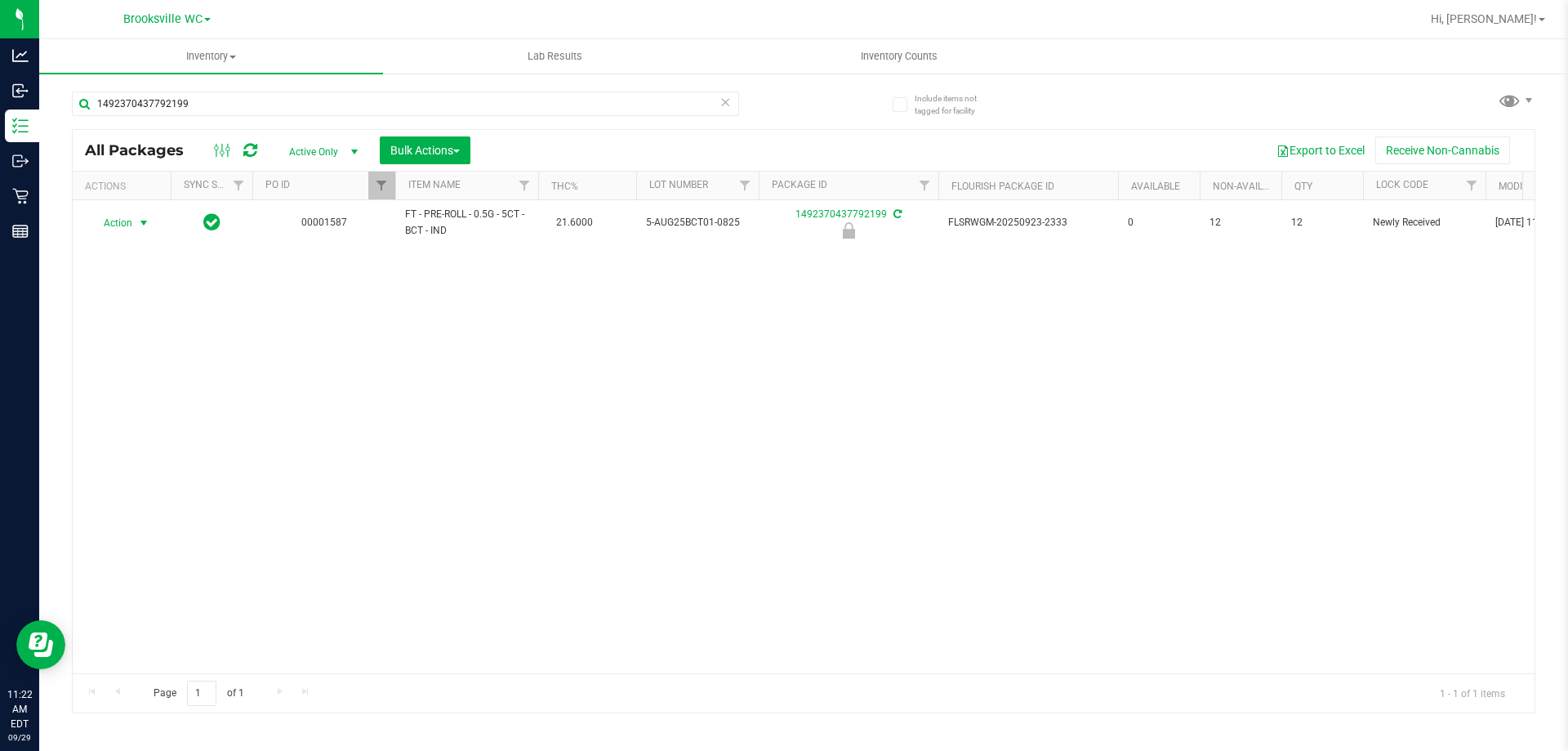
click at [120, 226] on span "Action" at bounding box center [111, 223] width 44 height 23
drag, startPoint x: 134, startPoint y: 397, endPoint x: 136, endPoint y: 388, distance: 9.2
click at [135, 405] on li "Unlock package" at bounding box center [141, 417] width 104 height 25
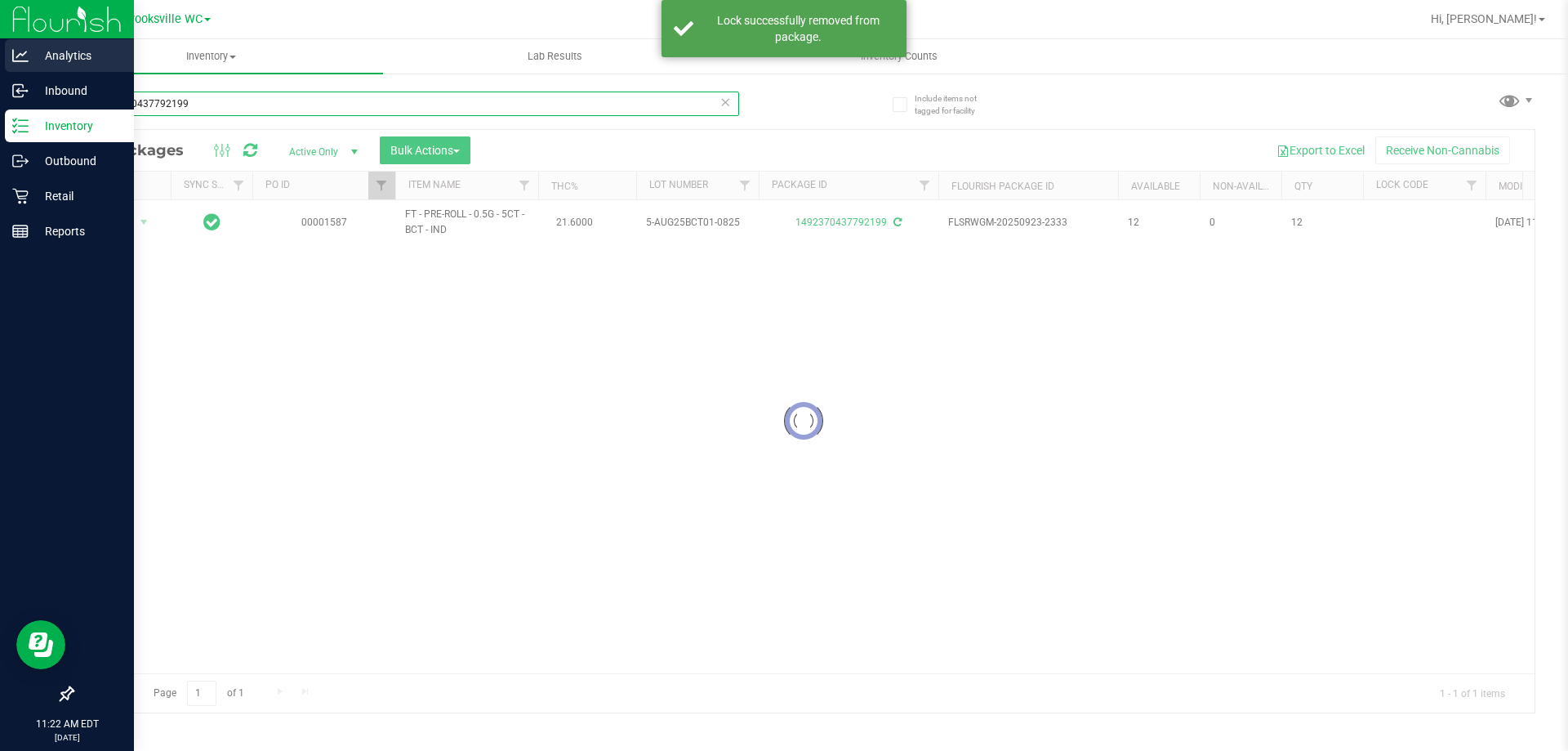
drag, startPoint x: 229, startPoint y: 105, endPoint x: 0, endPoint y: 57, distance: 234.0
click at [0, 57] on div "Analytics Inbound Inventory Outbound Retail Reports 11:22 AM EDT 09/29/2025 09/…" at bounding box center [784, 375] width 1568 height 751
type input "8025410092463513"
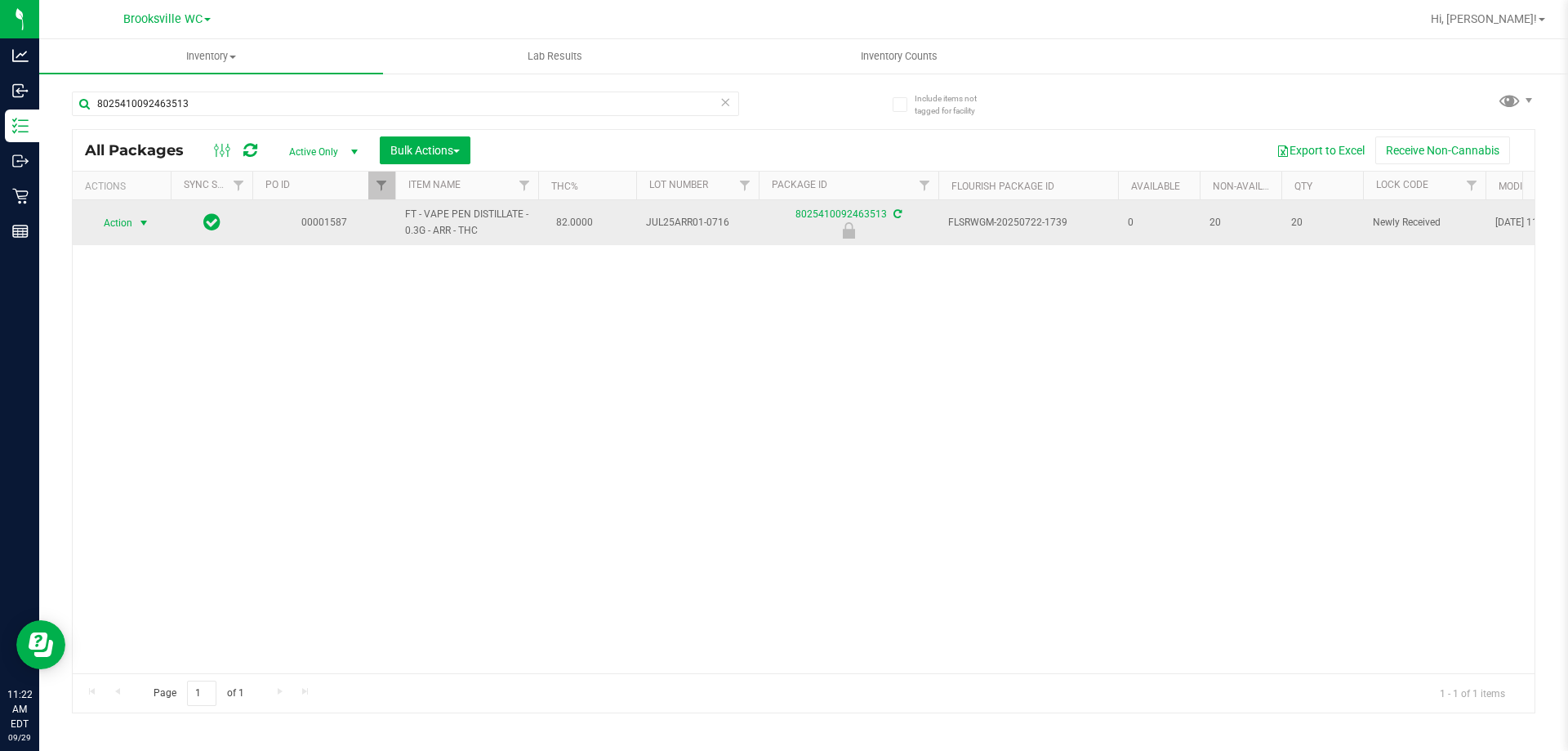
click at [111, 227] on span "Action" at bounding box center [111, 223] width 44 height 23
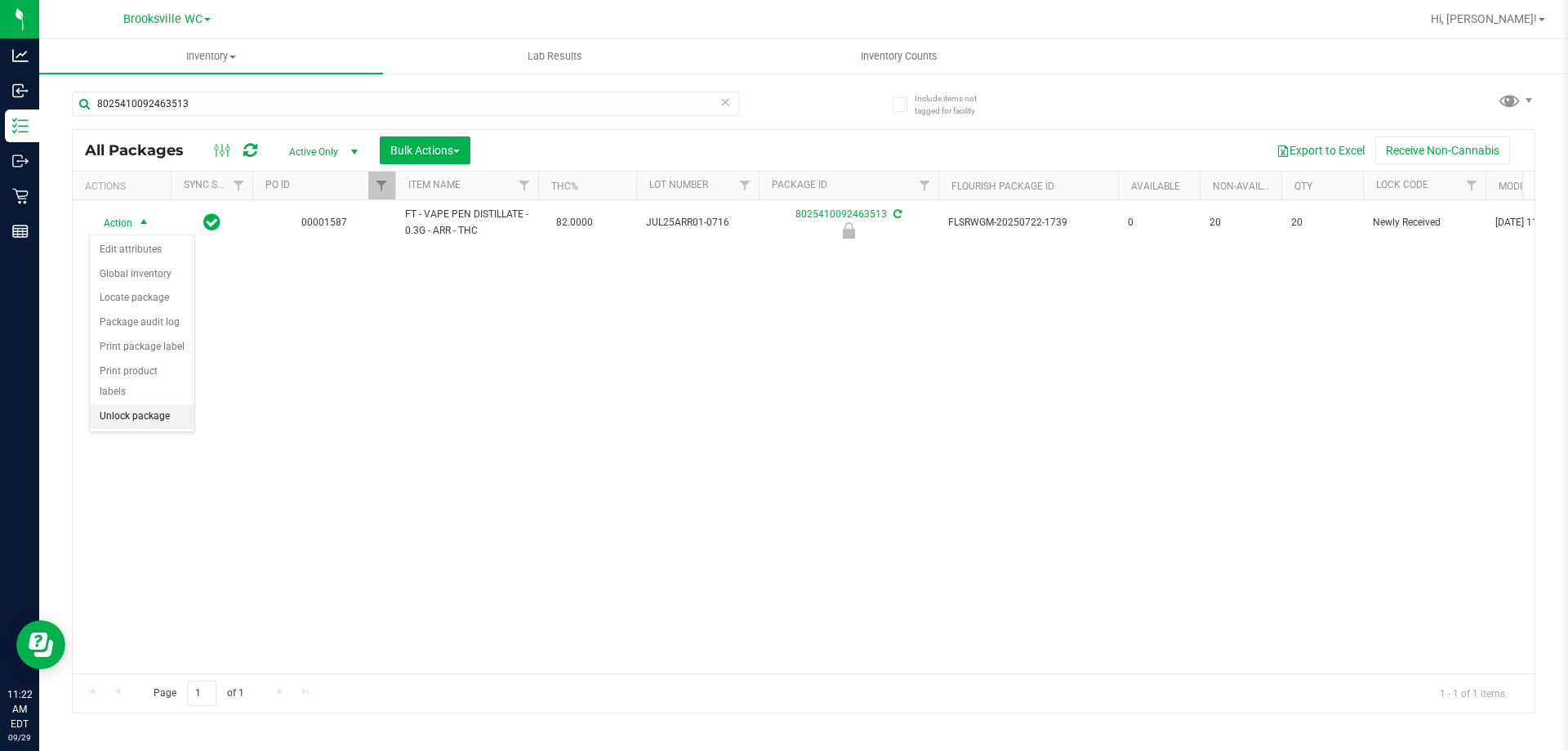
click at [122, 405] on li "Unlock package" at bounding box center [141, 417] width 104 height 25
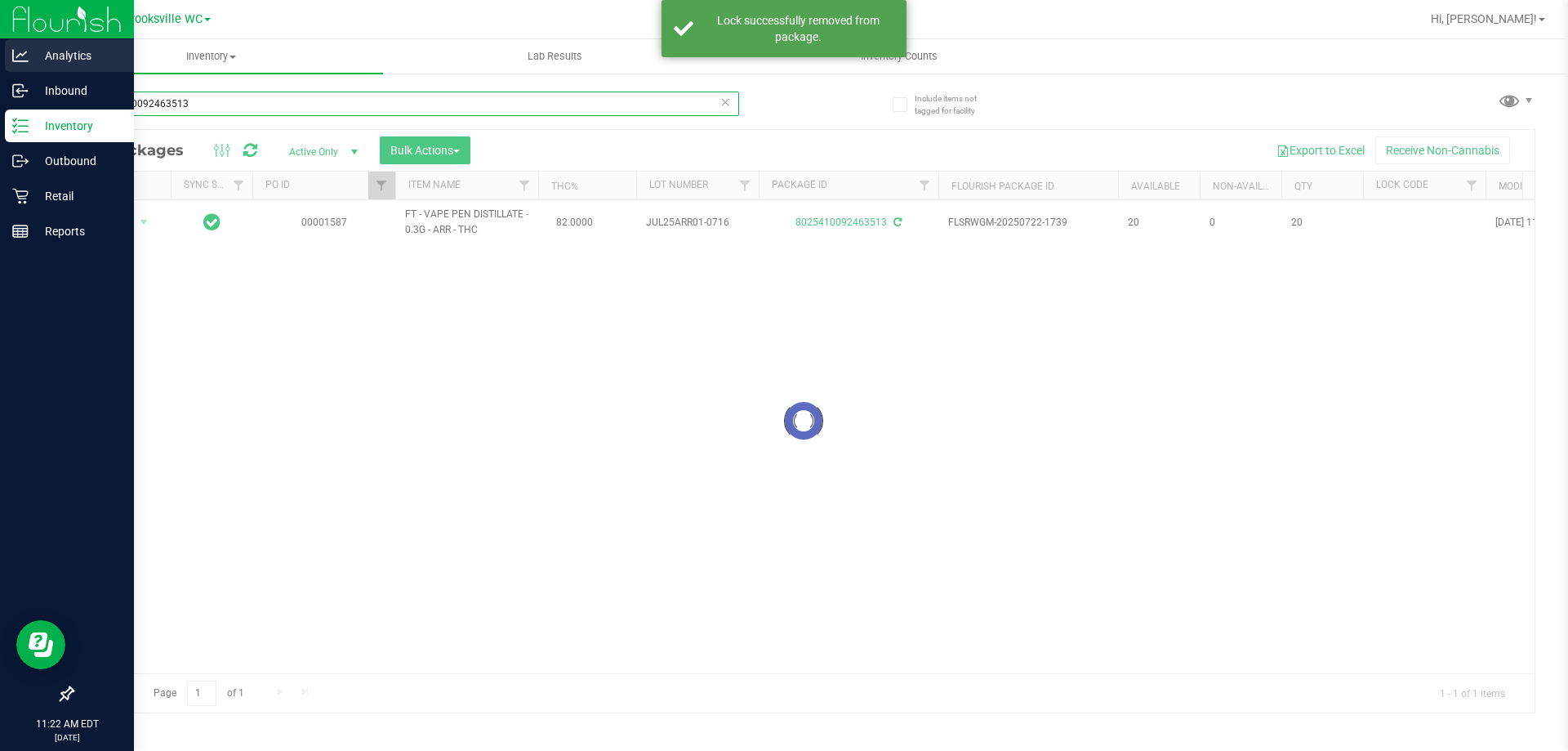
drag, startPoint x: 240, startPoint y: 103, endPoint x: 0, endPoint y: 54, distance: 245.0
click at [0, 54] on div "Analytics Inbound Inventory Outbound Retail Reports 11:22 AM EDT 09/29/2025 09/…" at bounding box center [784, 375] width 1568 height 751
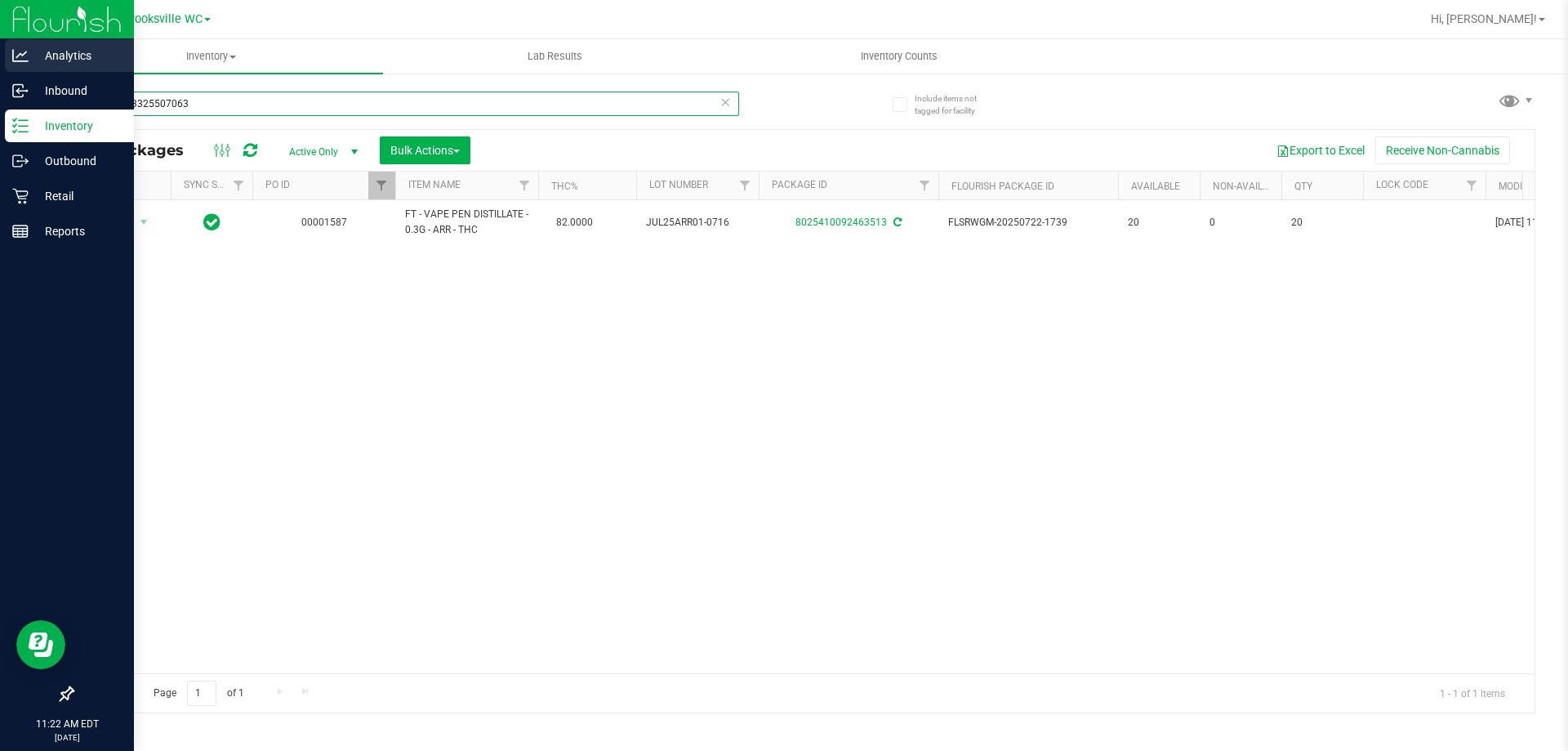
type input "2291273325507063"
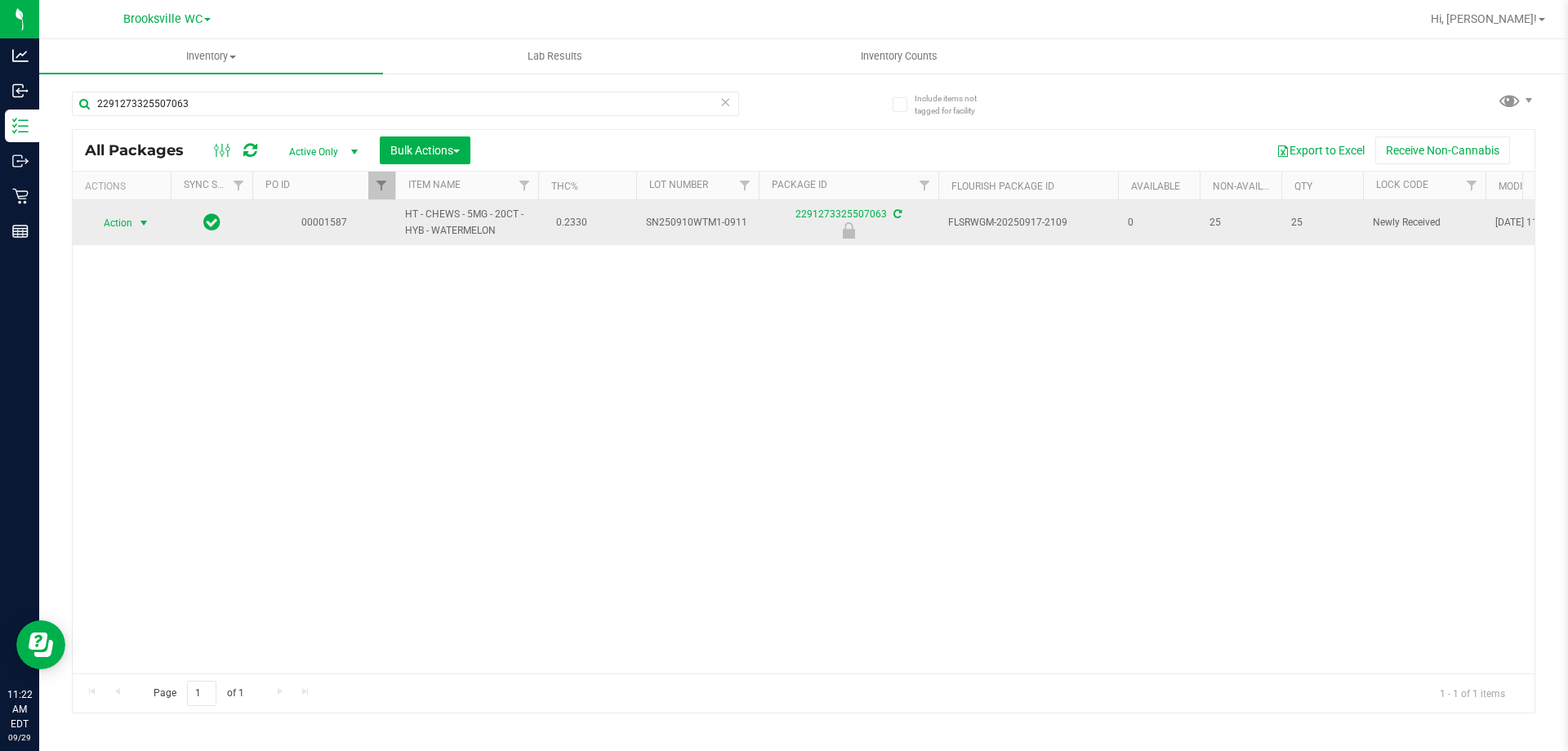
click at [116, 227] on span "Action" at bounding box center [111, 223] width 44 height 23
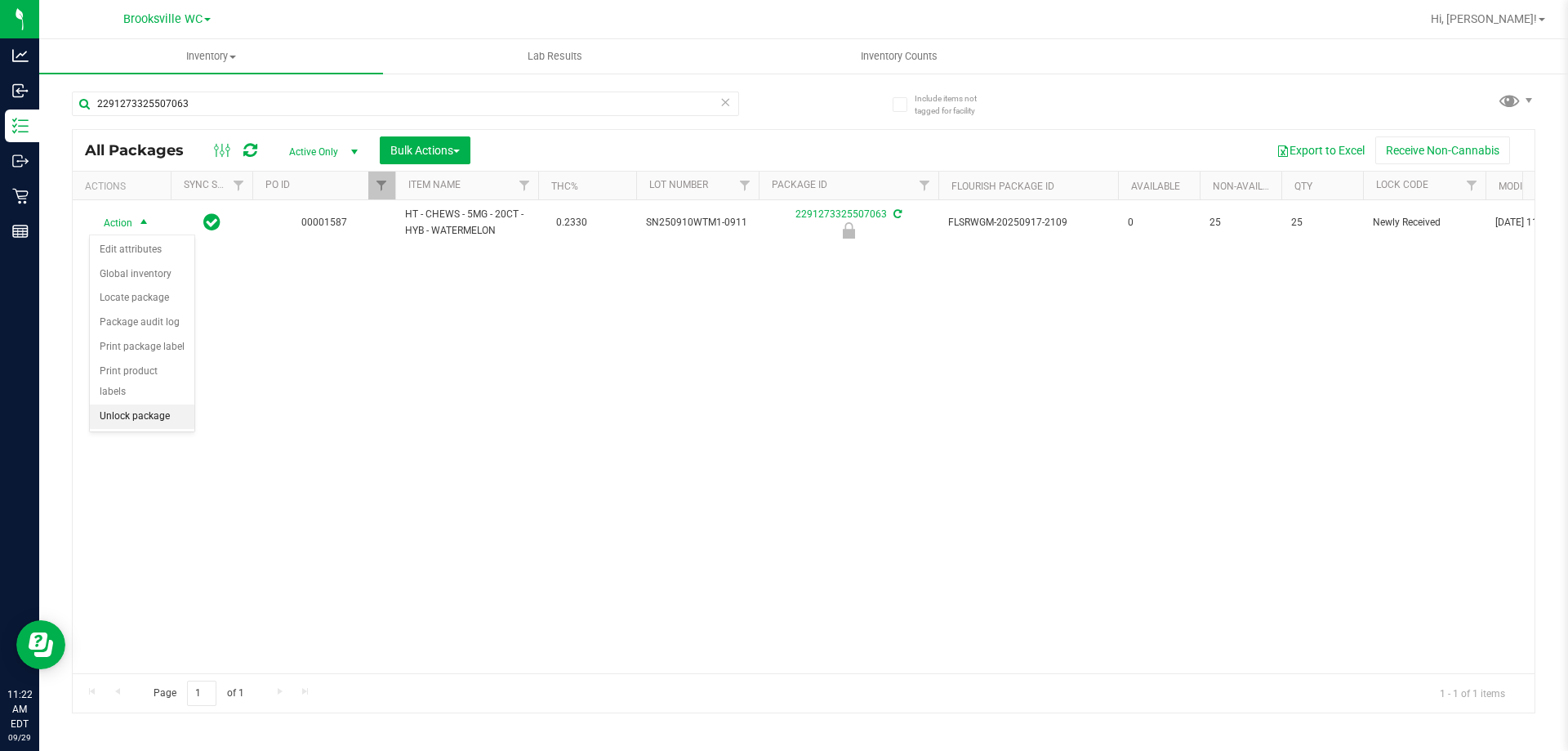
click at [142, 405] on li "Unlock package" at bounding box center [141, 417] width 104 height 25
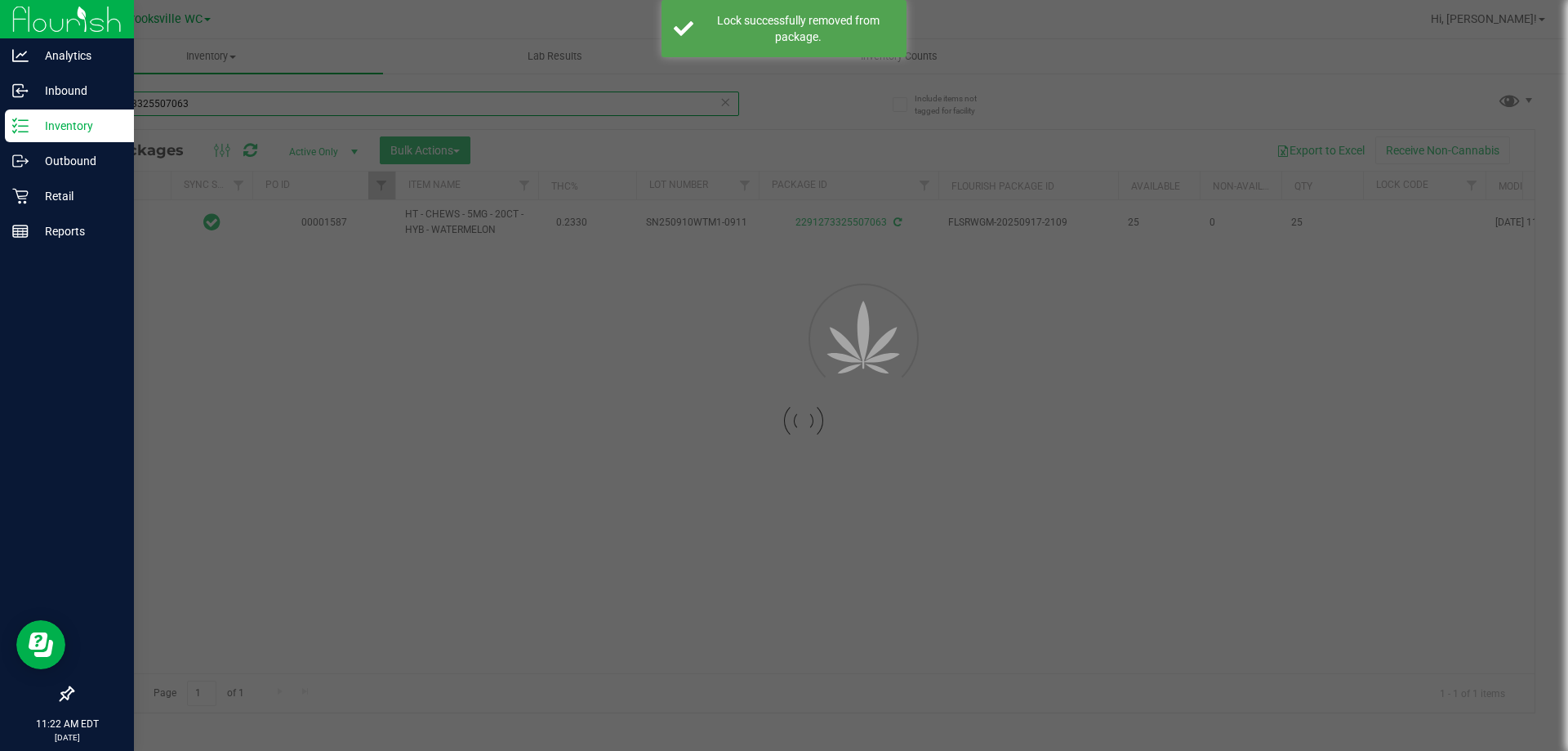
drag, startPoint x: 211, startPoint y: 107, endPoint x: 32, endPoint y: 117, distance: 179.3
click at [32, 117] on div "Analytics Inbound Inventory Outbound Retail Reports 11:22 AM EDT 09/29/2025 09/…" at bounding box center [784, 375] width 1568 height 751
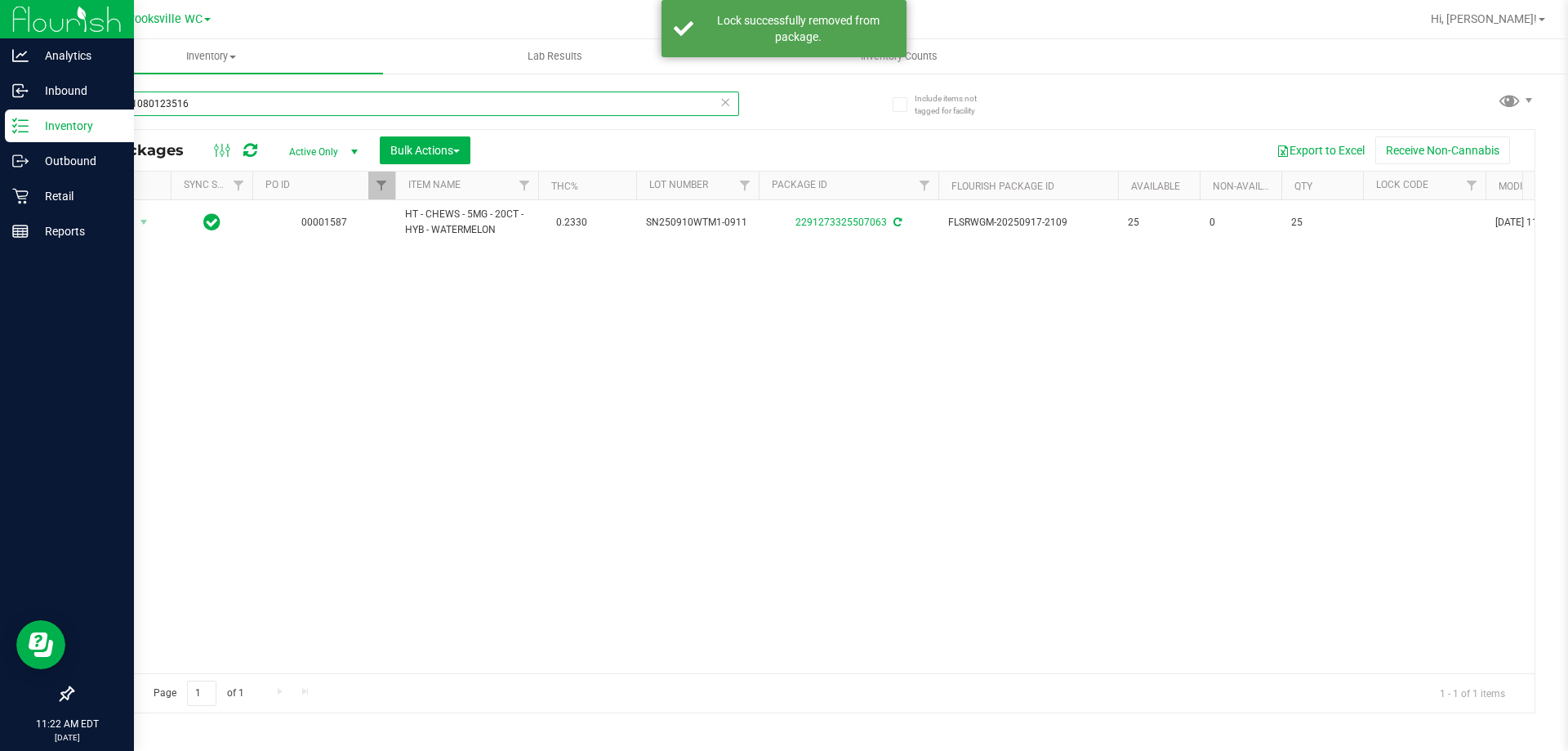
type input "0638641080123516"
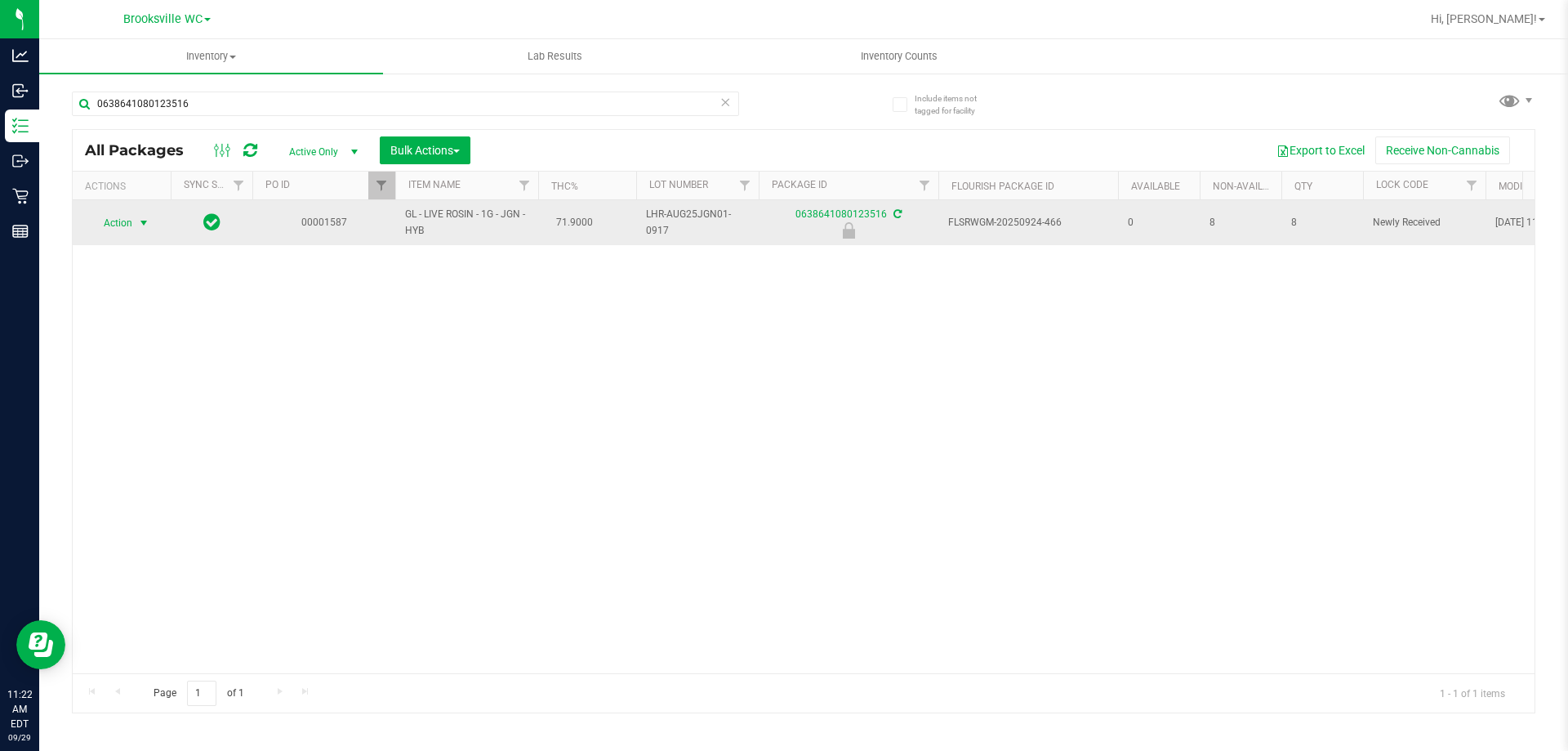
click at [132, 221] on span "Action" at bounding box center [111, 223] width 44 height 23
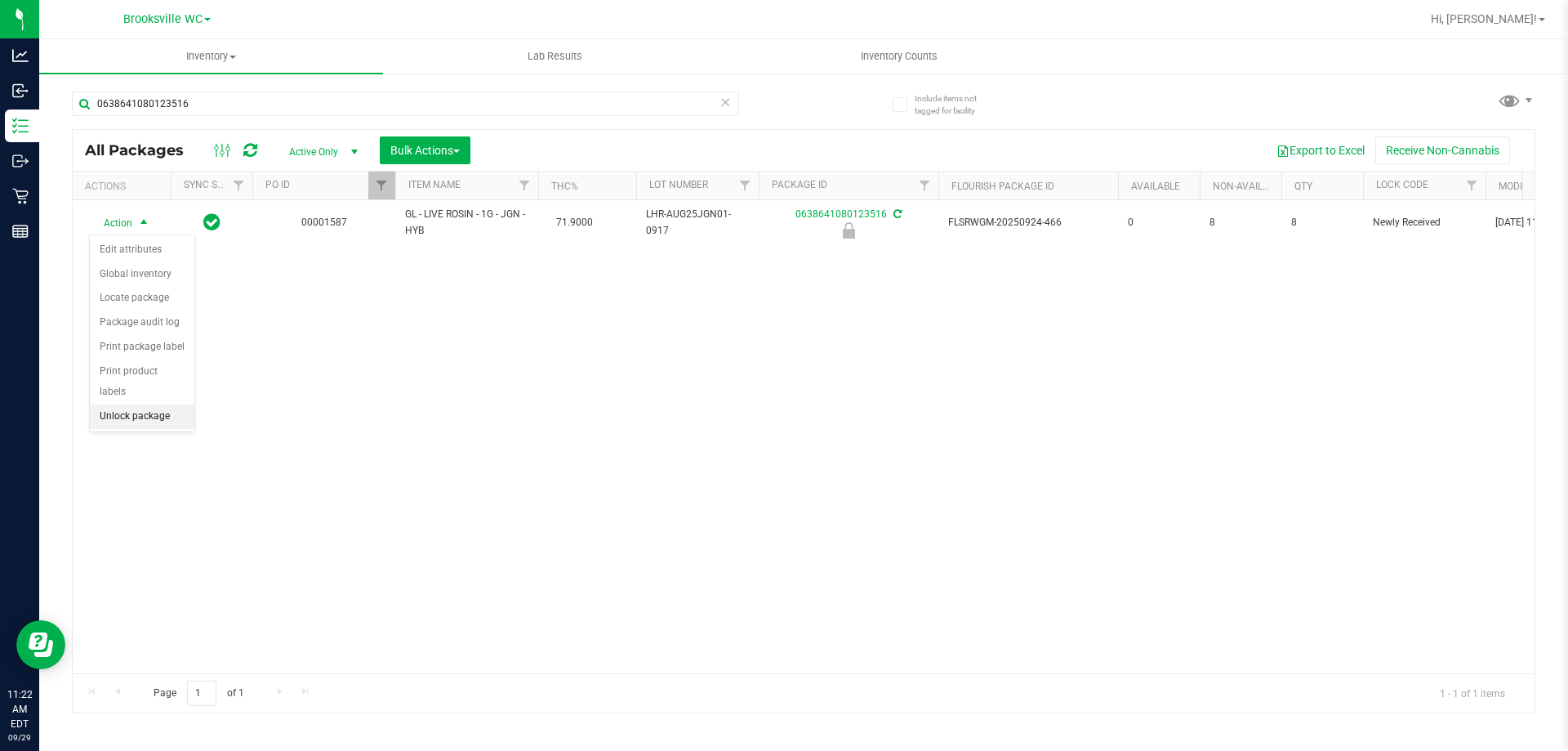
click at [158, 405] on li "Unlock package" at bounding box center [141, 417] width 104 height 25
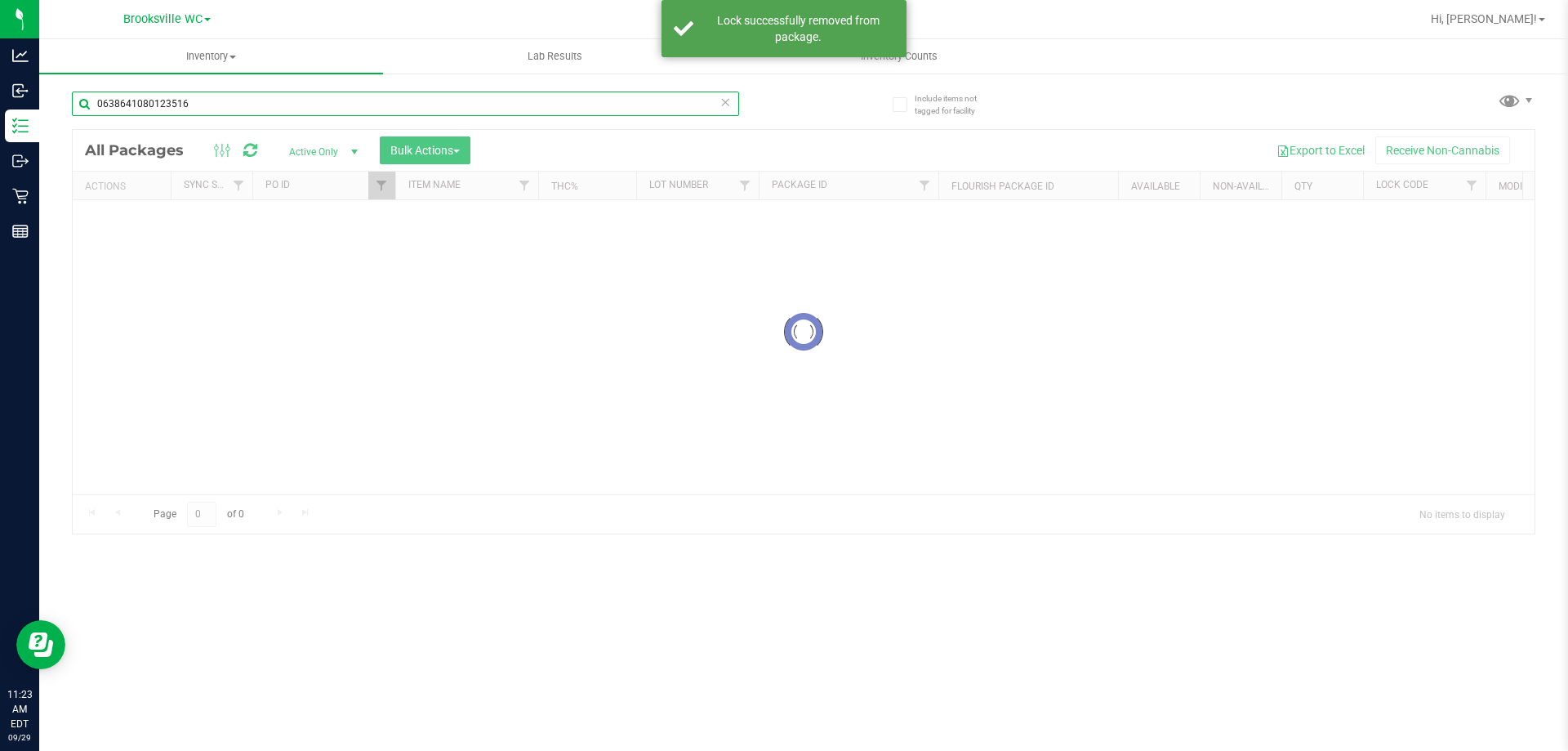
click at [66, 108] on div "Inventory All packages All inventory Waste log Create inventory Lab Results Inv…" at bounding box center [804, 395] width 1529 height 711
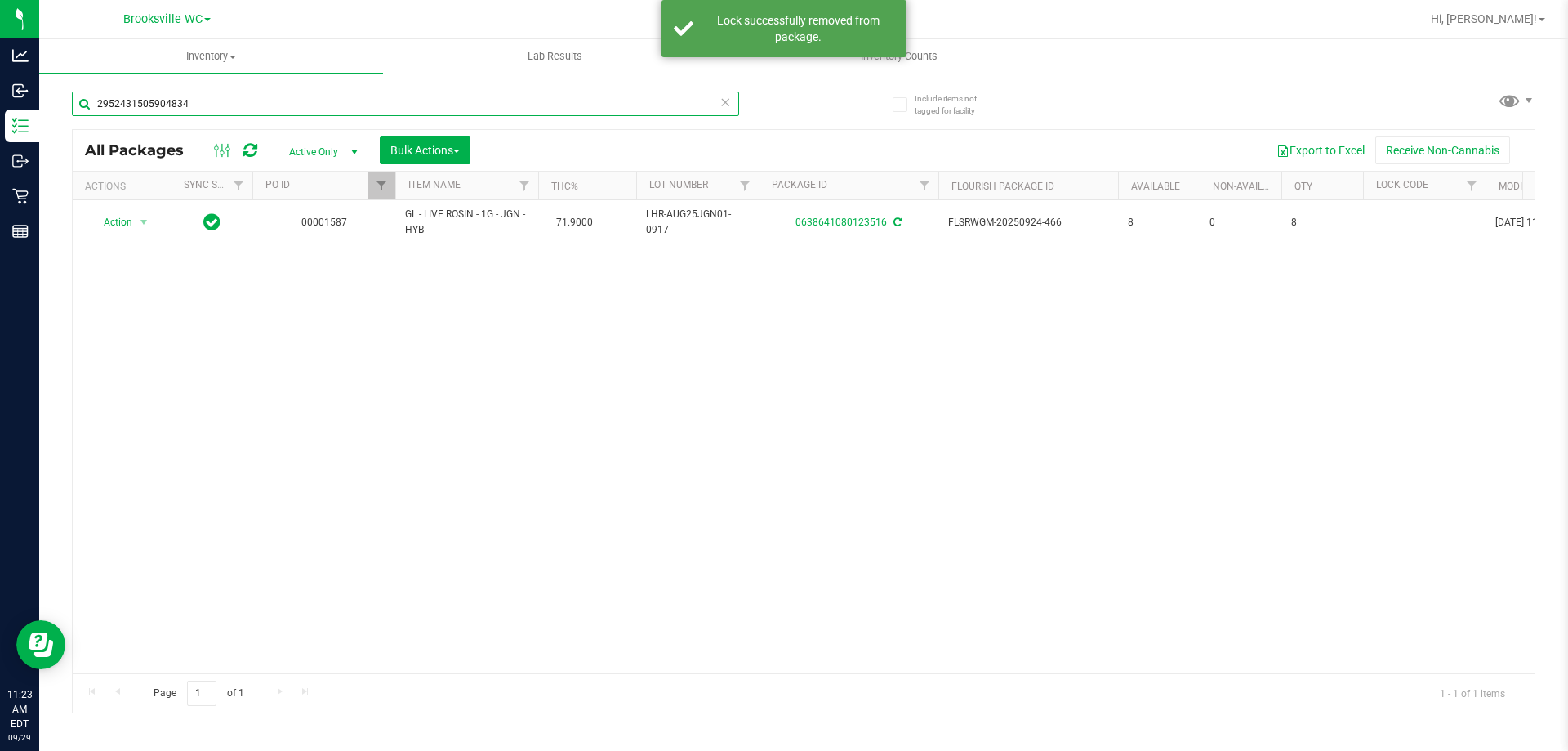
type input "2952431505904834"
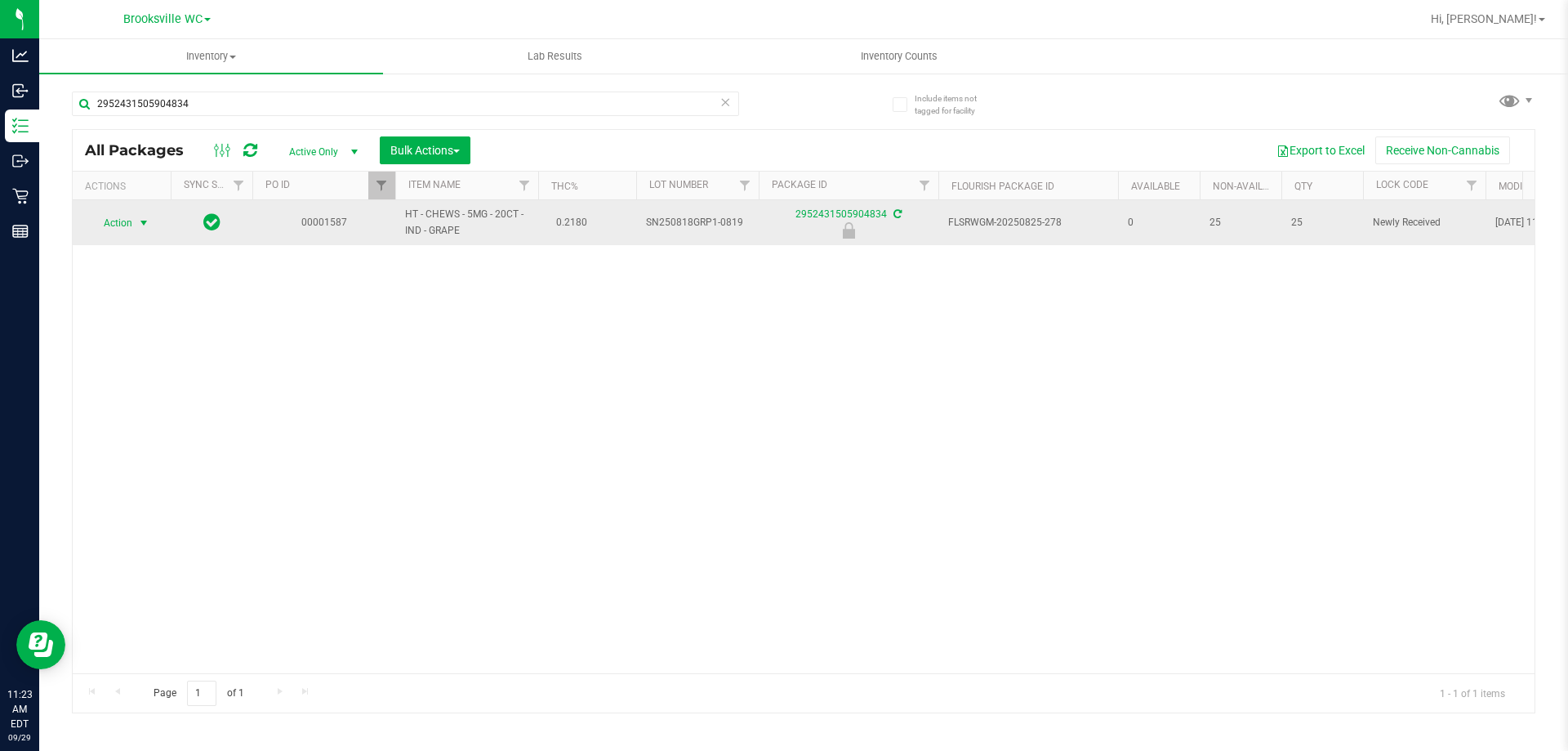
click at [119, 223] on span "Action" at bounding box center [111, 223] width 44 height 23
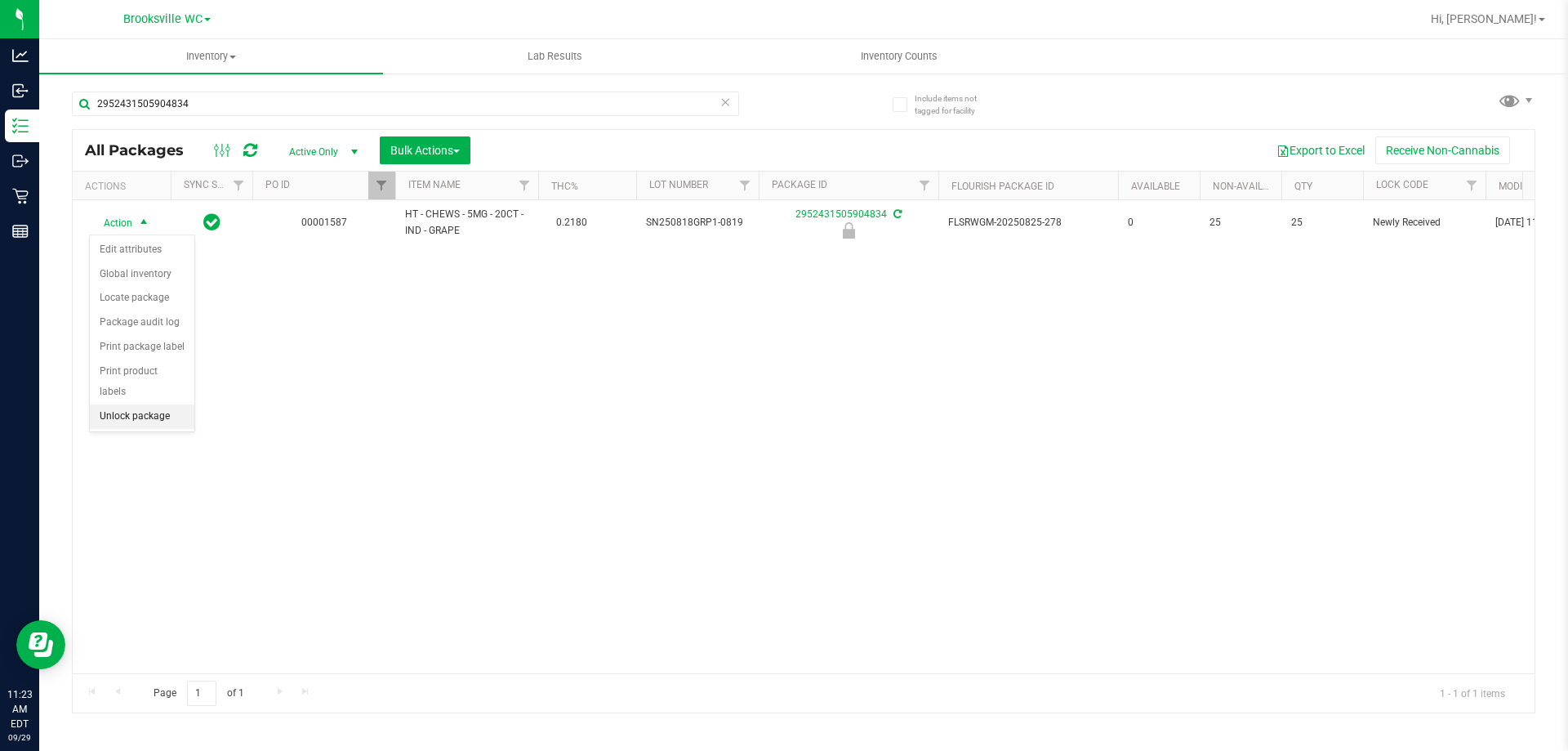
click at [179, 405] on li "Unlock package" at bounding box center [141, 417] width 104 height 25
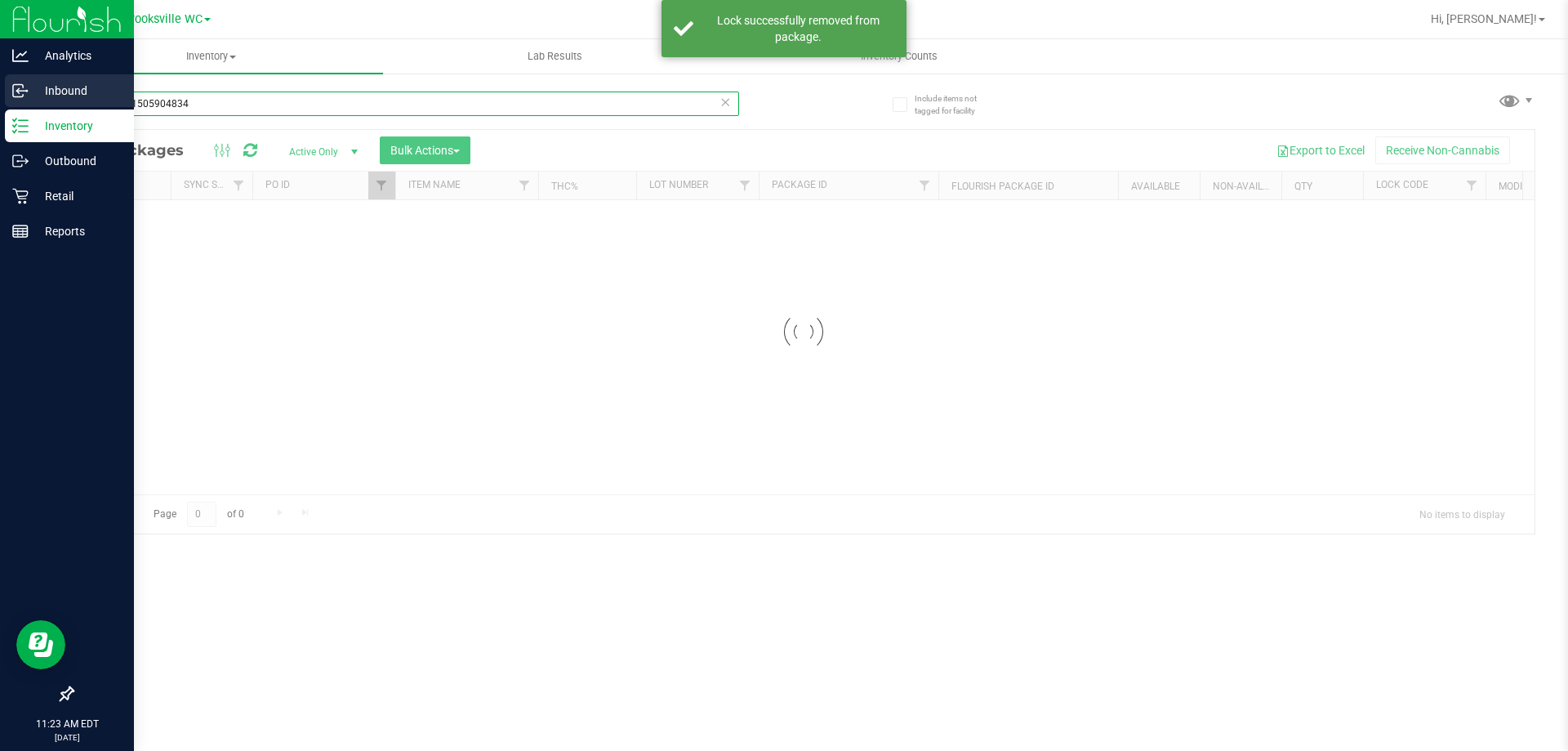
drag, startPoint x: 211, startPoint y: 102, endPoint x: 0, endPoint y: 99, distance: 211.0
click at [0, 99] on div "Analytics Inbound Inventory Outbound Retail Reports 11:23 AM EDT 09/29/2025 09/…" at bounding box center [784, 375] width 1568 height 751
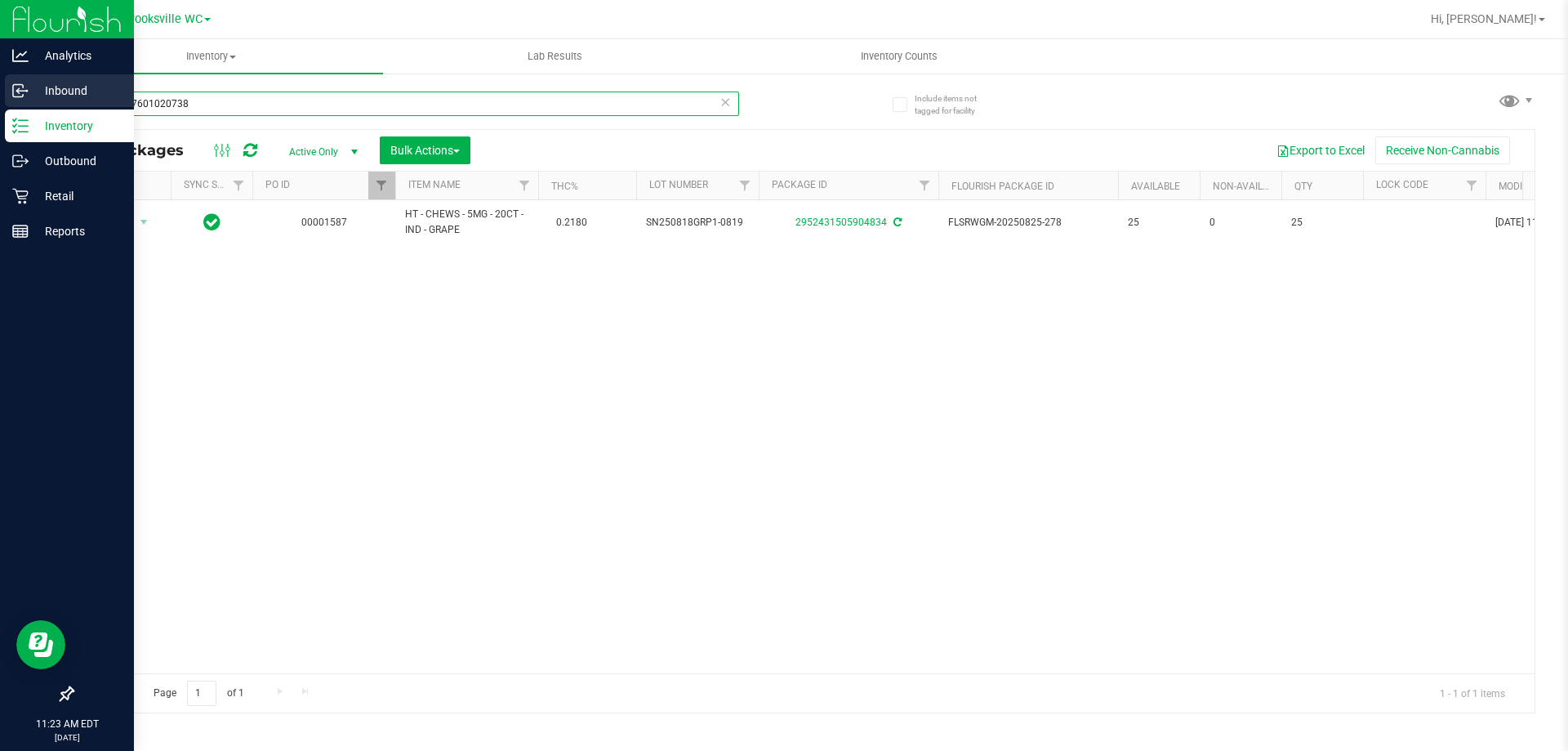
type input "6512267601020738"
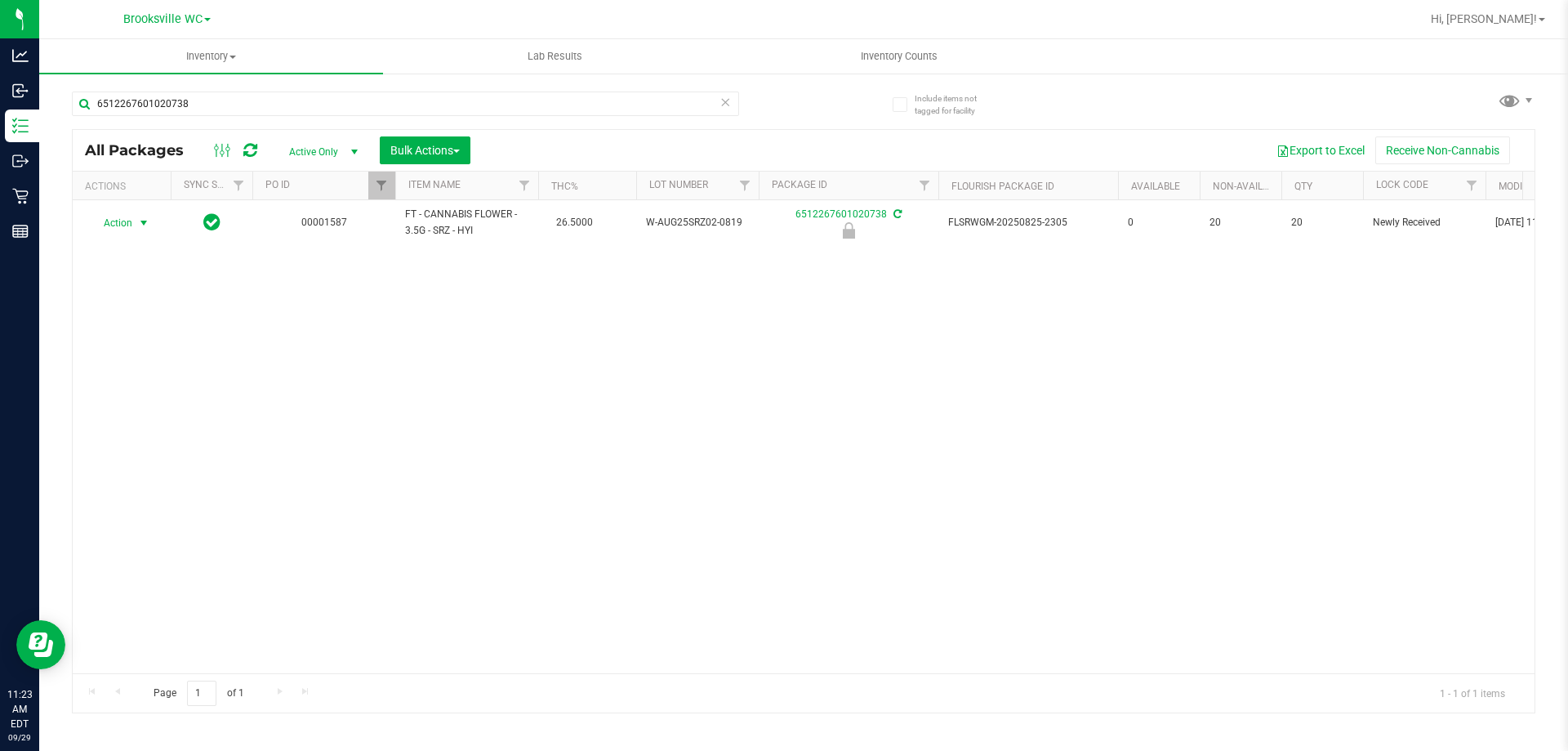
click at [123, 227] on span "Action" at bounding box center [111, 223] width 44 height 23
click at [123, 405] on li "Unlock package" at bounding box center [141, 417] width 104 height 25
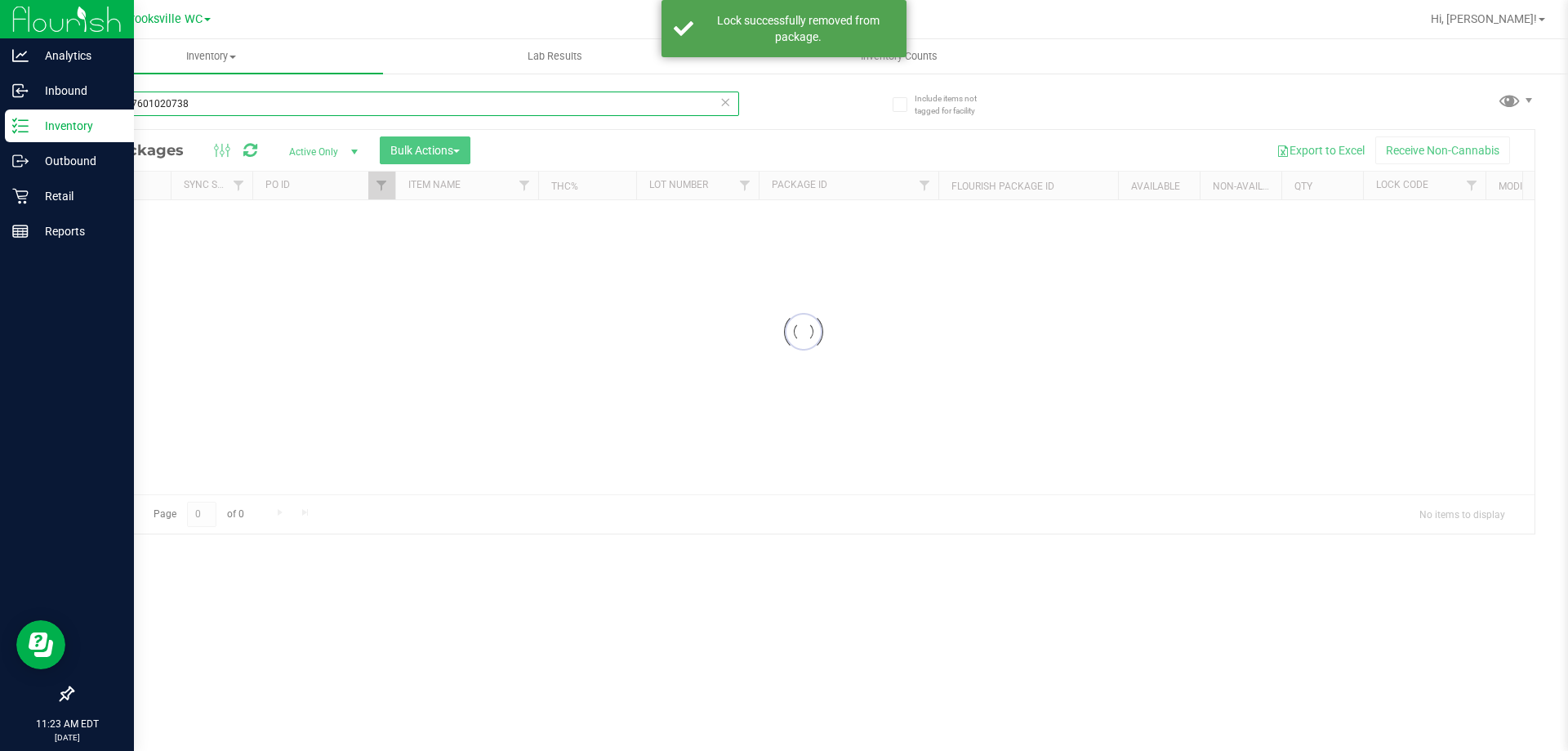
drag, startPoint x: 244, startPoint y: 100, endPoint x: 0, endPoint y: 120, distance: 244.8
click at [0, 120] on div "Analytics Inbound Inventory Outbound Retail Reports 11:23 AM EDT 09/29/2025 09/…" at bounding box center [784, 375] width 1568 height 751
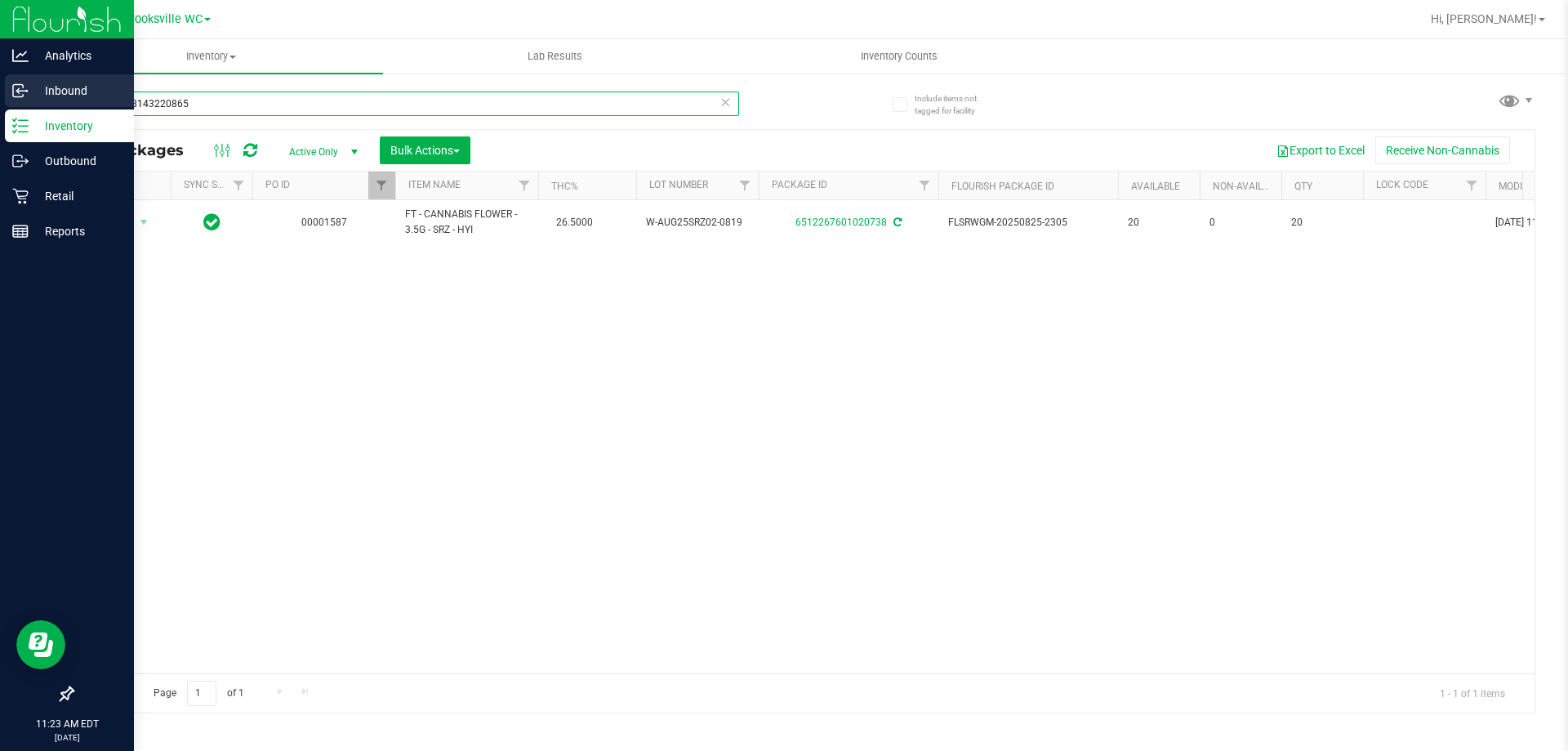
type input "5183858143220865"
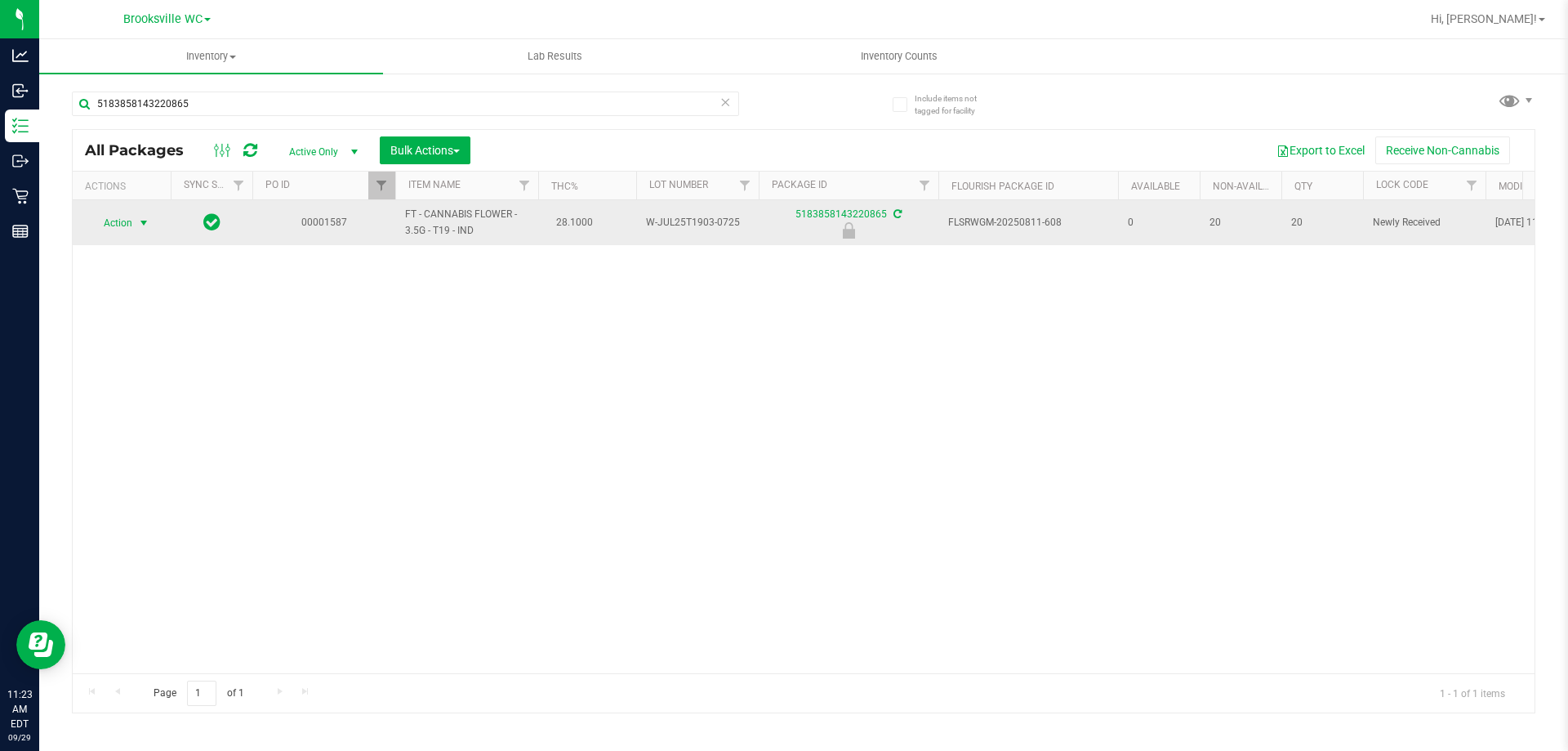
click at [128, 225] on span "Action" at bounding box center [111, 223] width 44 height 23
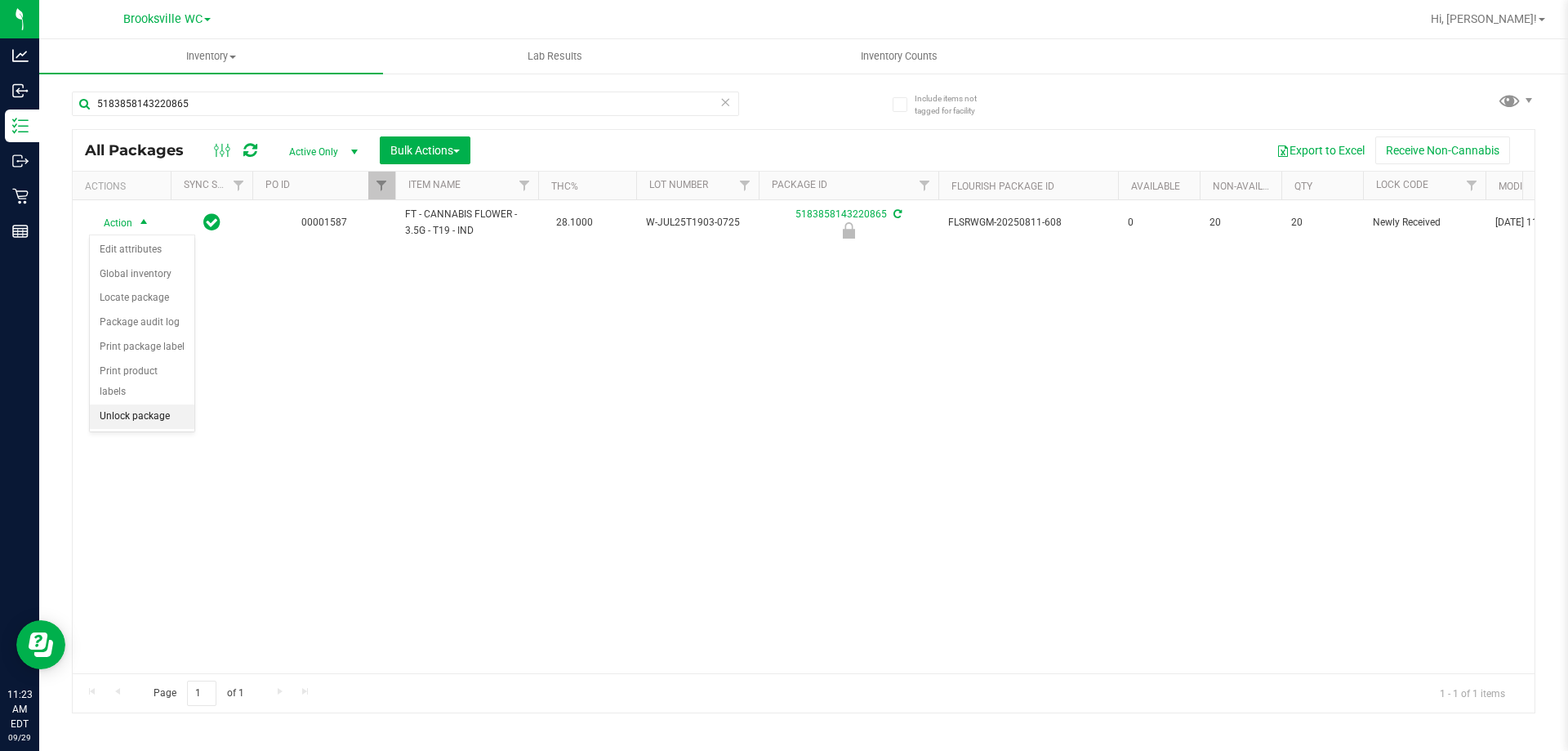
click at [143, 405] on li "Unlock package" at bounding box center [141, 417] width 104 height 25
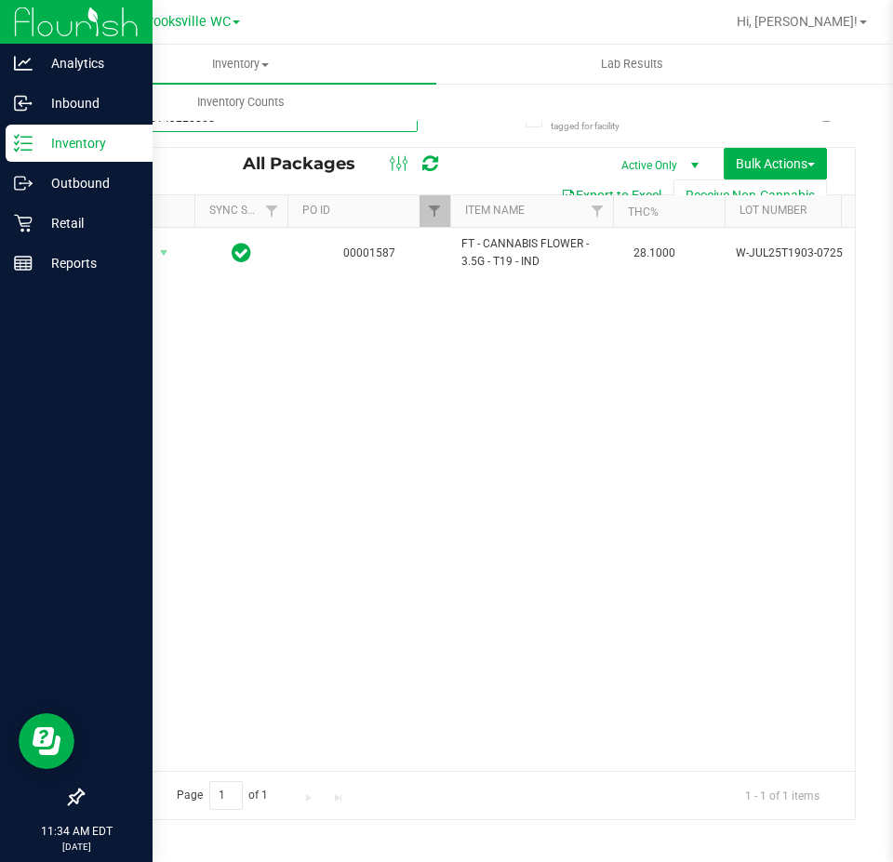
drag, startPoint x: 221, startPoint y: 127, endPoint x: 0, endPoint y: 127, distance: 220.5
click at [0, 127] on div "Analytics Inbound Inventory Outbound Retail Reports 11:34 AM EDT 09/29/2025 09/…" at bounding box center [446, 431] width 893 height 862
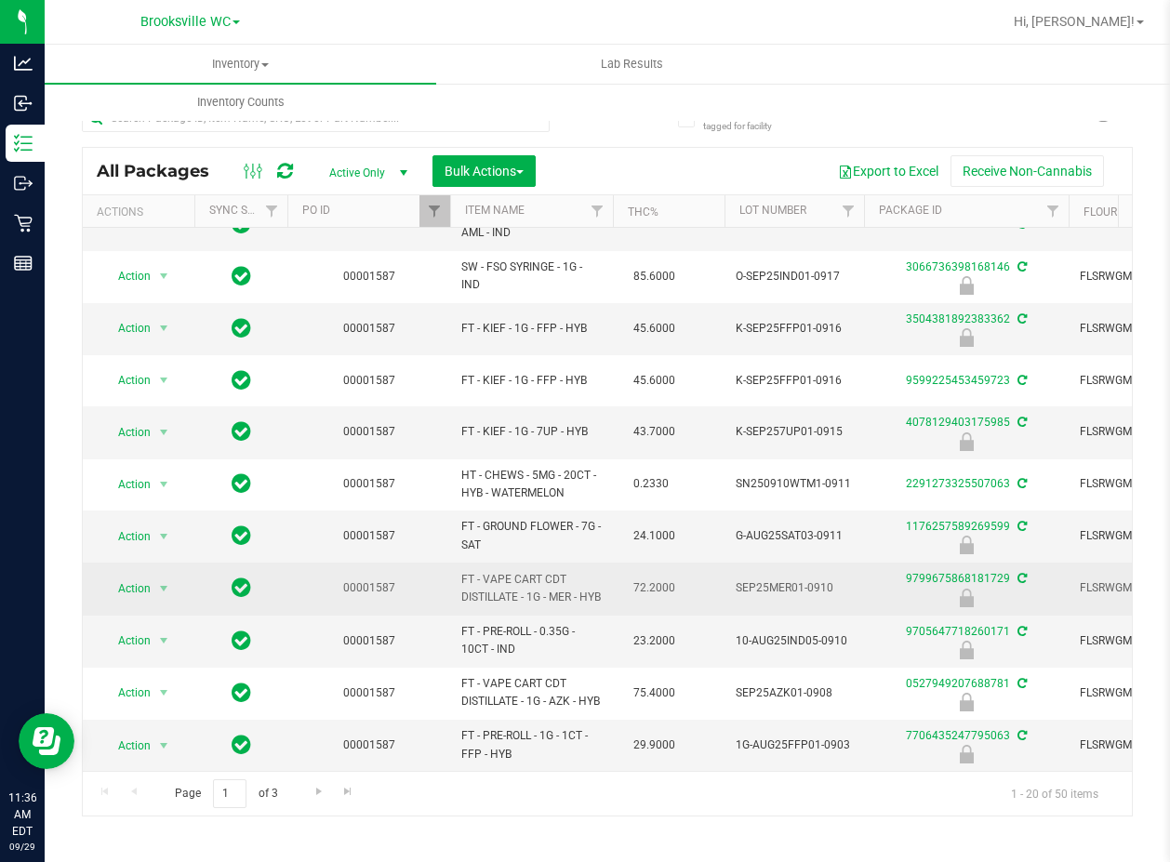
scroll to position [561, 0]
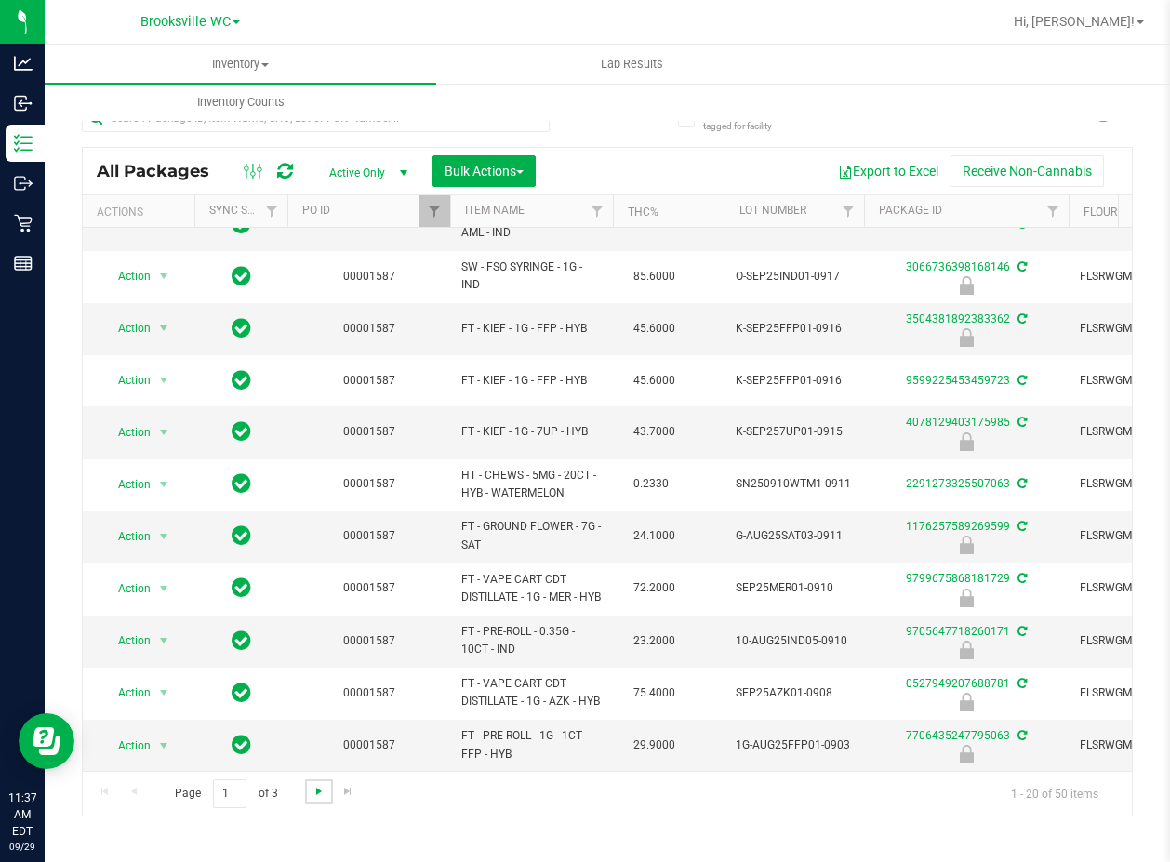
click at [322, 784] on span "Go to the next page" at bounding box center [319, 791] width 15 height 15
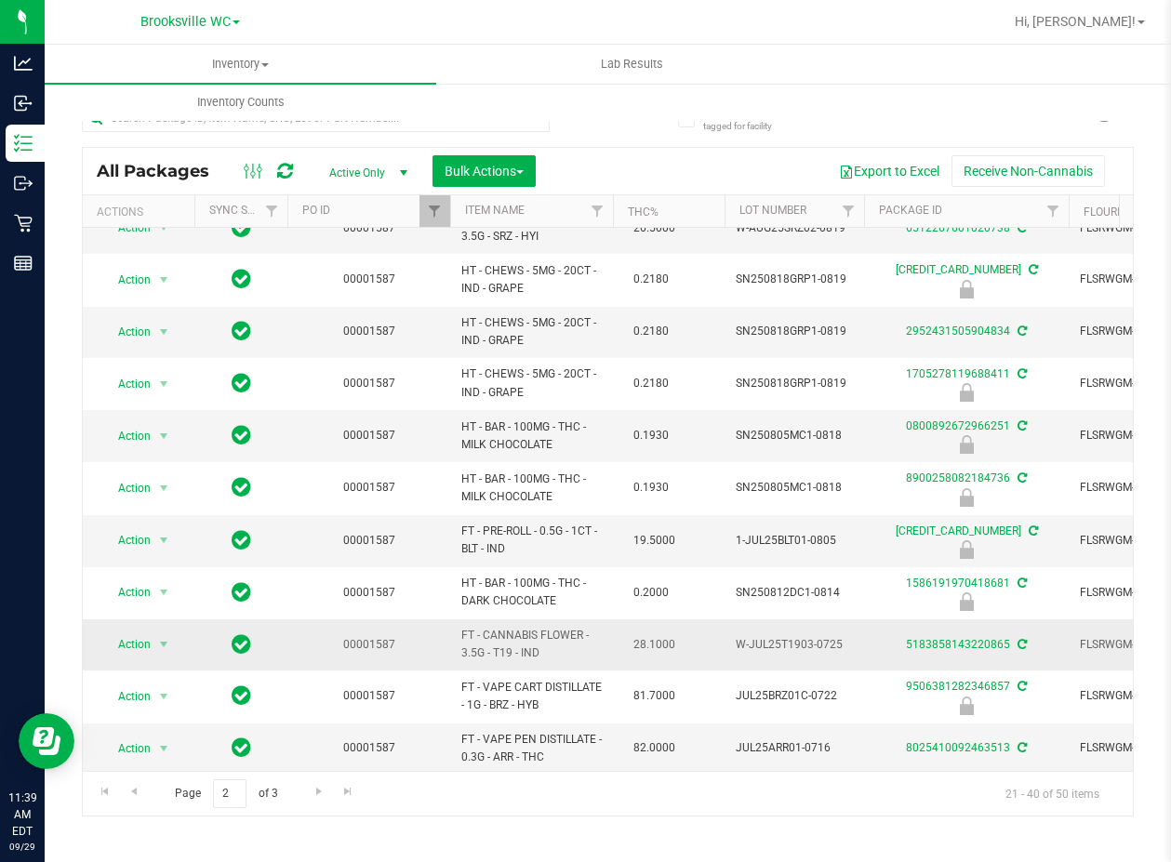
scroll to position [512, 0]
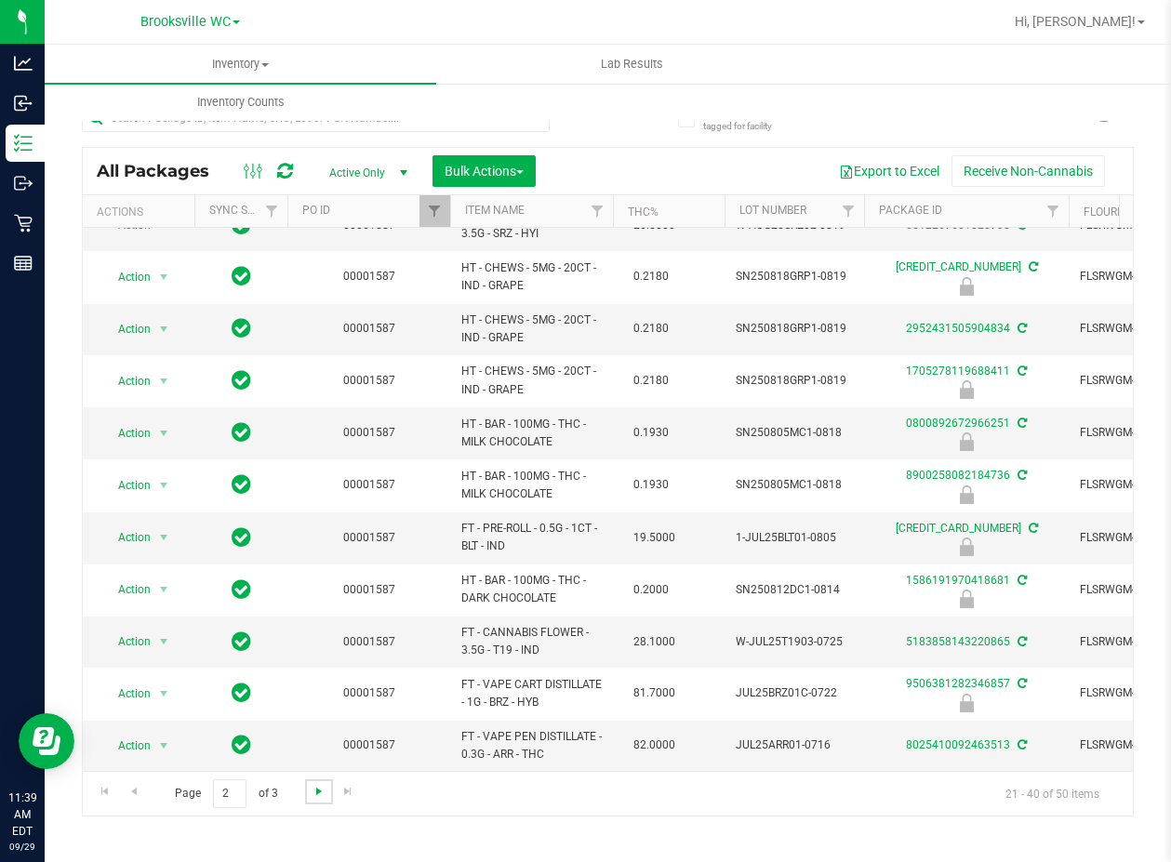
click at [315, 794] on span "Go to the next page" at bounding box center [319, 791] width 15 height 15
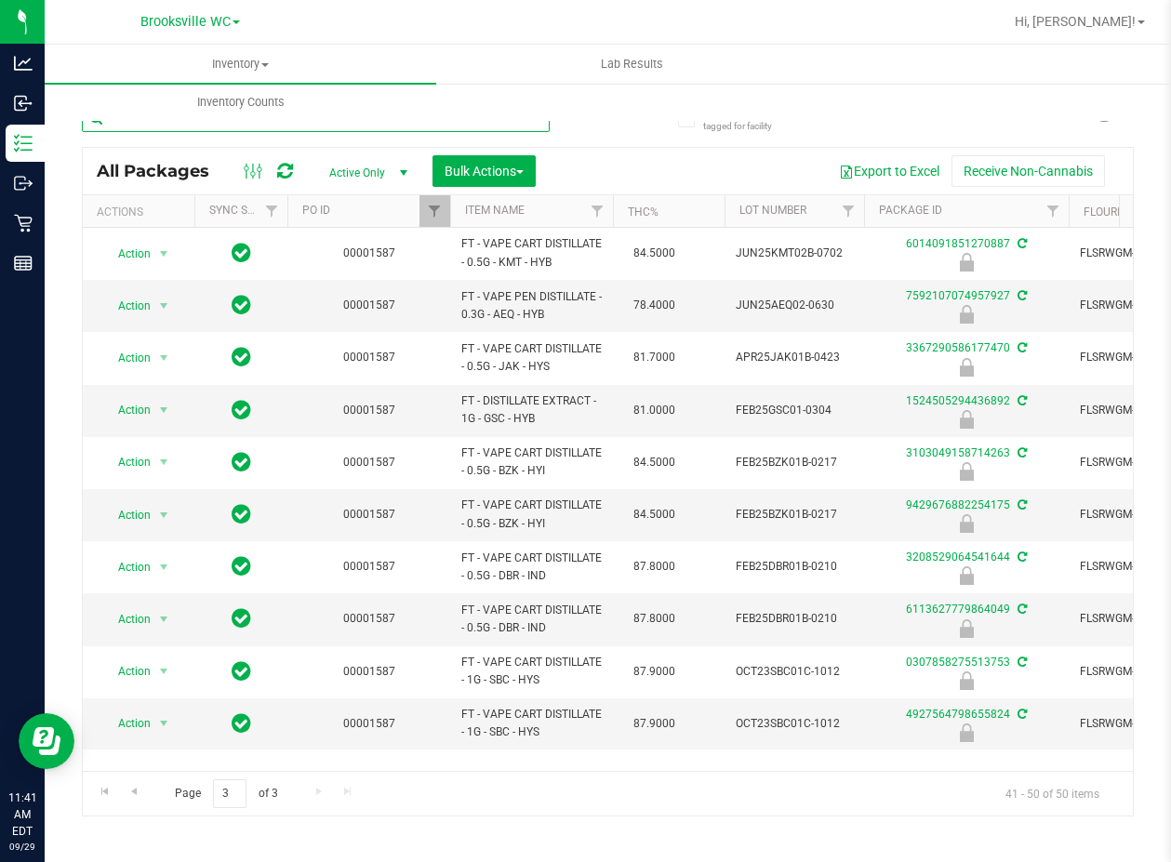
click at [182, 126] on input "text" at bounding box center [316, 118] width 468 height 28
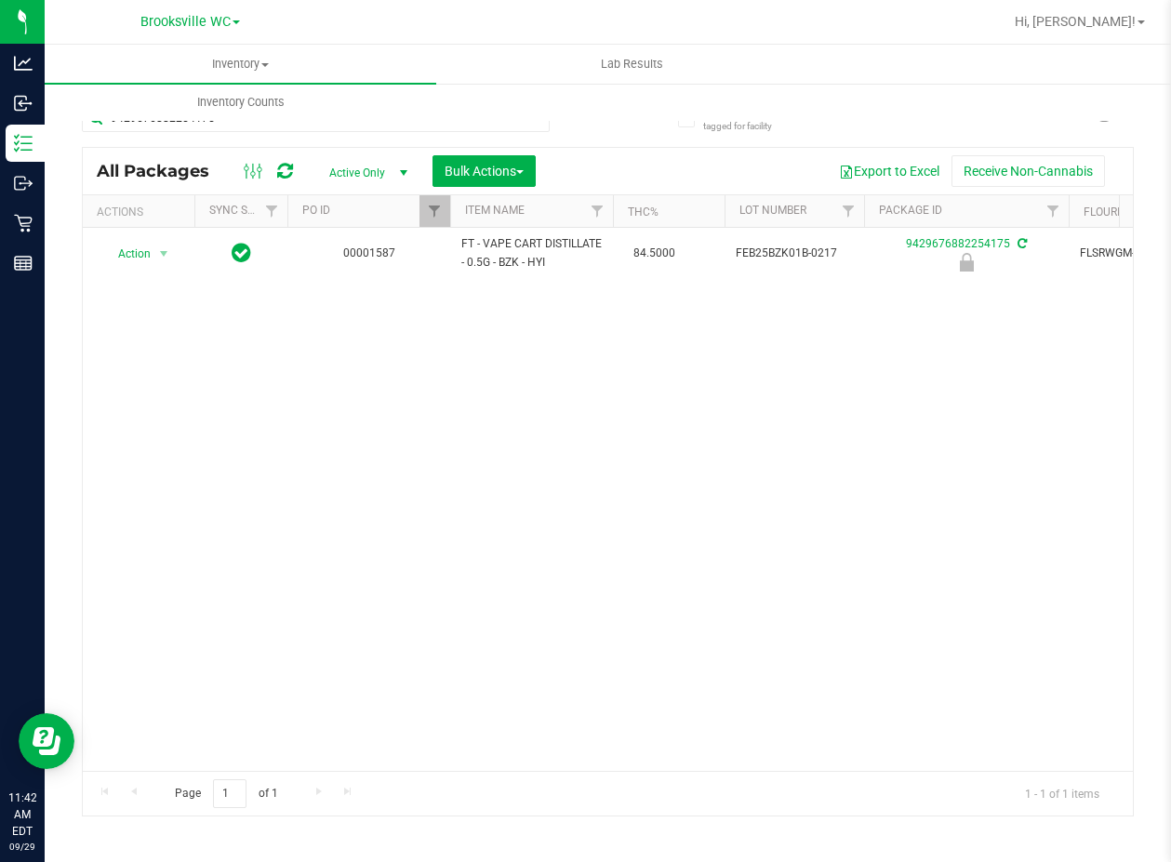
click at [602, 461] on div "Action Action Edit attributes Global inventory Locate package Package audit log…" at bounding box center [608, 499] width 1050 height 543
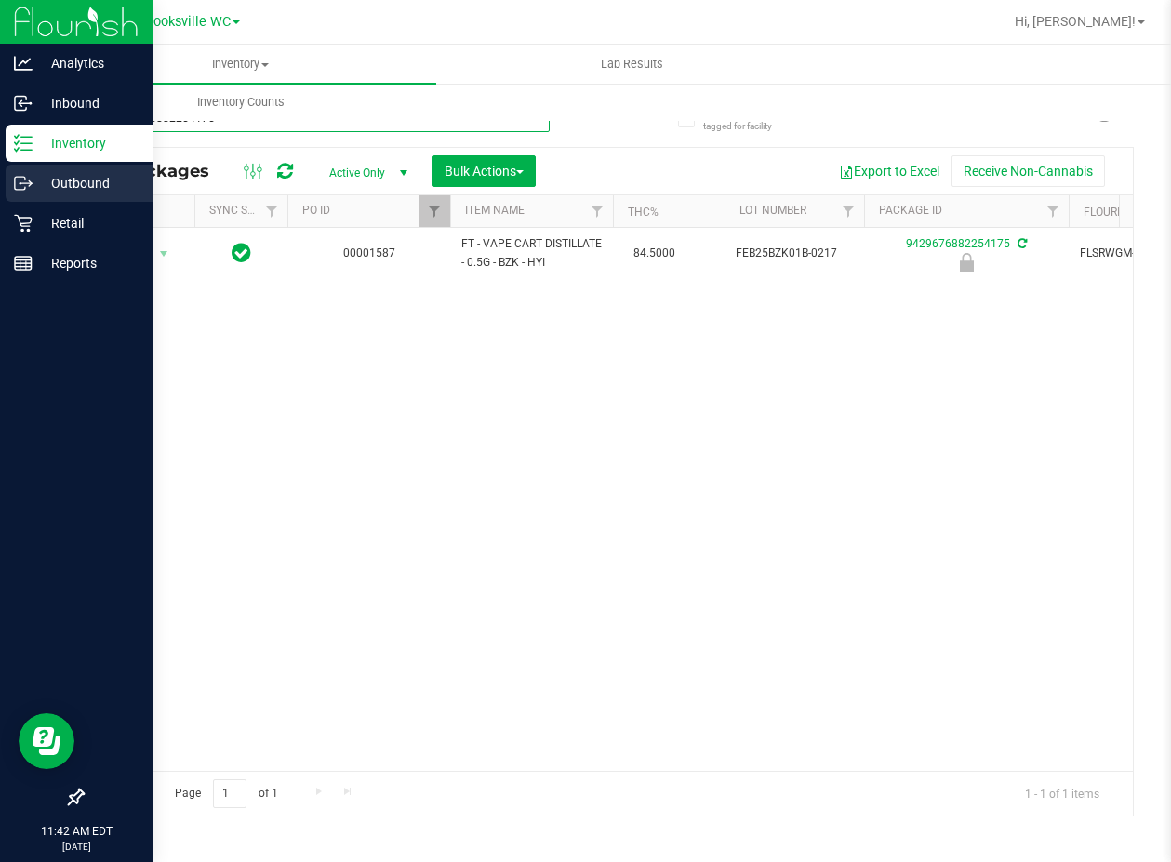
drag, startPoint x: 221, startPoint y: 124, endPoint x: 0, endPoint y: 199, distance: 233.0
click at [0, 199] on div "Analytics Inbound Inventory Outbound Retail Reports 11:42 AM EDT 09/29/2025 09/…" at bounding box center [585, 431] width 1171 height 862
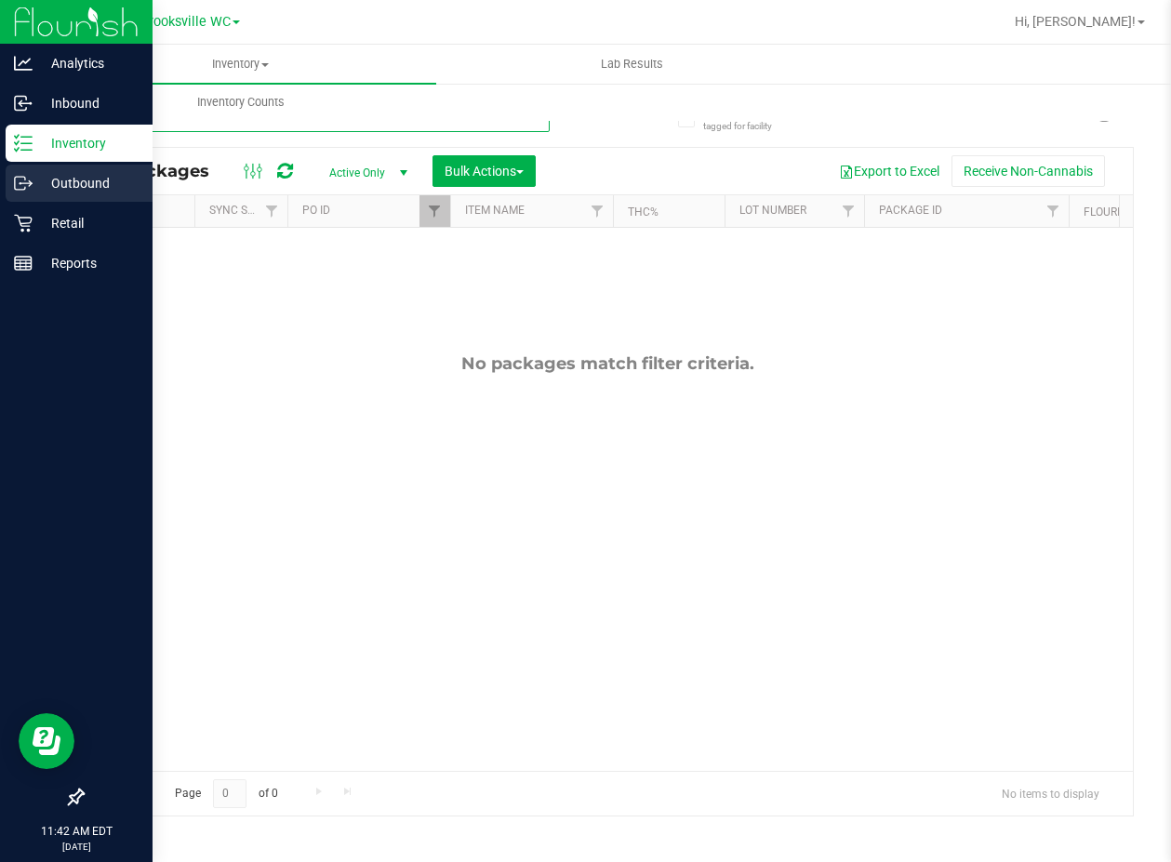
type input "6"
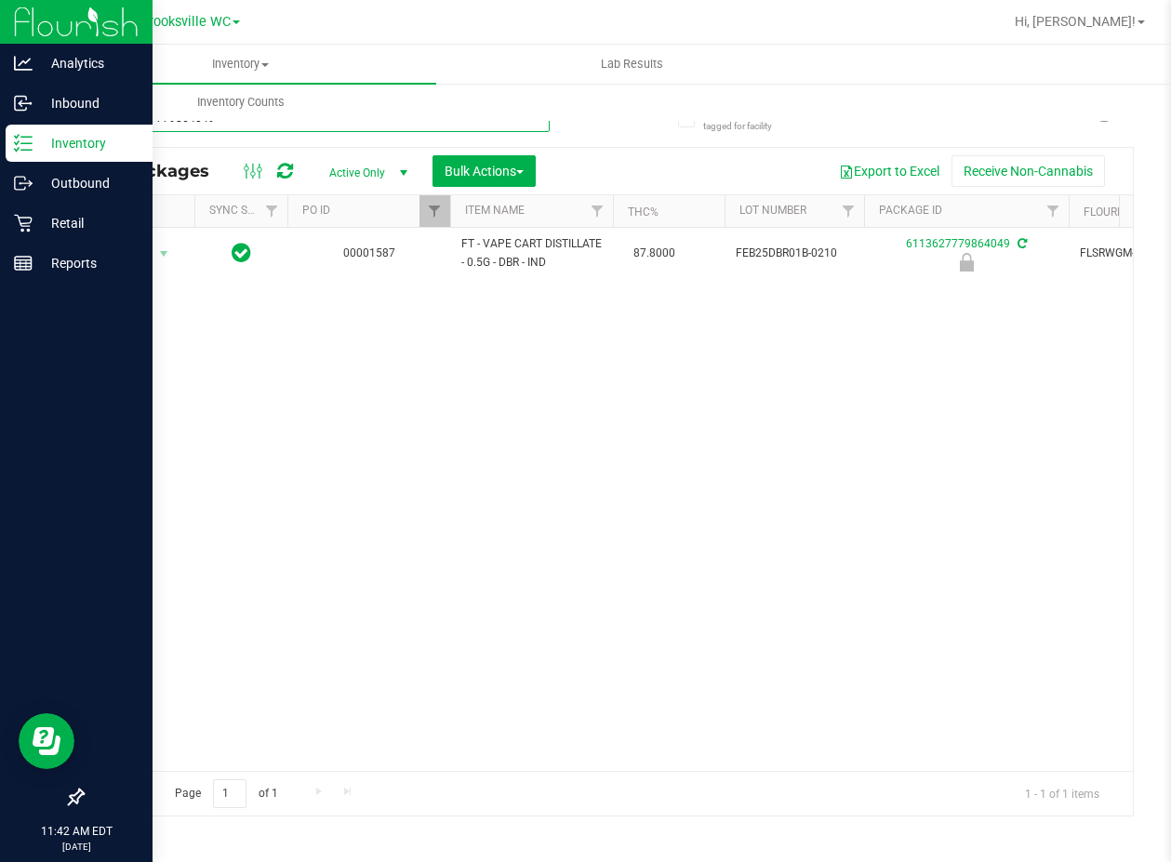
drag, startPoint x: 264, startPoint y: 124, endPoint x: 0, endPoint y: 16, distance: 285.4
click at [0, 16] on div "Analytics Inbound Inventory Outbound Retail Reports 11:42 AM EDT 09/29/2025 09/…" at bounding box center [585, 431] width 1171 height 862
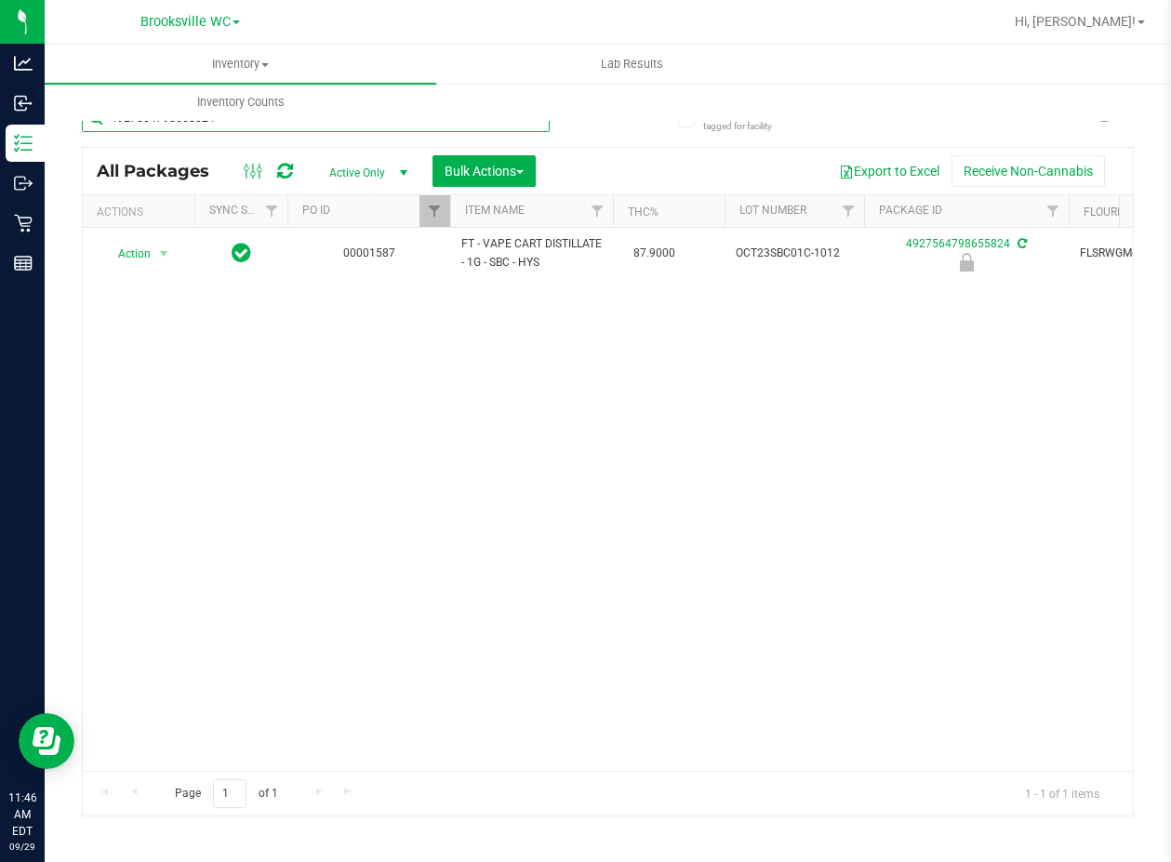
type input "4927564798655824"
click at [438, 495] on div "Action Action Edit attributes Global inventory Locate package Package audit log…" at bounding box center [608, 499] width 1050 height 543
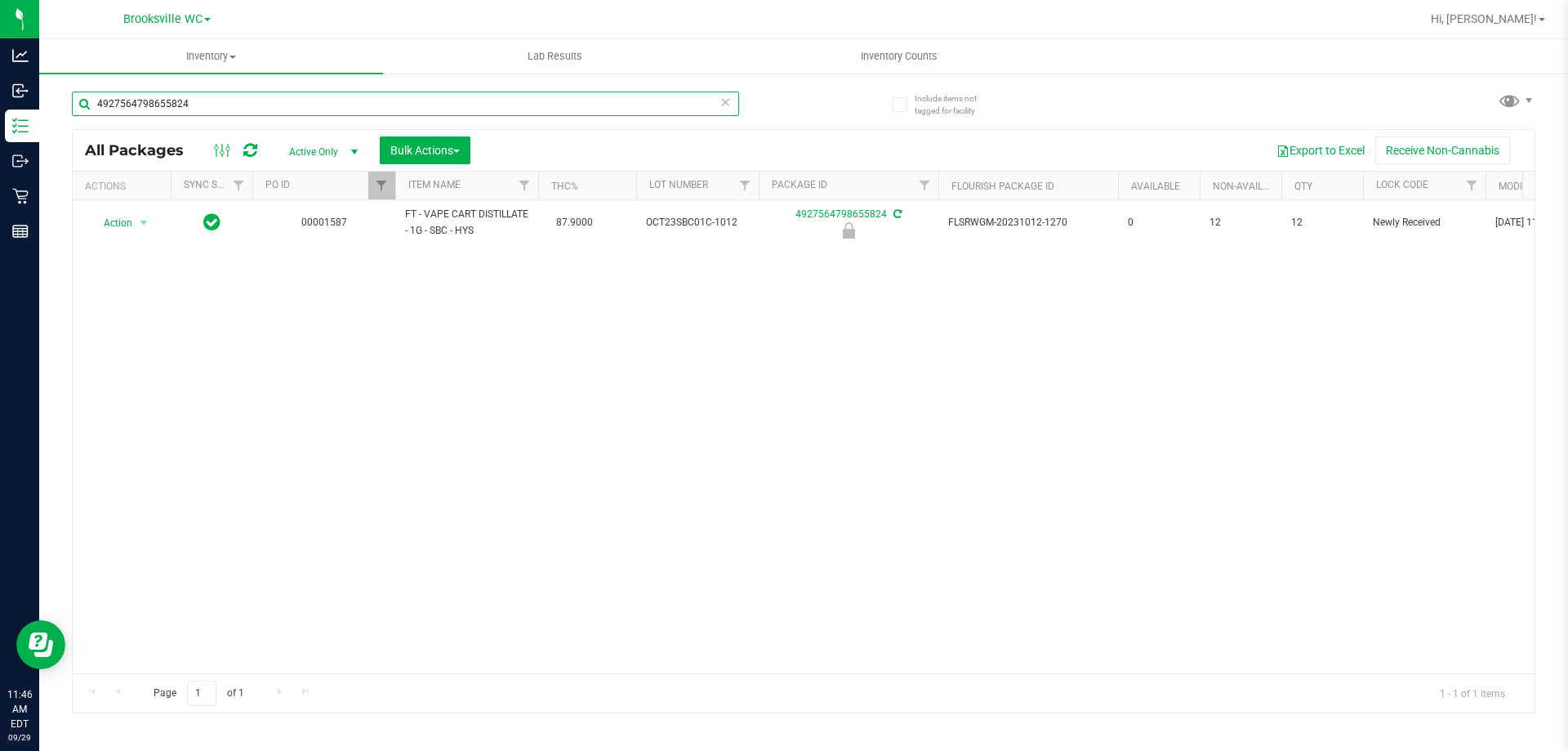
click at [247, 105] on input "4927564798655824" at bounding box center [406, 104] width 667 height 25
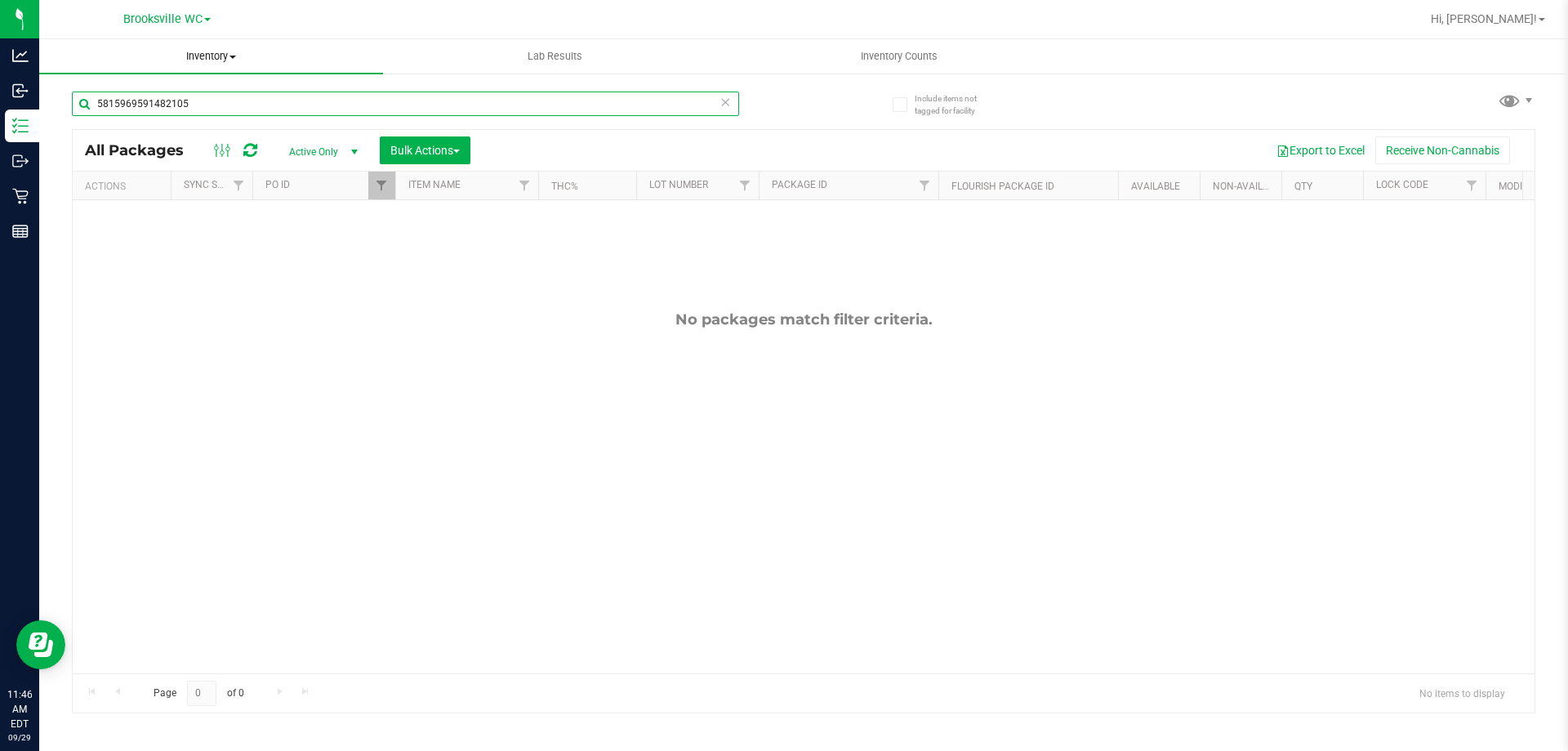
type input "5815969591482105"
click at [188, 61] on span "Inventory" at bounding box center [212, 56] width 344 height 15
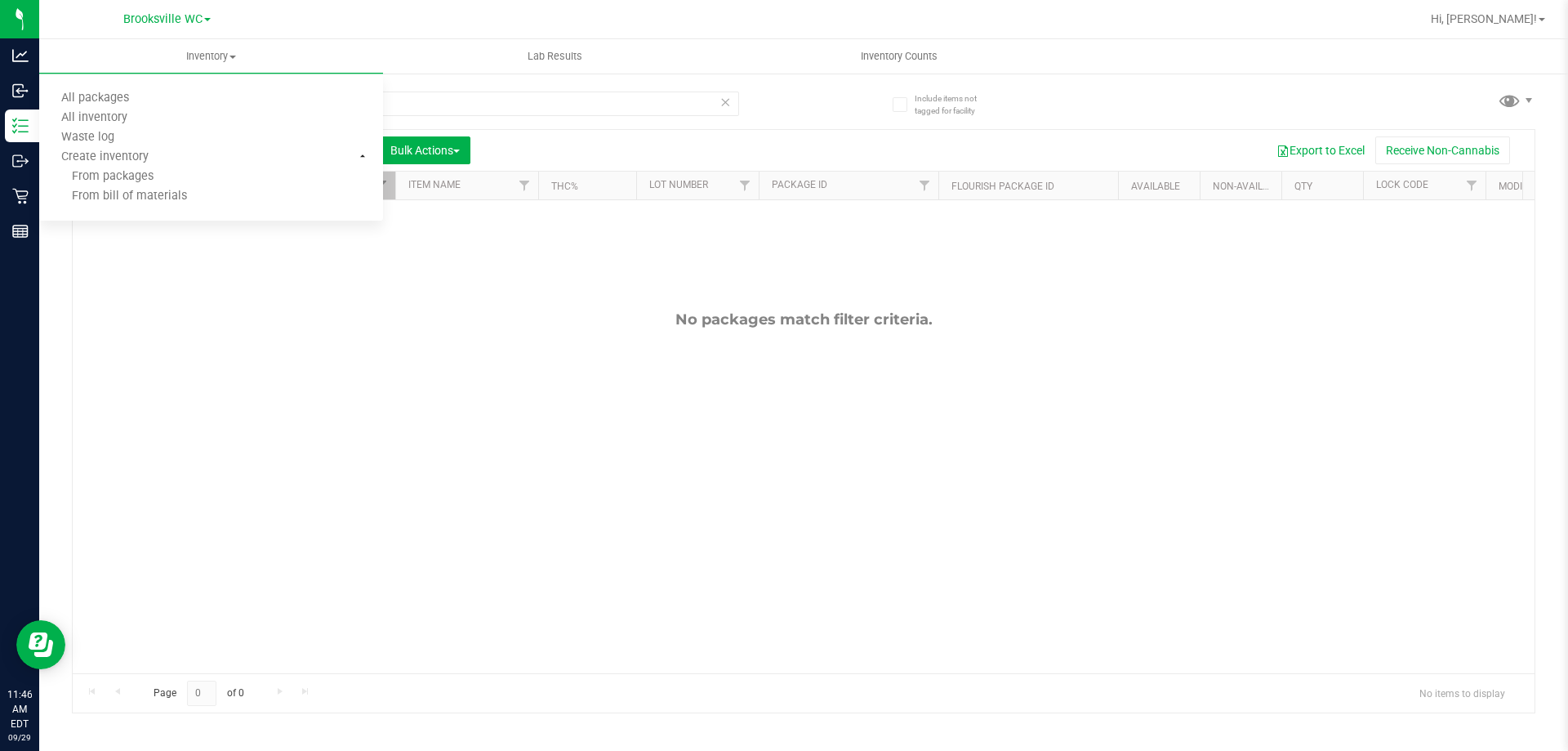
click at [692, 321] on div "No packages match filter criteria." at bounding box center [803, 320] width 1462 height 18
click at [222, 52] on span "Inventory" at bounding box center [212, 56] width 344 height 15
click at [177, 112] on li "All inventory" at bounding box center [212, 119] width 344 height 19
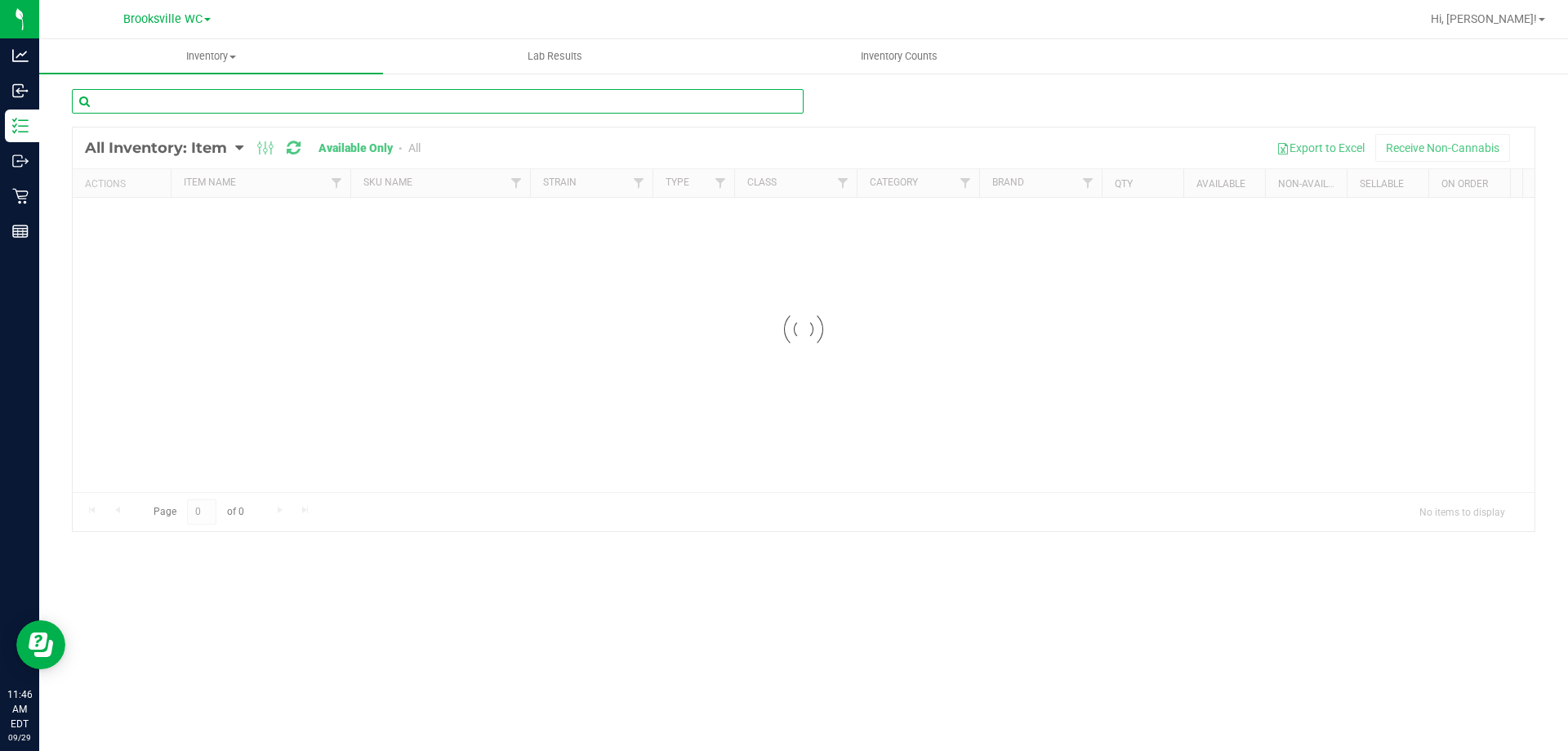
click at [486, 107] on input "text" at bounding box center [438, 101] width 732 height 25
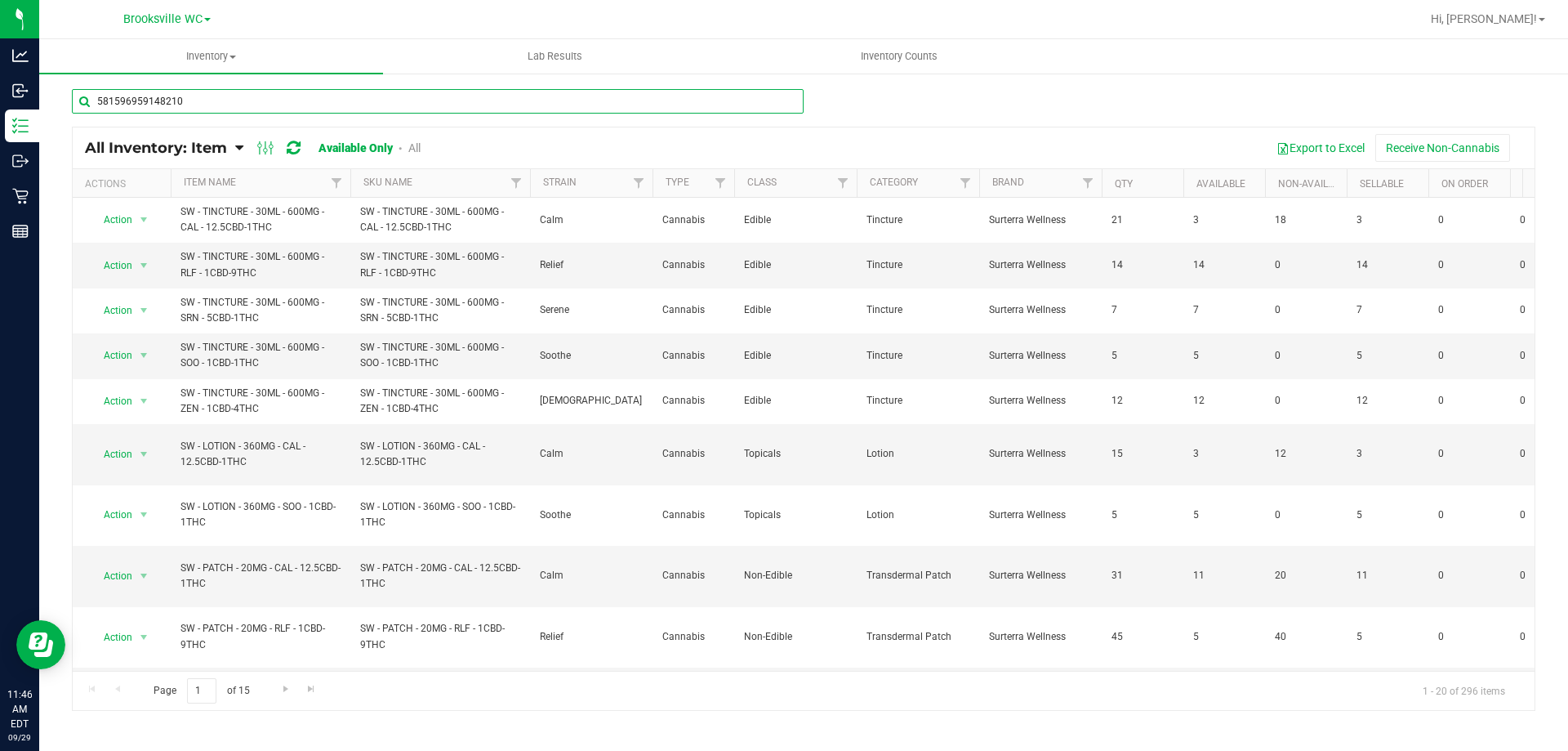
type input "5815969591482105"
